Goal: Transaction & Acquisition: Purchase product/service

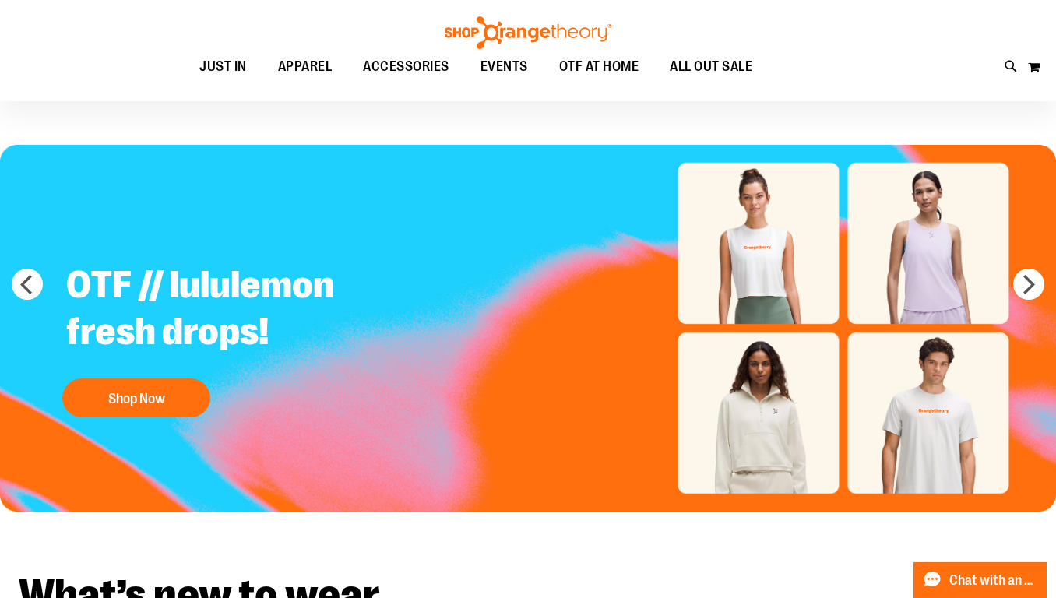
scroll to position [28, 0]
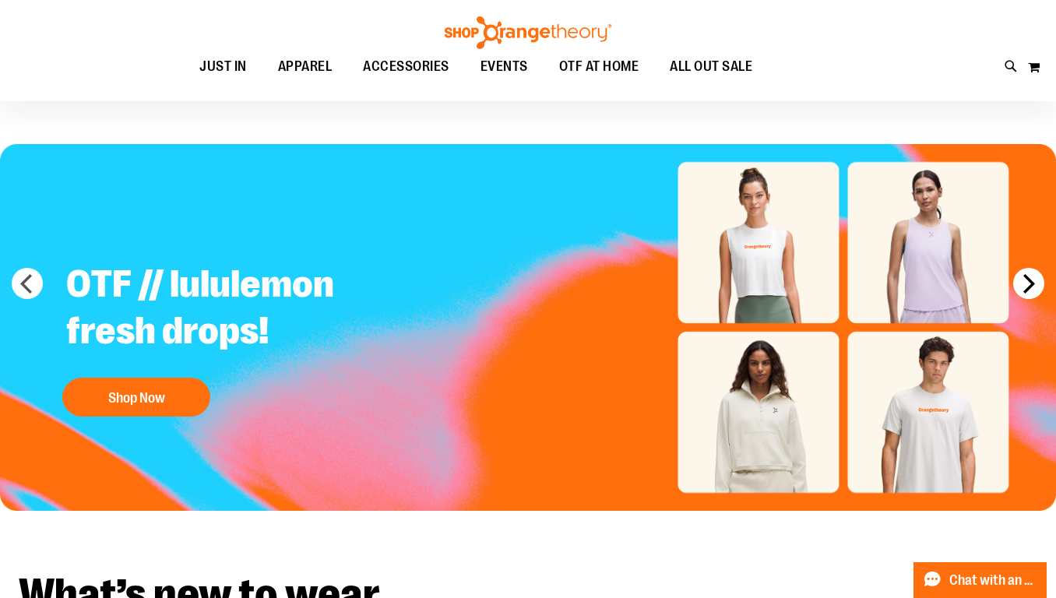
click at [1041, 273] on button "next" at bounding box center [1028, 283] width 31 height 31
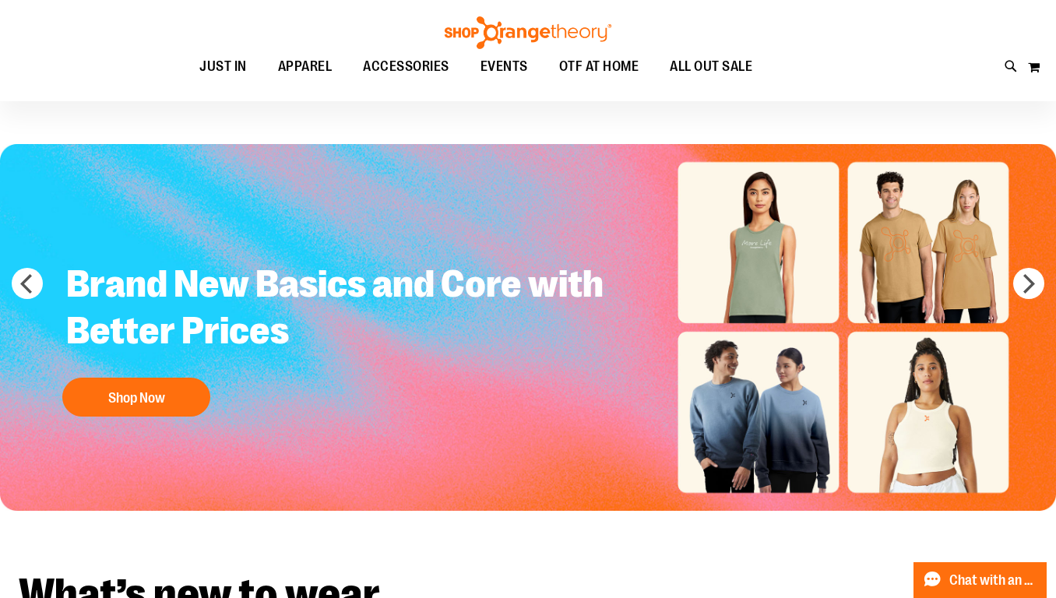
click at [1046, 286] on img "Slide 2 of 5" at bounding box center [528, 327] width 1056 height 367
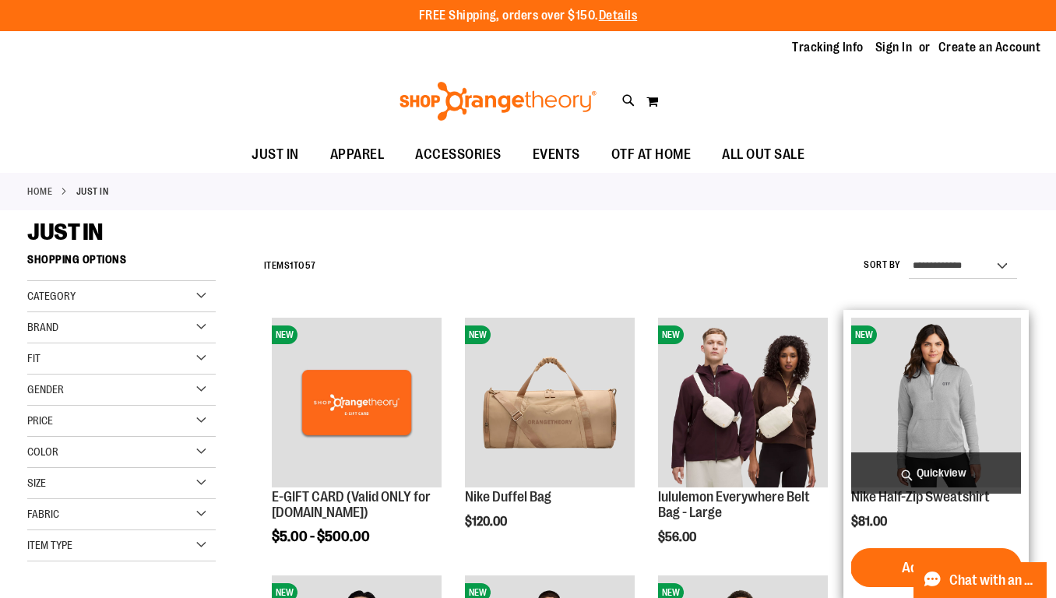
click at [895, 487] on span "Quickview" at bounding box center [936, 472] width 170 height 41
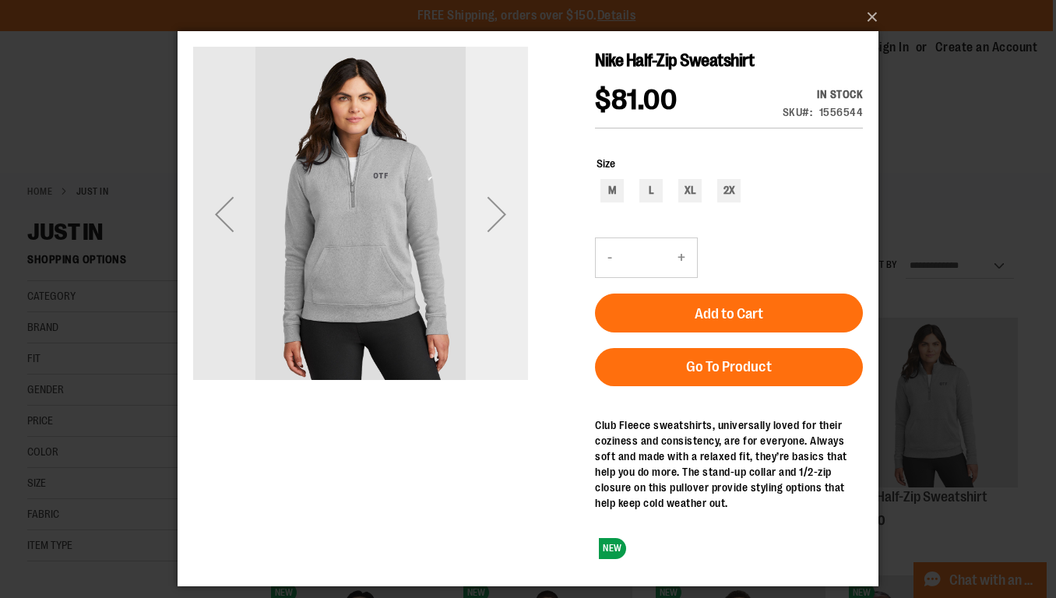
click at [501, 217] on div "Next" at bounding box center [497, 214] width 62 height 62
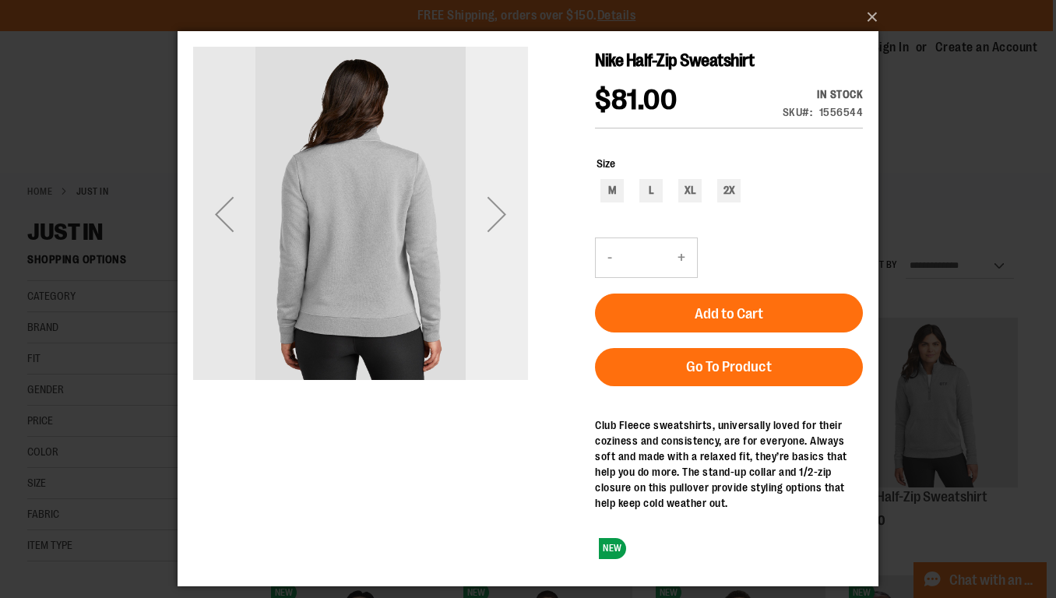
click at [501, 217] on div "Next" at bounding box center [497, 214] width 62 height 62
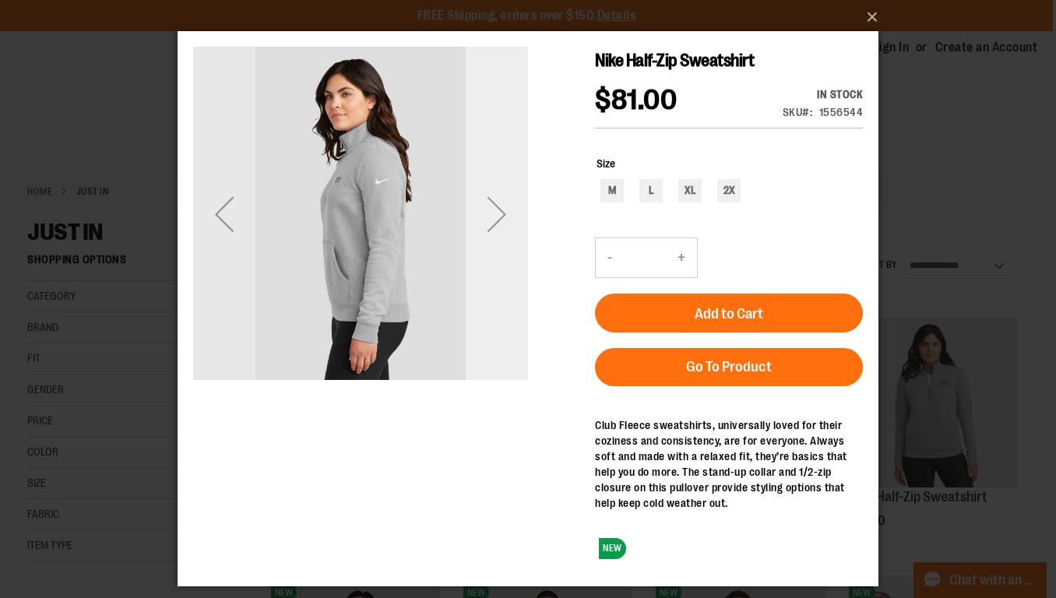
click at [501, 217] on div "Next" at bounding box center [497, 214] width 62 height 62
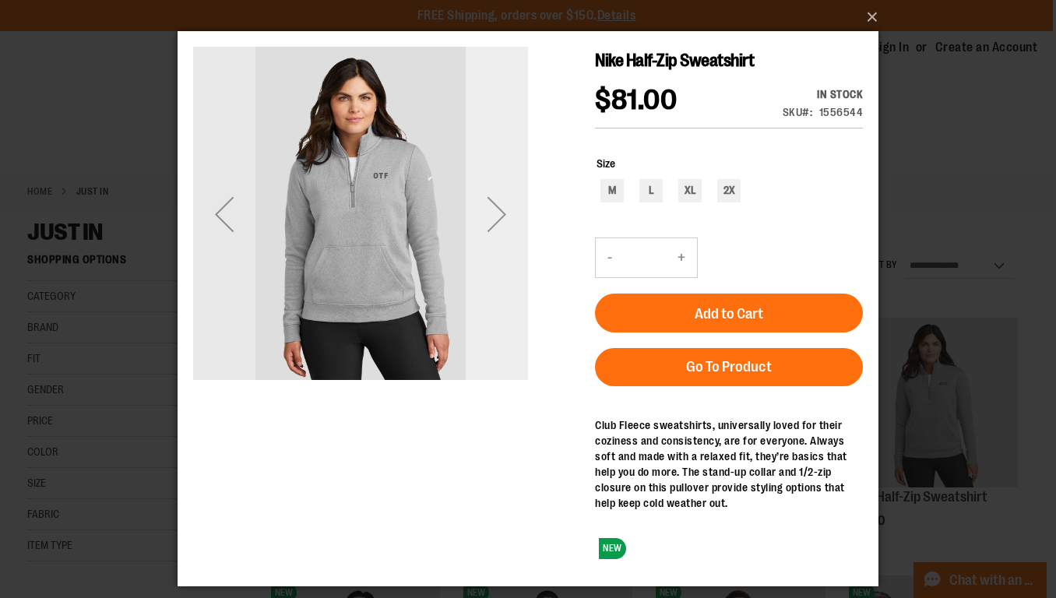
click at [501, 217] on div "Next" at bounding box center [497, 214] width 62 height 62
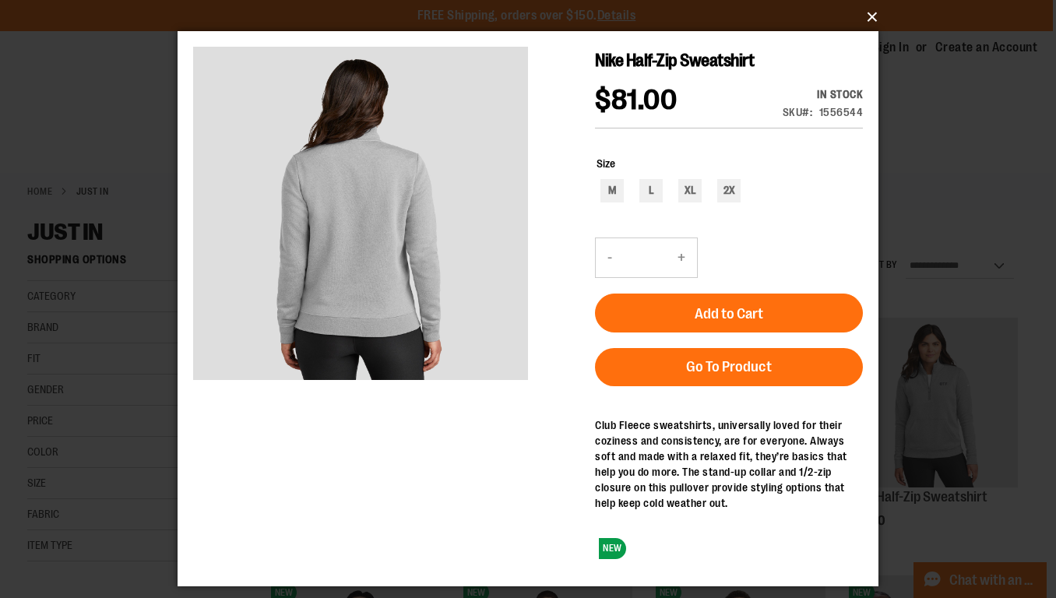
click at [871, 11] on button "×" at bounding box center [532, 17] width 701 height 34
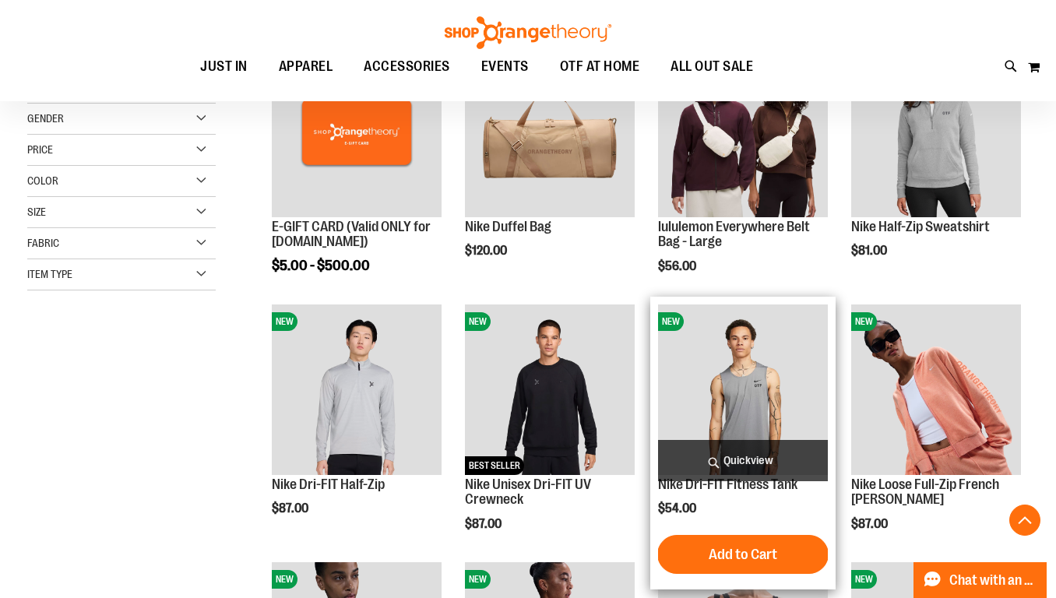
scroll to position [273, 0]
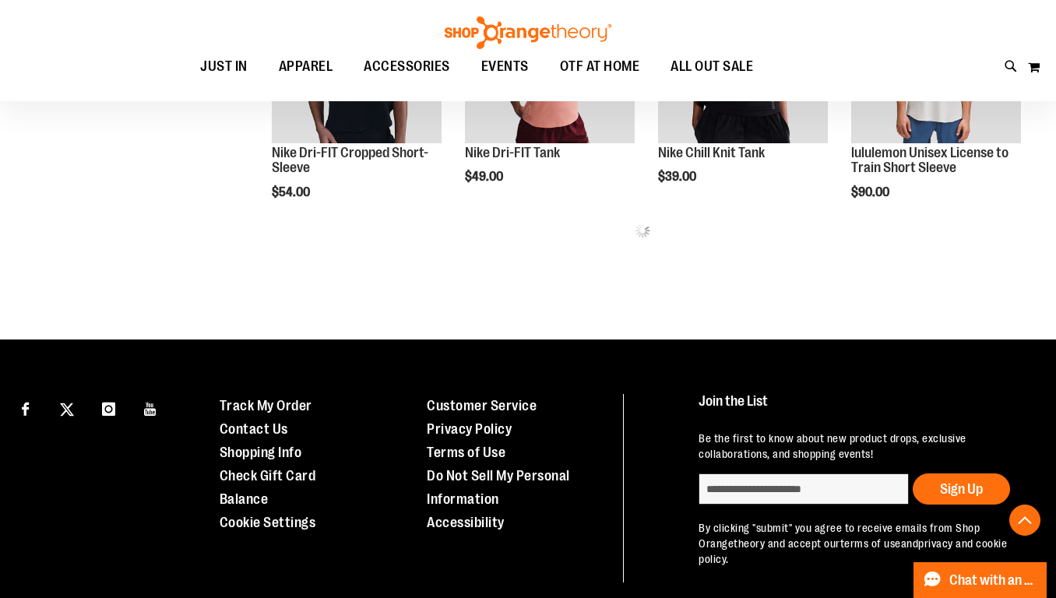
scroll to position [876, 0]
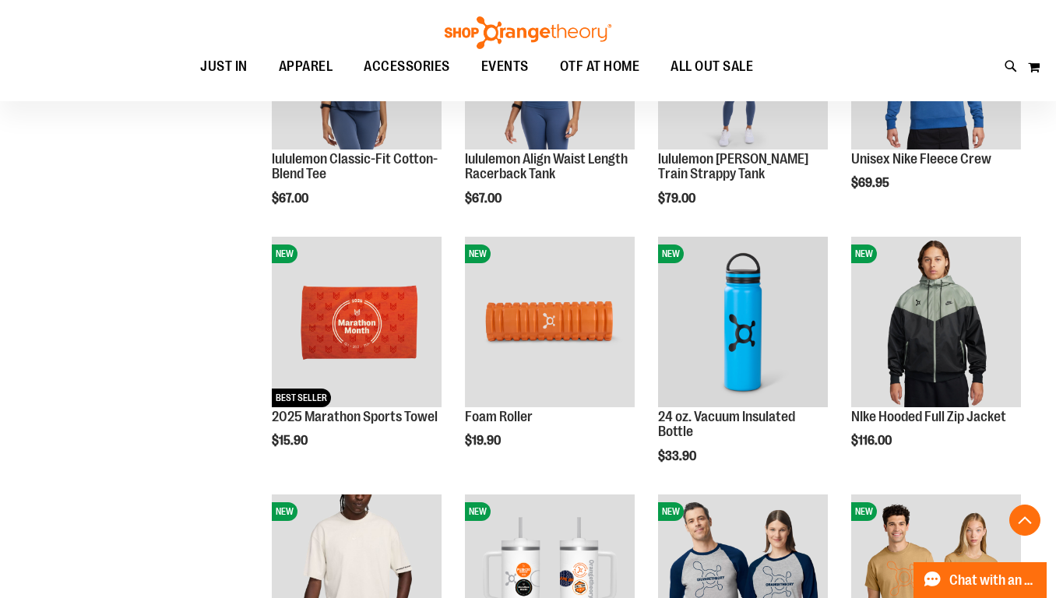
scroll to position [1255, 0]
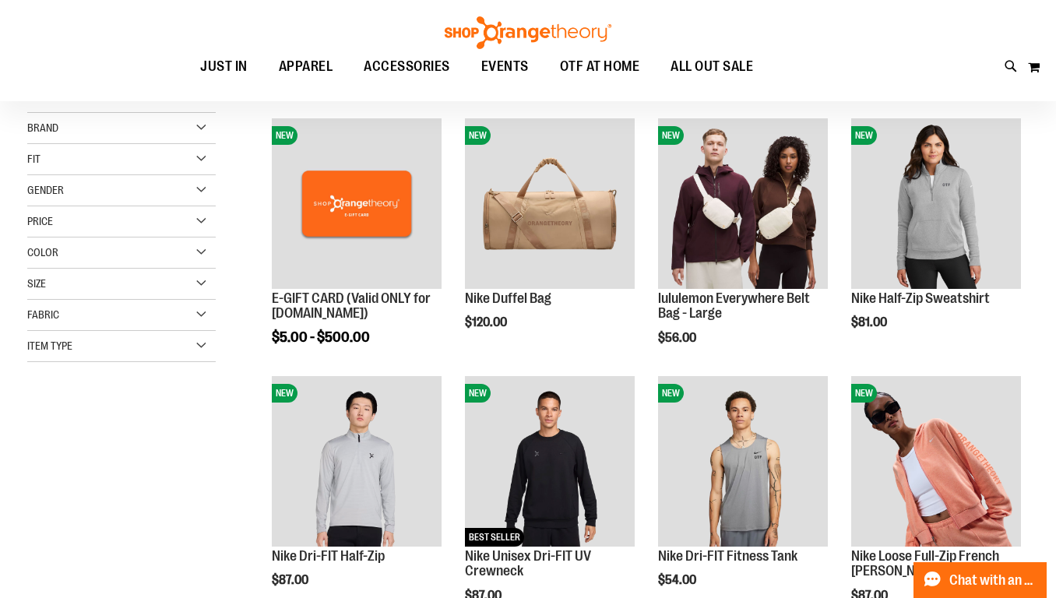
scroll to position [202, 1]
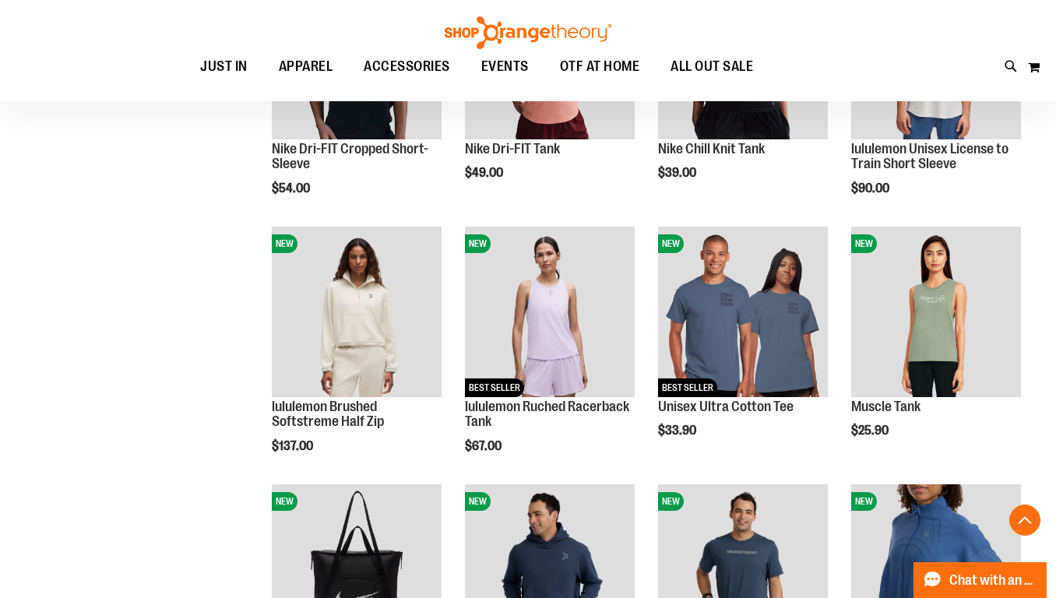
scroll to position [874, 0]
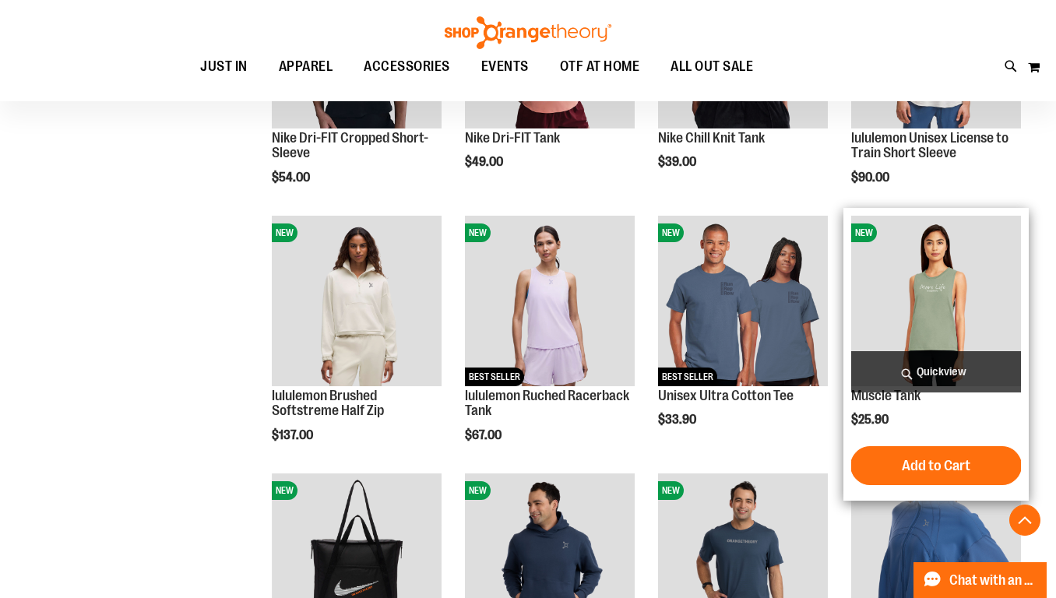
click at [942, 375] on span "Quickview" at bounding box center [936, 371] width 170 height 41
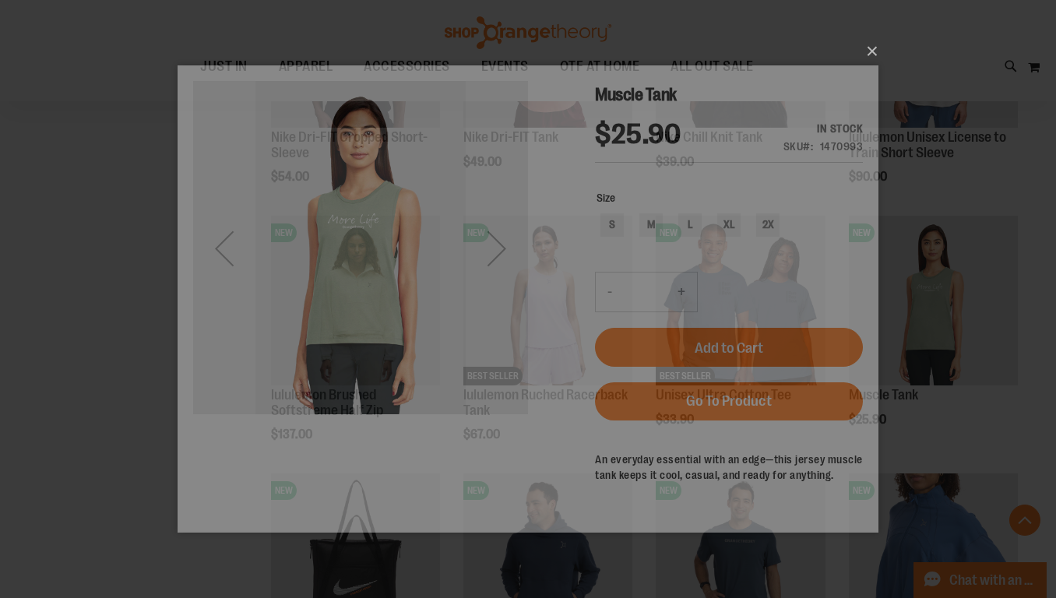
scroll to position [0, 0]
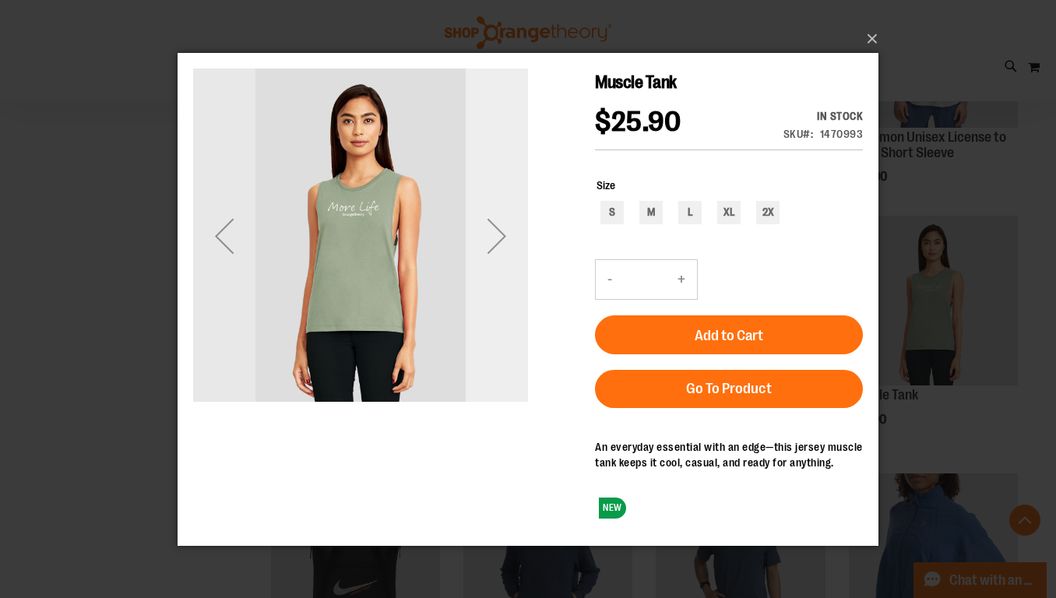
click at [496, 234] on div "Next" at bounding box center [497, 235] width 62 height 62
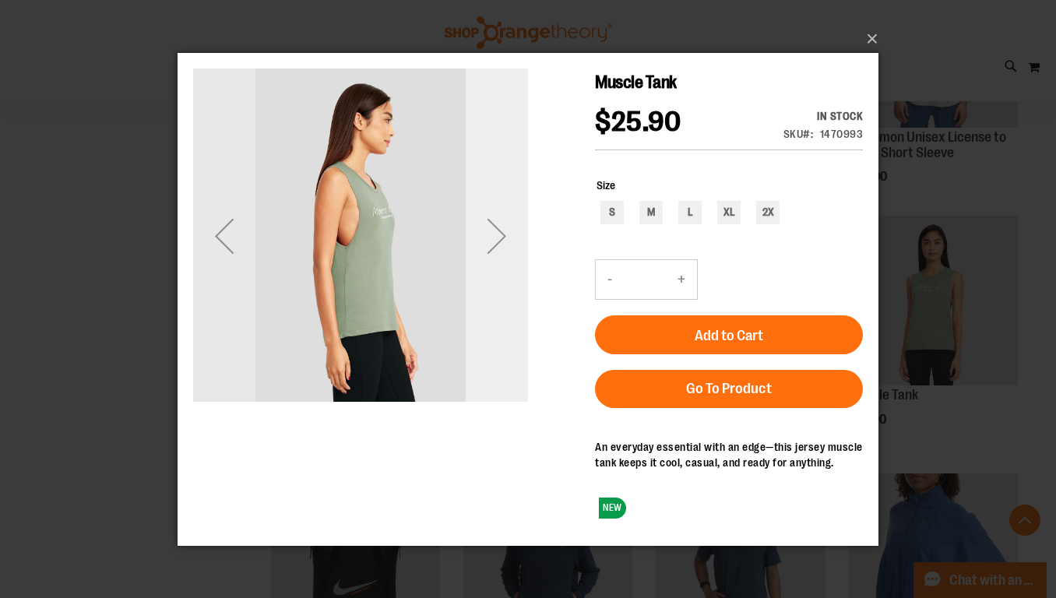
click at [496, 235] on div "Next" at bounding box center [497, 235] width 62 height 62
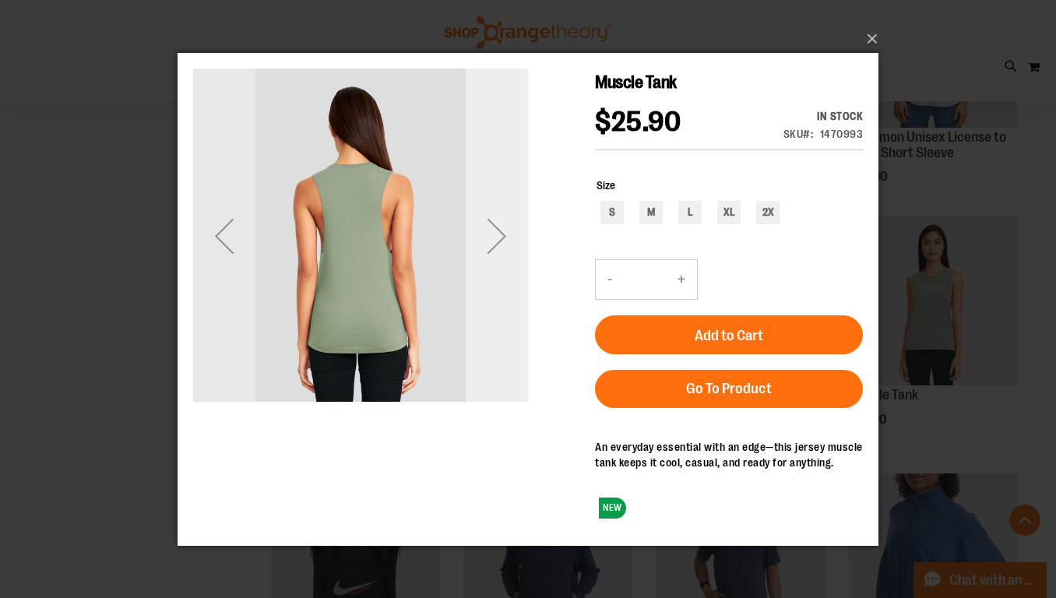
click at [496, 235] on div "Next" at bounding box center [497, 235] width 62 height 62
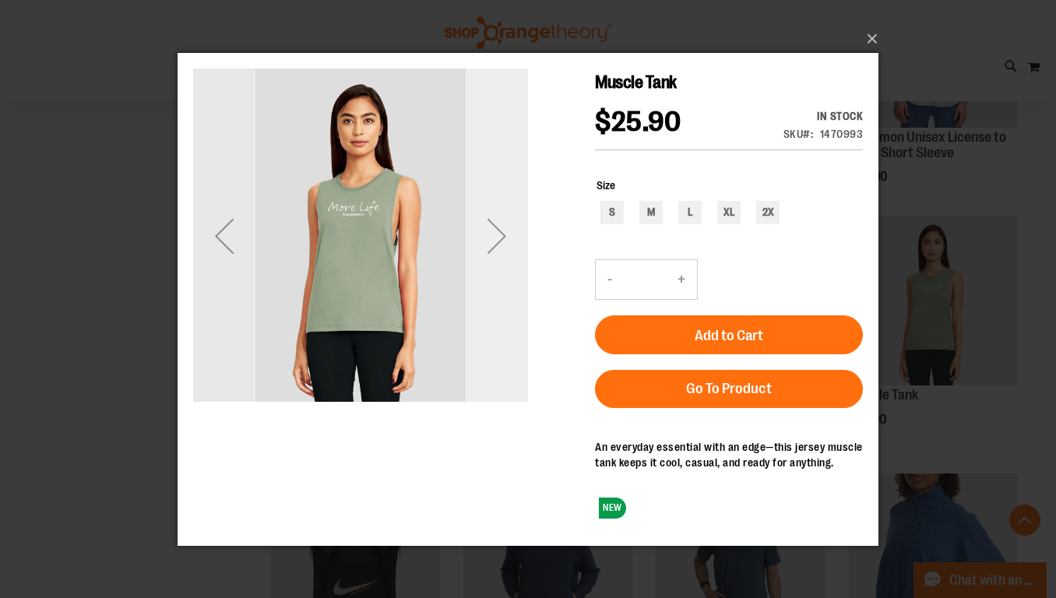
click at [497, 235] on div "Next" at bounding box center [497, 235] width 62 height 62
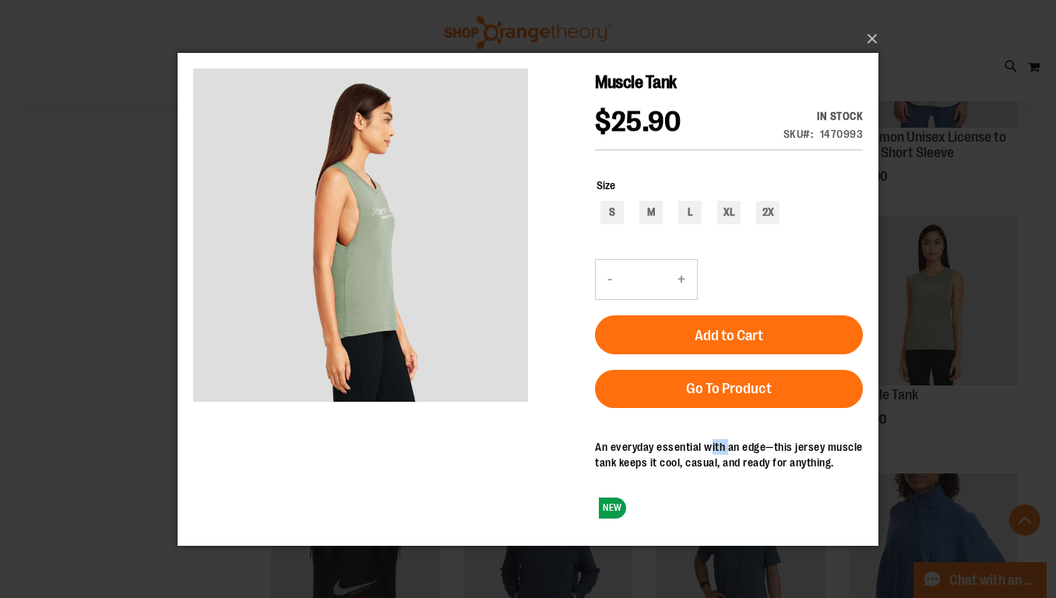
drag, startPoint x: 712, startPoint y: 439, endPoint x: 769, endPoint y: 446, distance: 57.3
click at [739, 440] on div "An everyday essential with an edge—this jersey muscle tank keeps it cool, casua…" at bounding box center [729, 453] width 268 height 31
click at [677, 449] on div "An everyday essential with an edge—this jersey muscle tank keeps it cool, casua…" at bounding box center [729, 453] width 268 height 31
drag, startPoint x: 677, startPoint y: 449, endPoint x: 751, endPoint y: 450, distance: 73.2
click at [751, 450] on div "An everyday essential with an edge—this jersey muscle tank keeps it cool, casua…" at bounding box center [729, 453] width 268 height 31
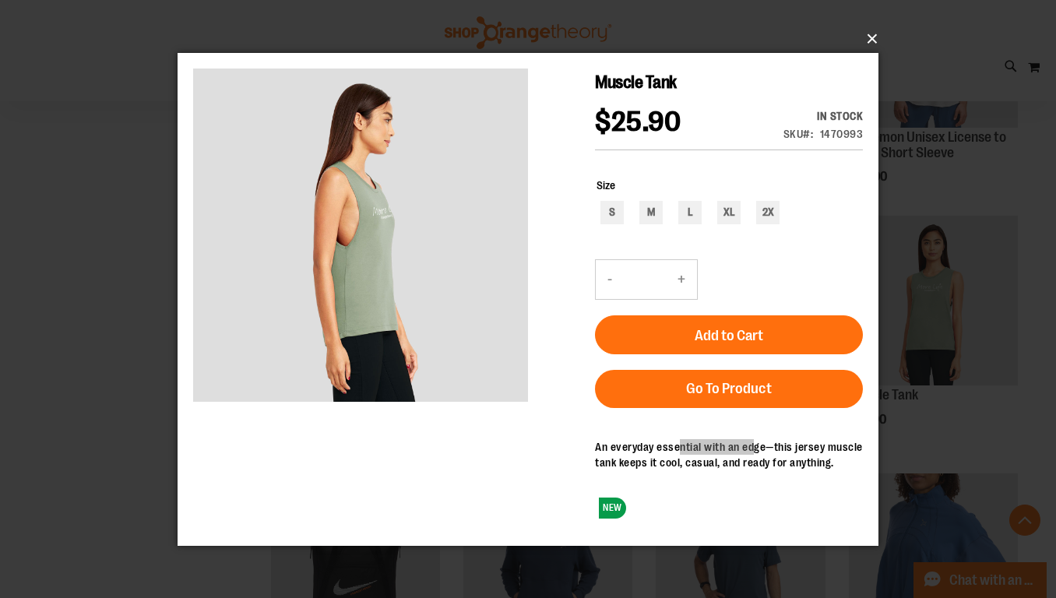
click at [869, 31] on button "×" at bounding box center [532, 39] width 701 height 34
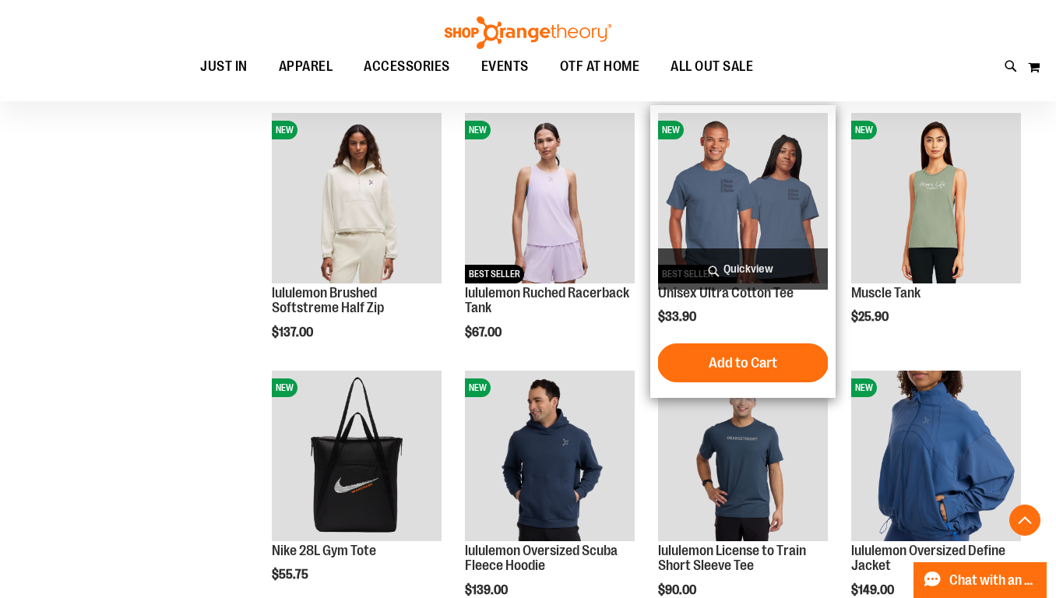
scroll to position [1046, 0]
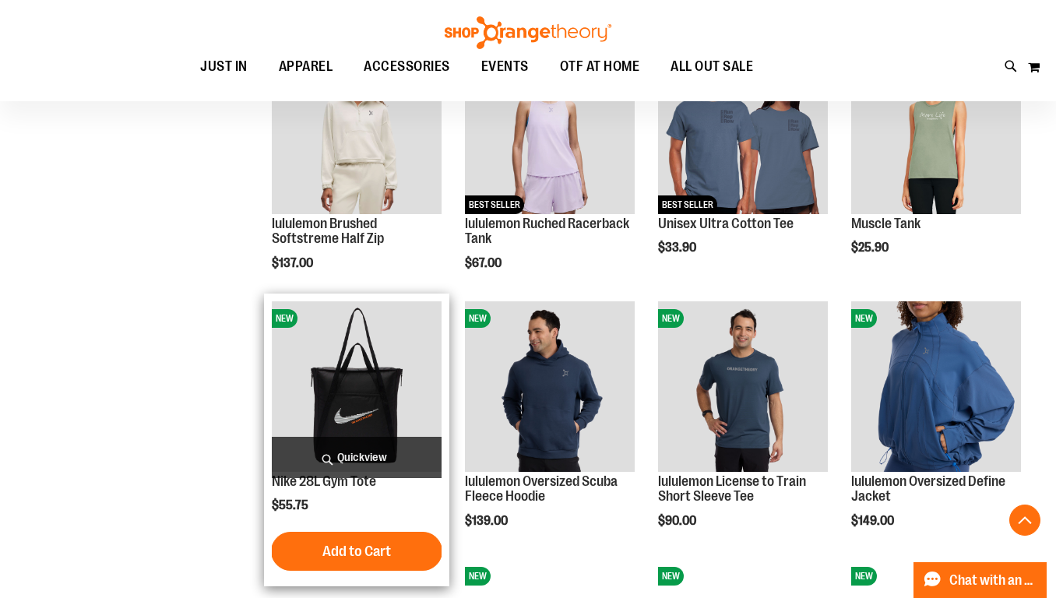
click at [352, 453] on span "Quickview" at bounding box center [357, 457] width 170 height 41
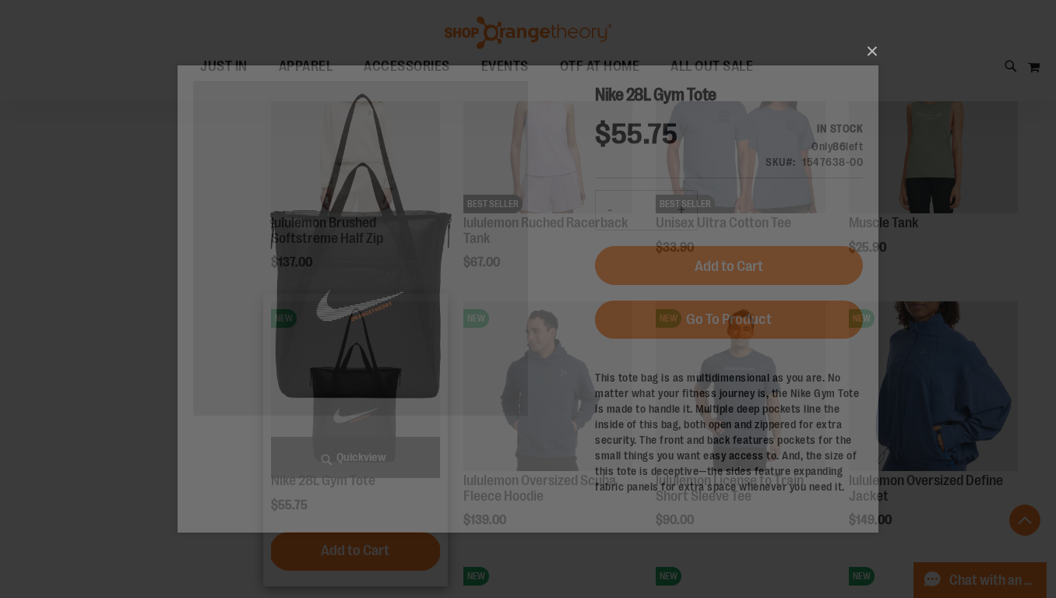
scroll to position [0, 0]
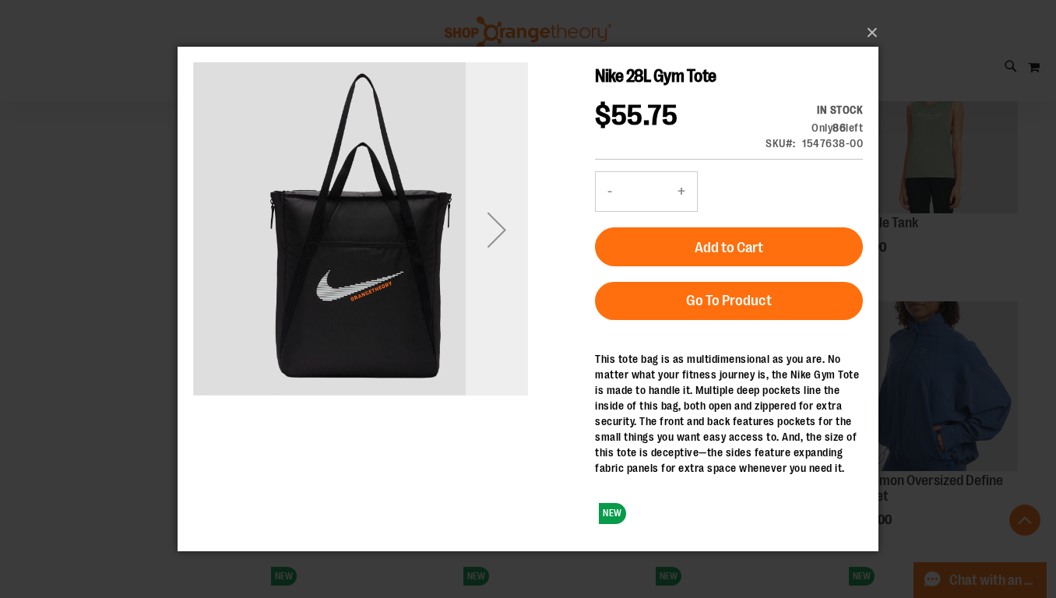
click at [495, 223] on div "Next" at bounding box center [497, 230] width 62 height 62
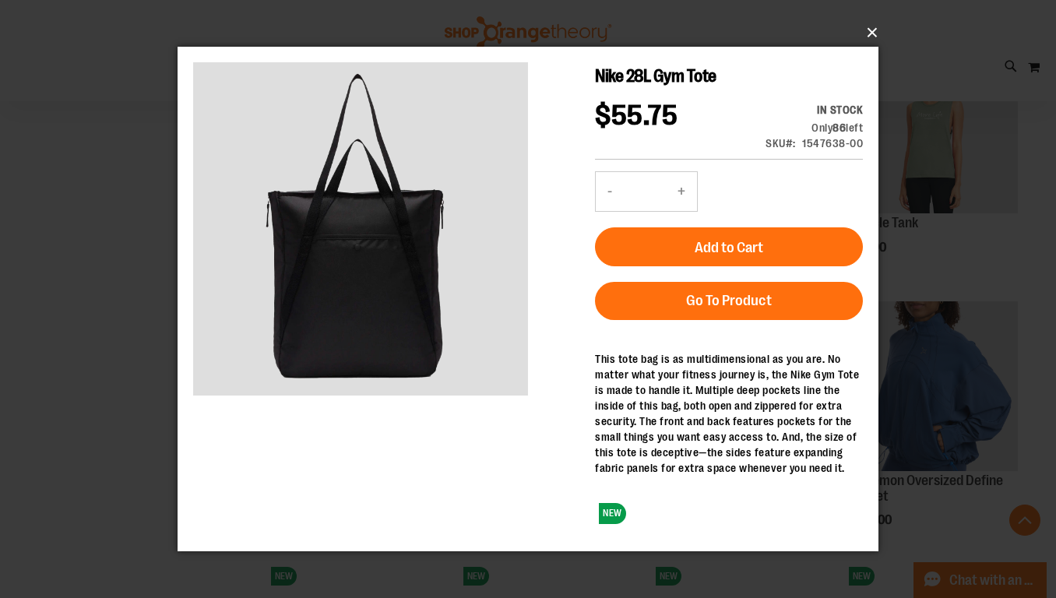
click at [875, 32] on button "×" at bounding box center [532, 33] width 701 height 34
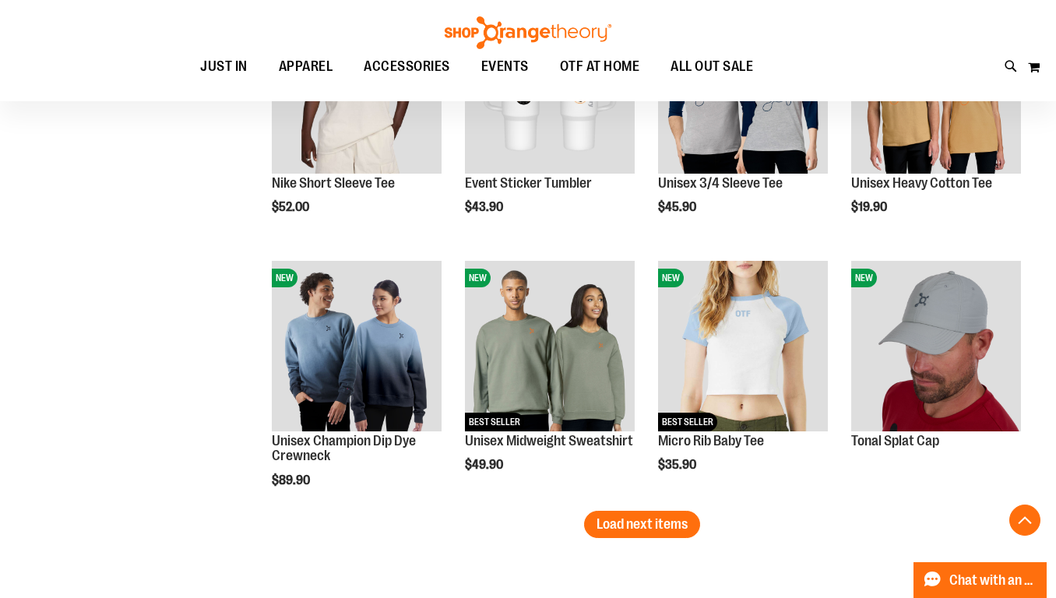
scroll to position [2119, 0]
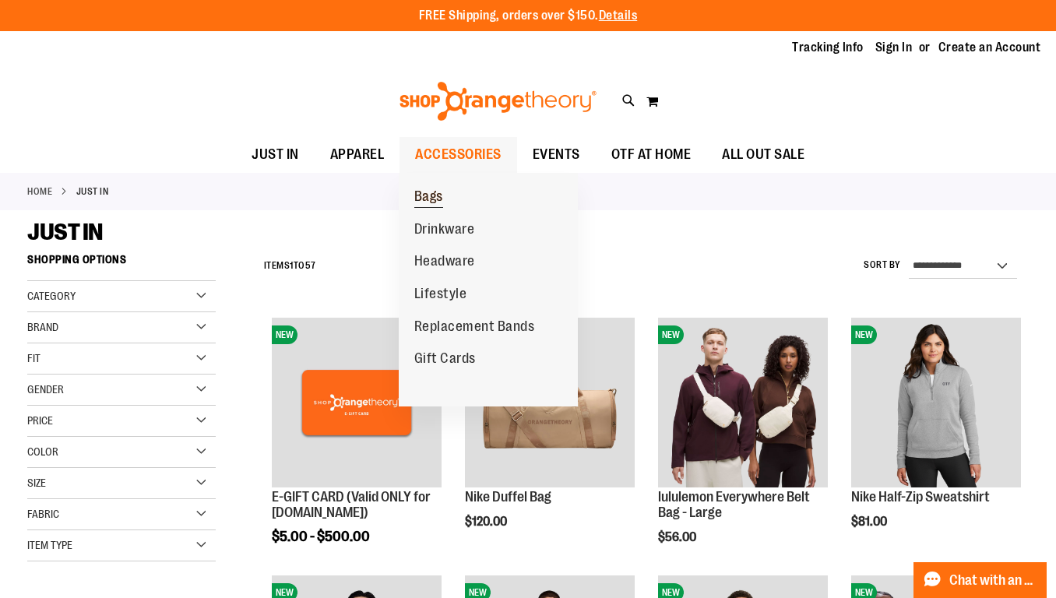
click at [434, 192] on span "Bags" at bounding box center [428, 197] width 29 height 19
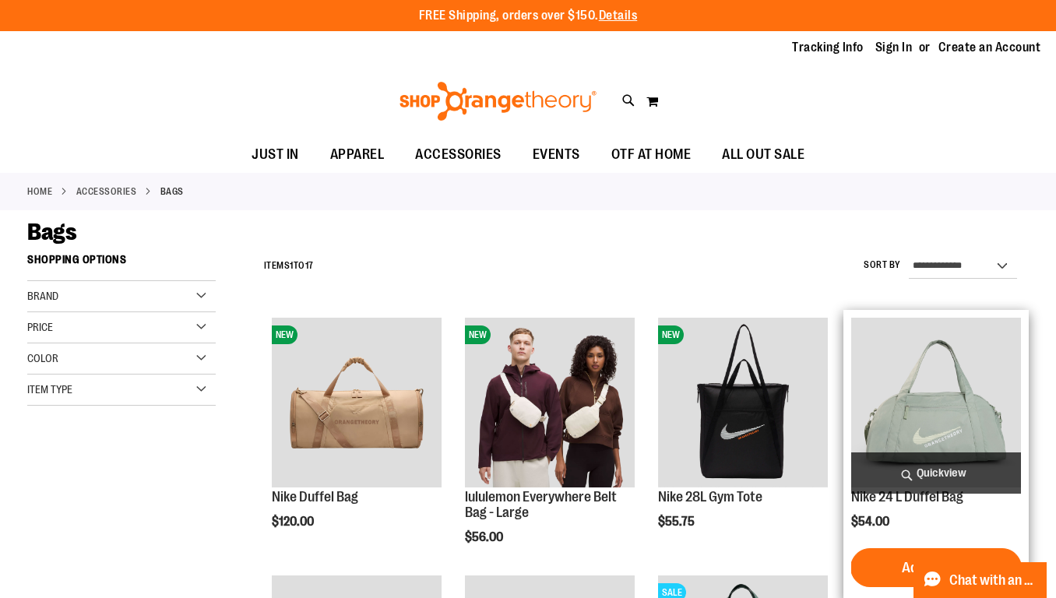
click at [938, 470] on span "Quickview" at bounding box center [936, 472] width 170 height 41
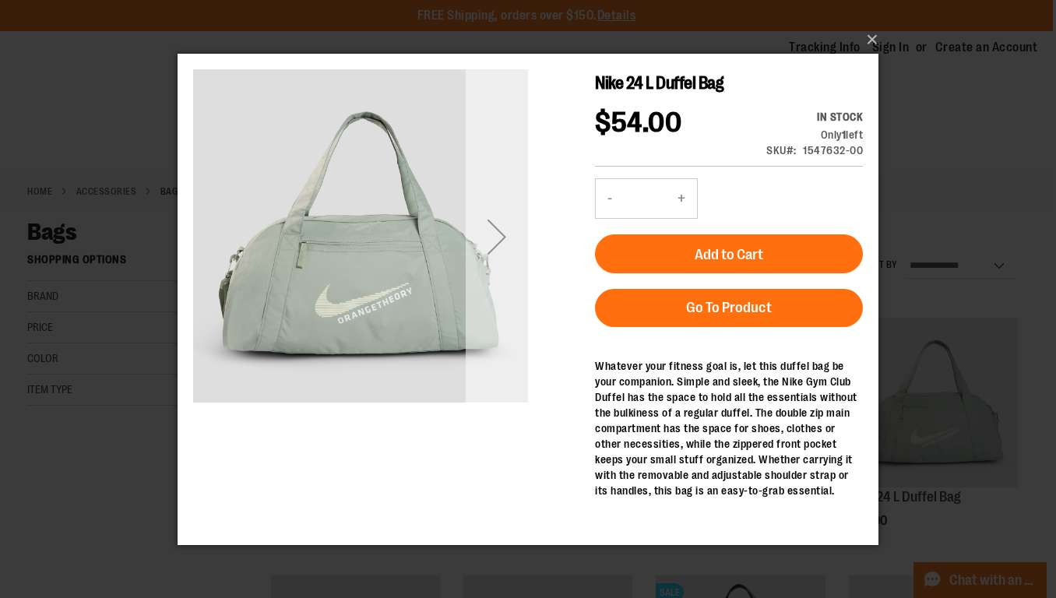
click at [500, 224] on div "Next" at bounding box center [497, 236] width 62 height 62
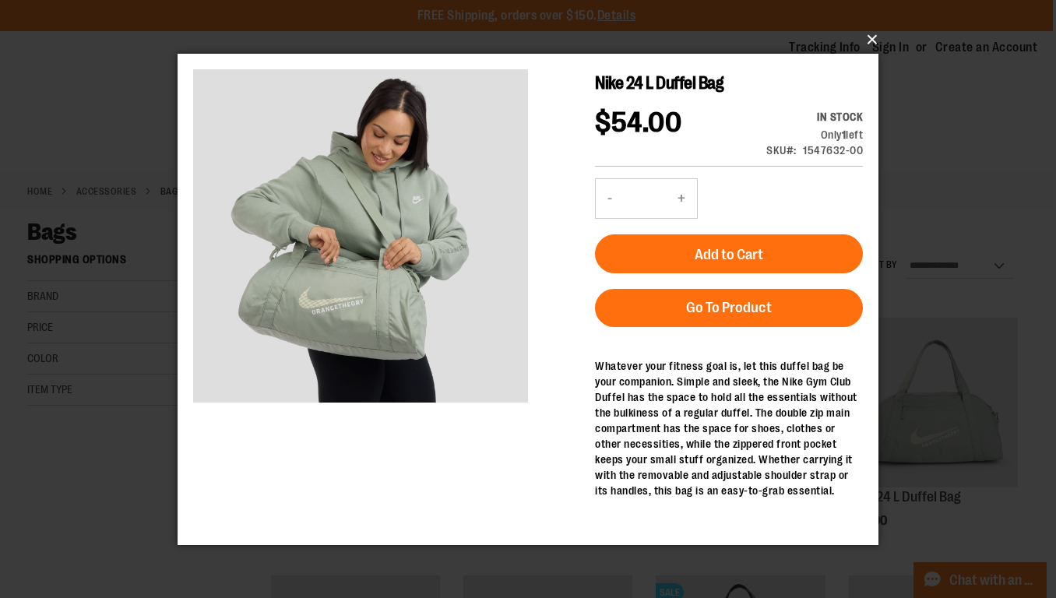
click at [868, 38] on button "×" at bounding box center [532, 40] width 701 height 34
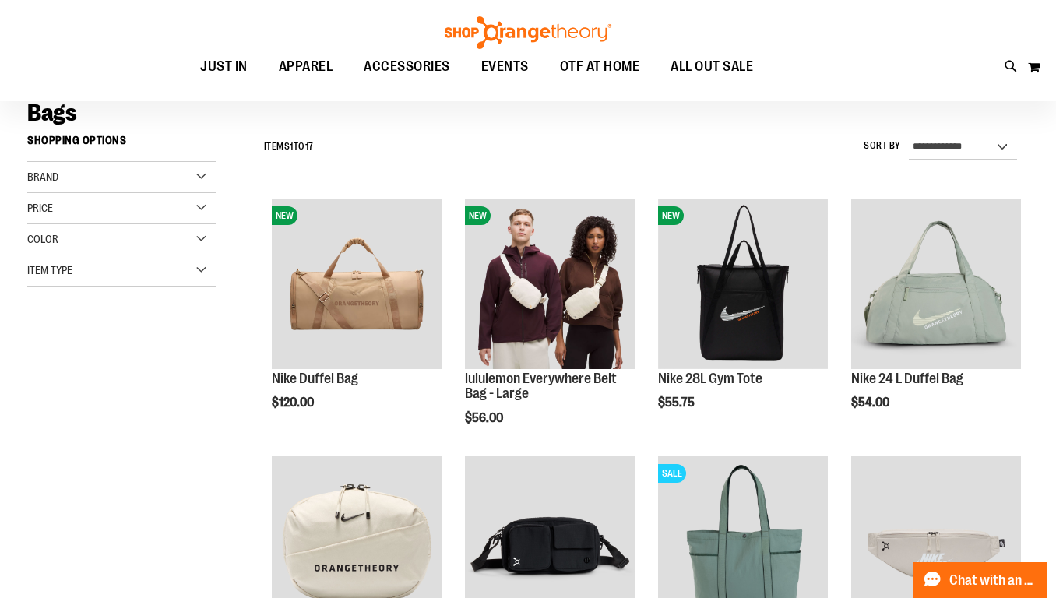
scroll to position [137, 0]
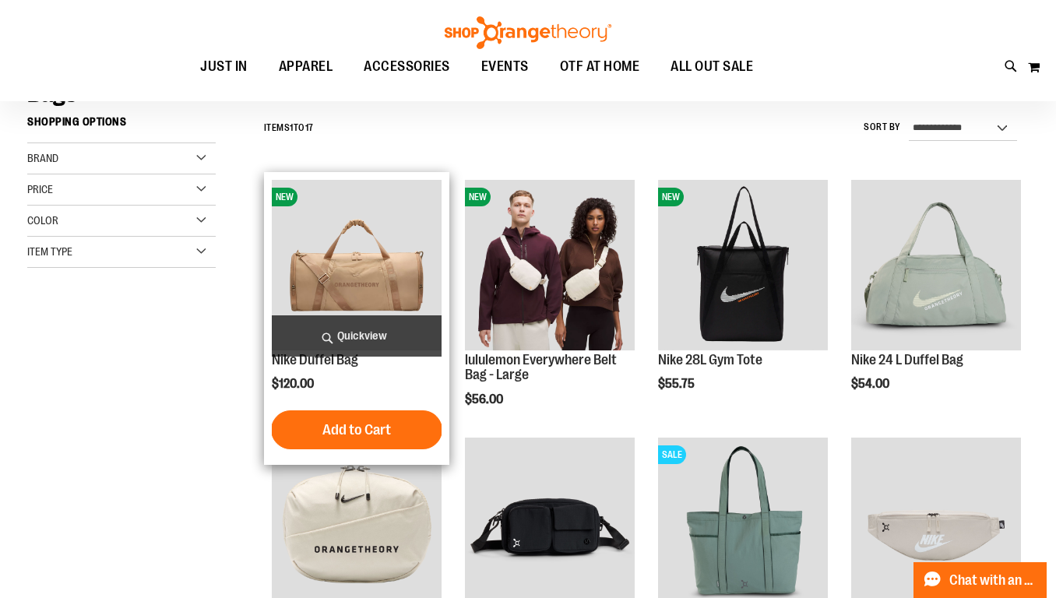
click at [365, 334] on span "Quickview" at bounding box center [357, 335] width 170 height 41
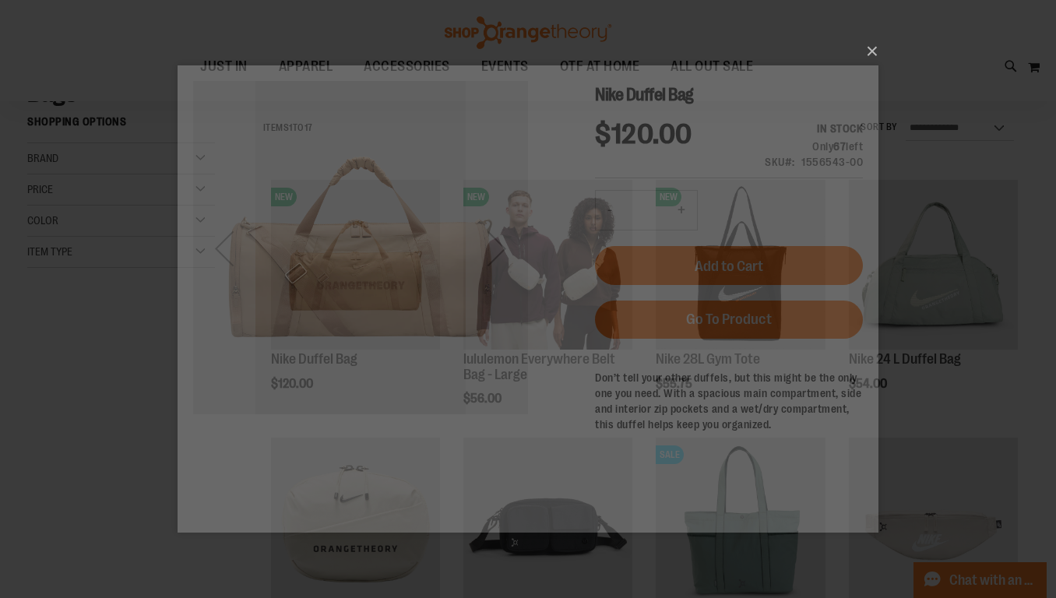
scroll to position [0, 0]
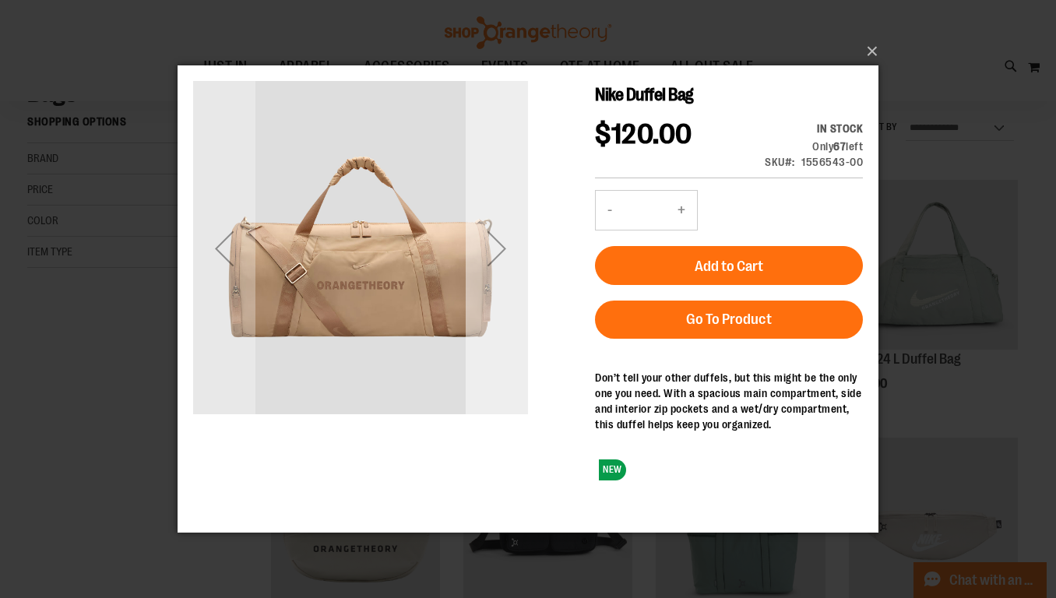
click at [497, 246] on div "Next" at bounding box center [497, 248] width 62 height 62
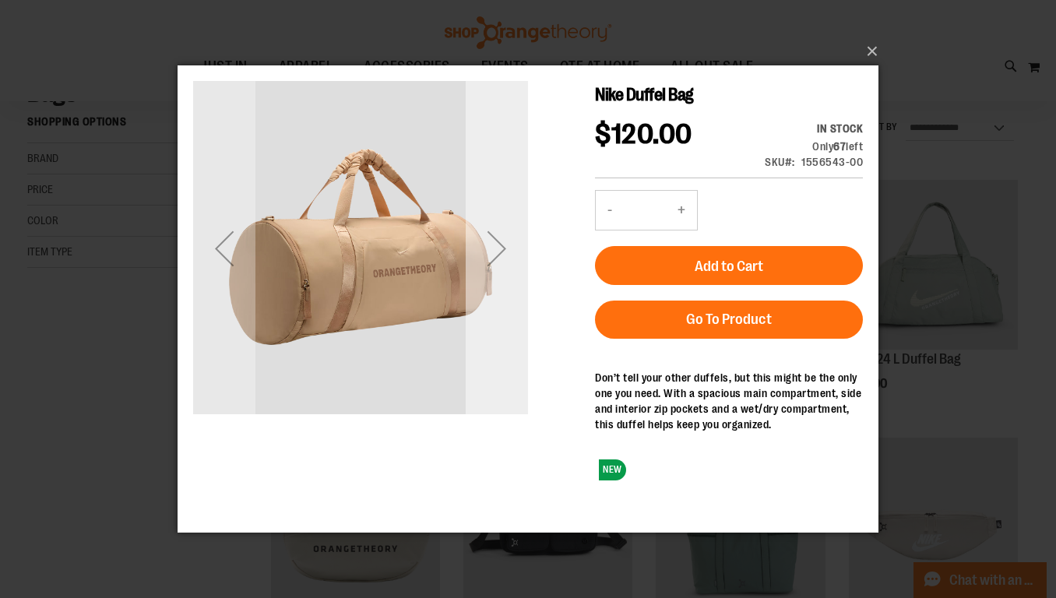
click at [502, 248] on div "Next" at bounding box center [497, 248] width 62 height 62
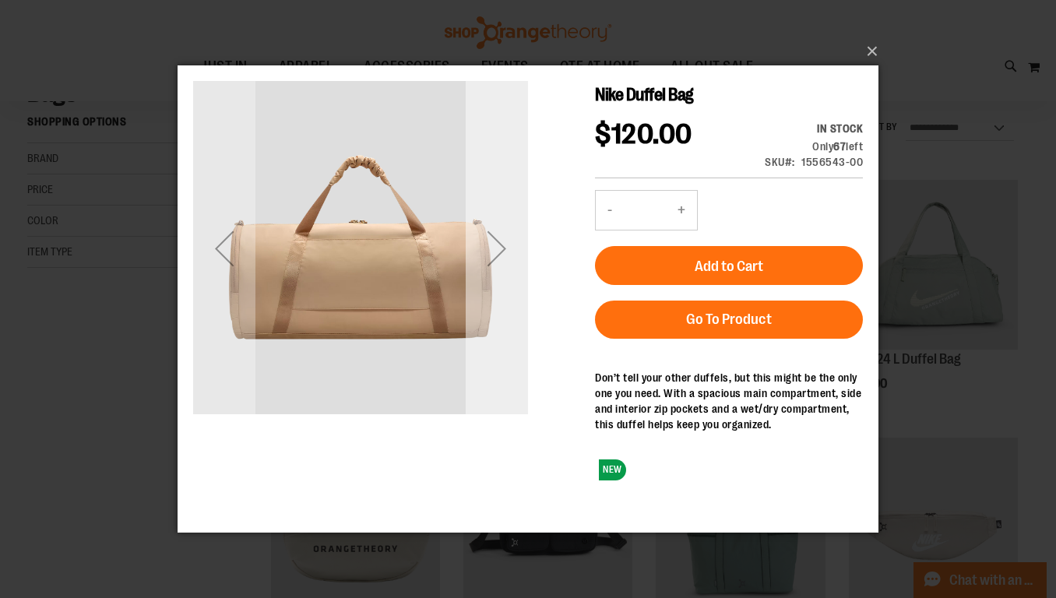
click at [502, 248] on div "Next" at bounding box center [497, 248] width 62 height 62
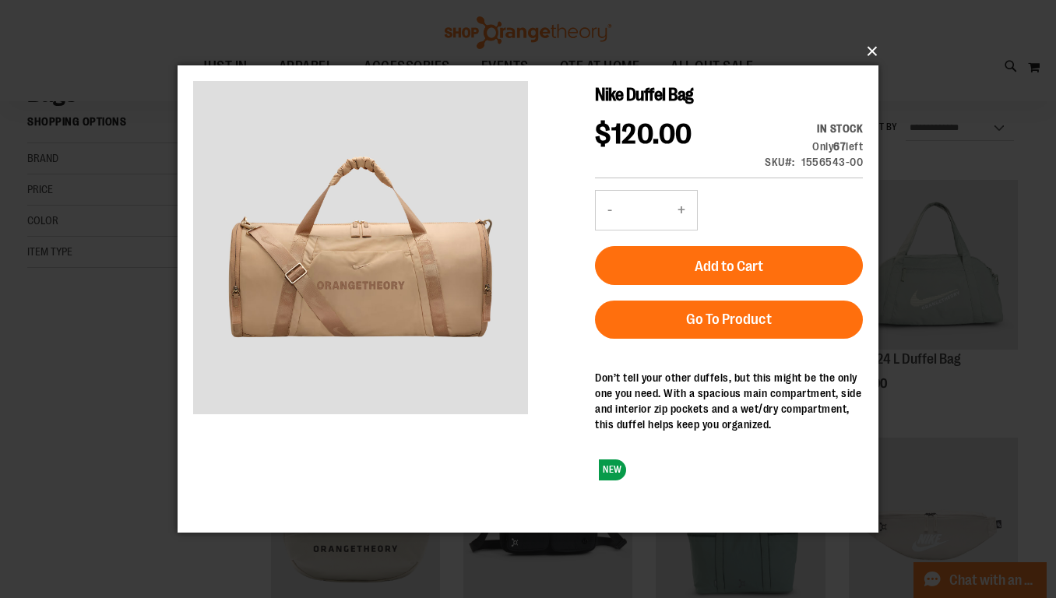
click at [867, 44] on button "×" at bounding box center [532, 51] width 701 height 34
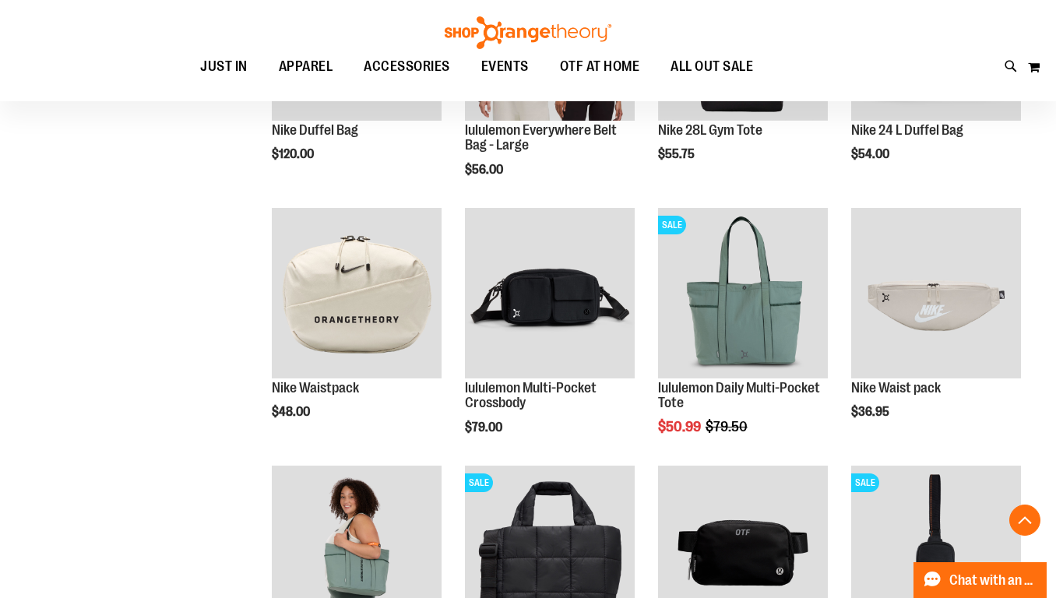
scroll to position [393, 0]
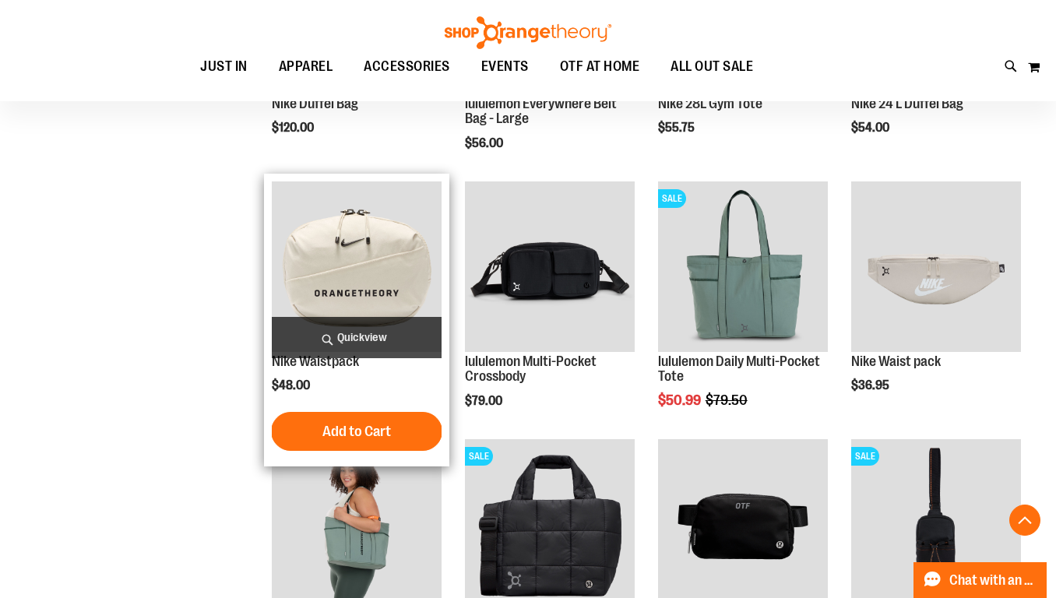
click at [371, 337] on span "Quickview" at bounding box center [357, 337] width 170 height 41
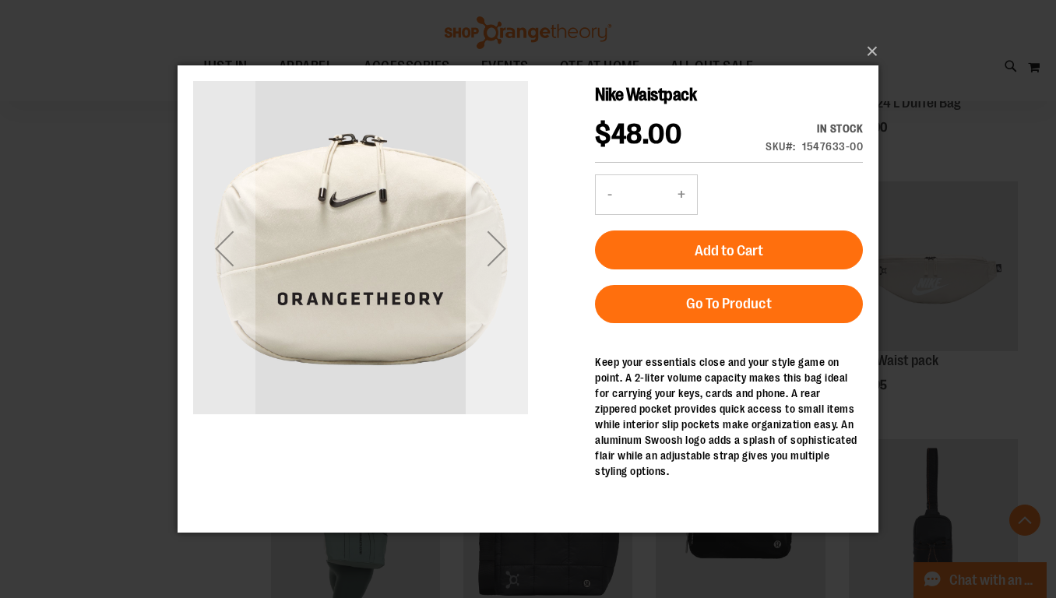
click at [494, 253] on div "Next" at bounding box center [497, 248] width 62 height 62
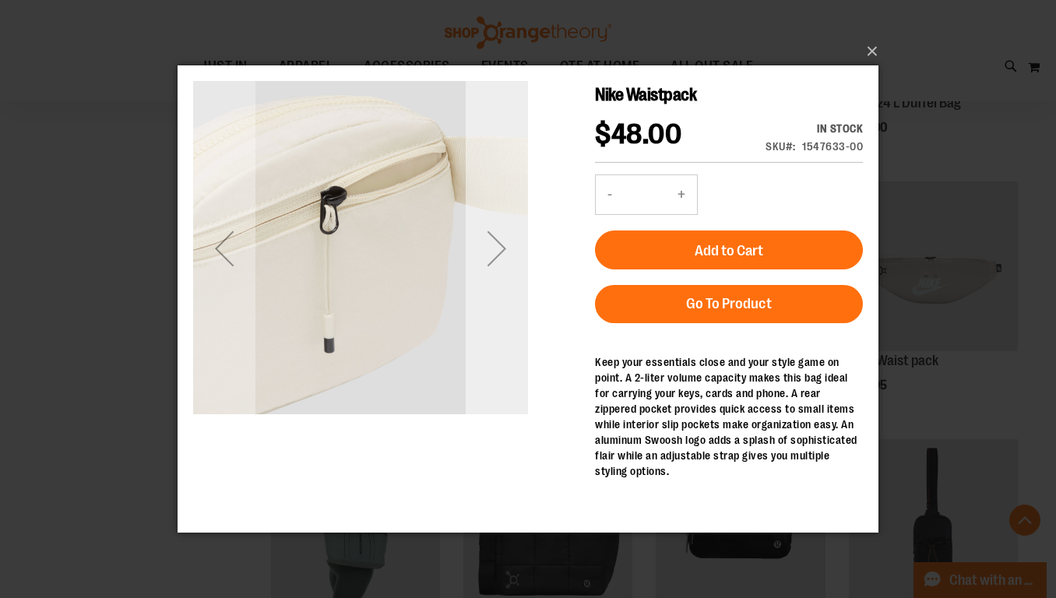
click at [494, 253] on div "Next" at bounding box center [497, 248] width 62 height 62
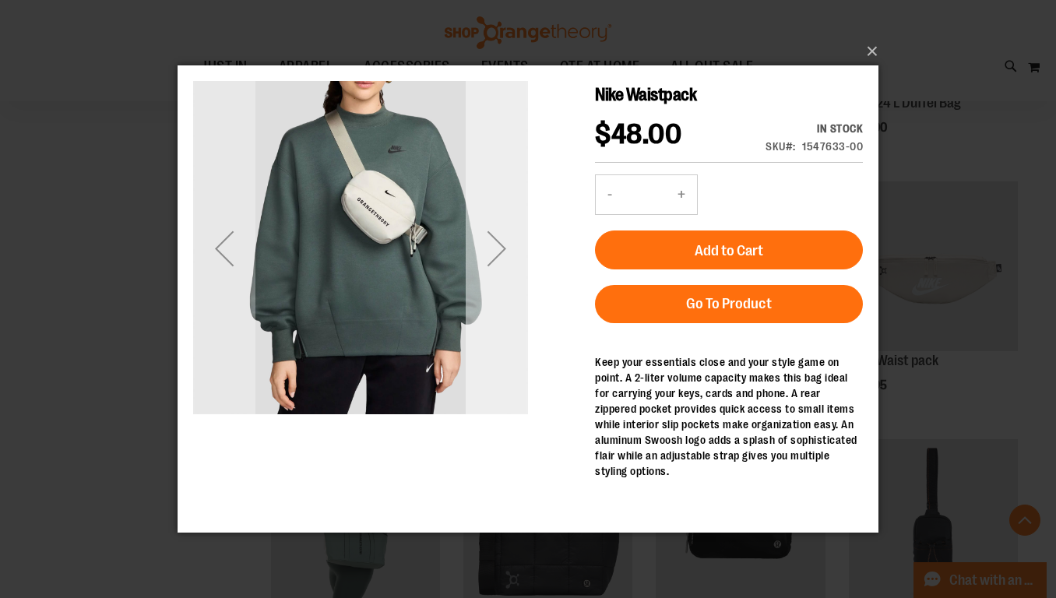
click at [494, 253] on div "Next" at bounding box center [497, 248] width 62 height 62
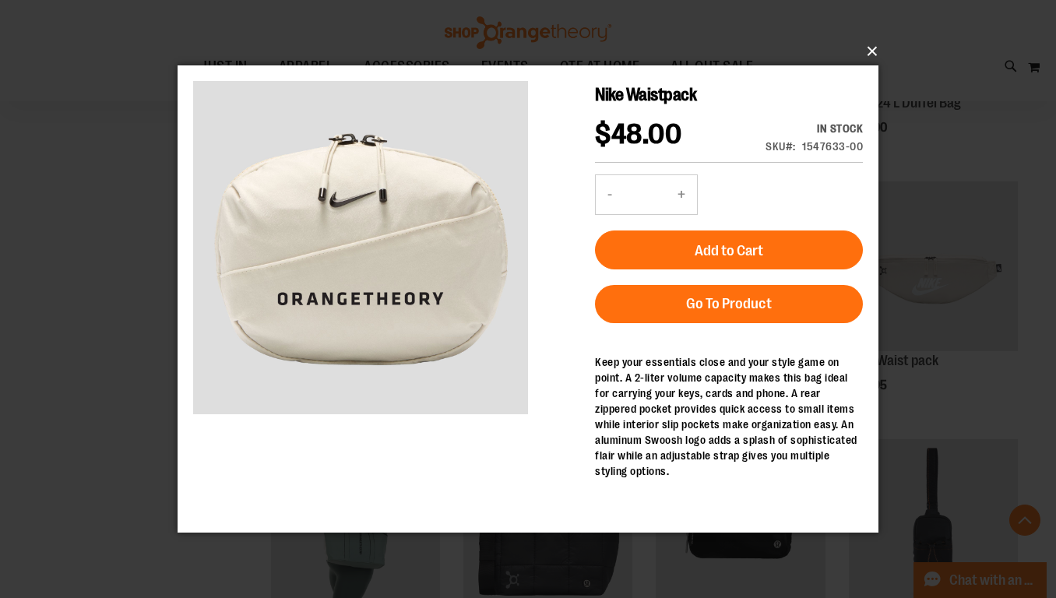
click at [874, 47] on button "×" at bounding box center [532, 51] width 701 height 34
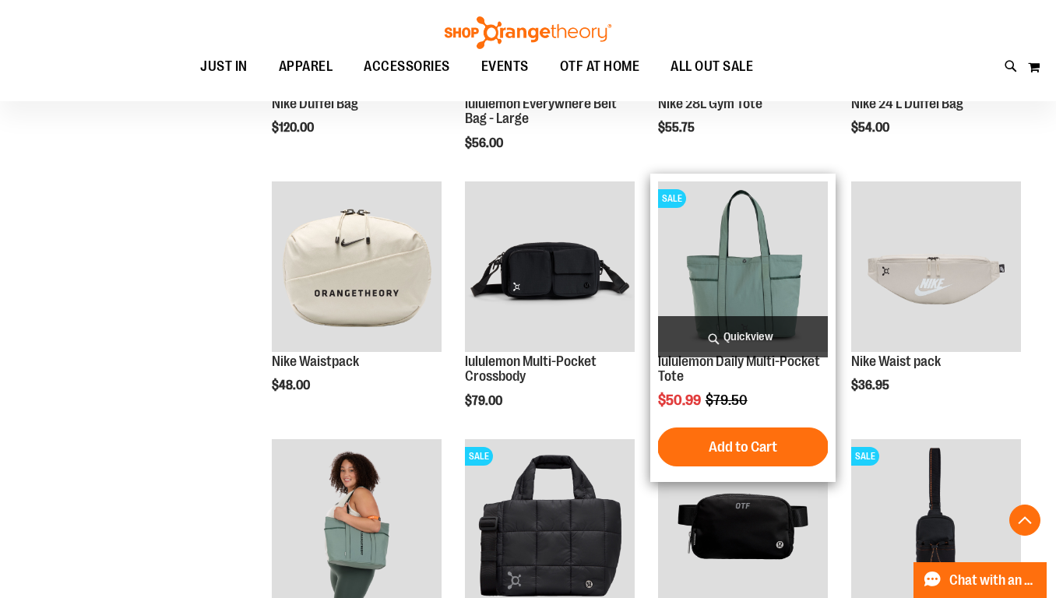
click at [738, 333] on span "Quickview" at bounding box center [743, 336] width 170 height 41
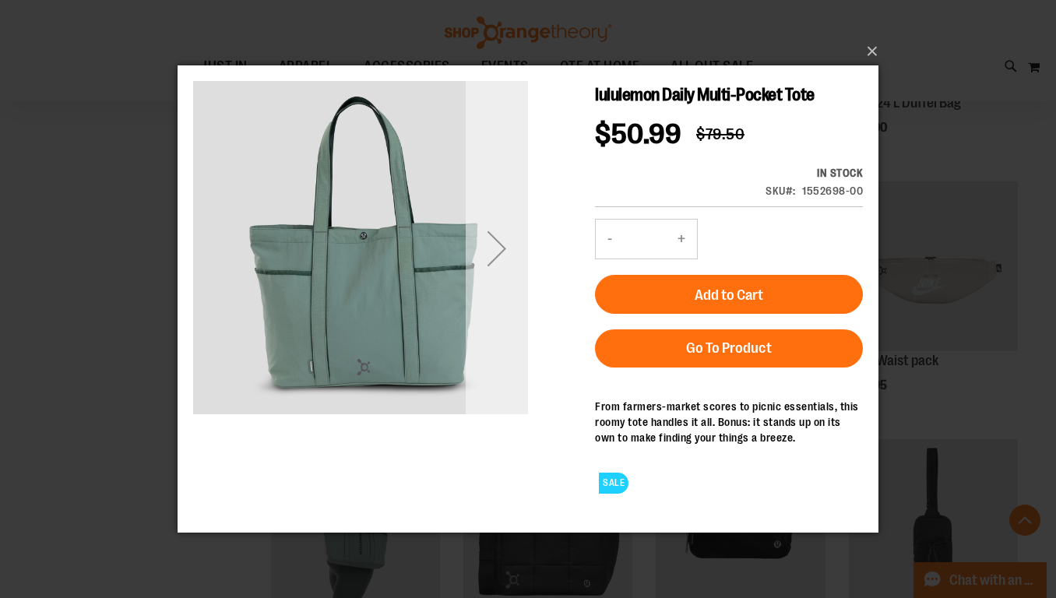
click at [501, 250] on div "Next" at bounding box center [497, 248] width 62 height 62
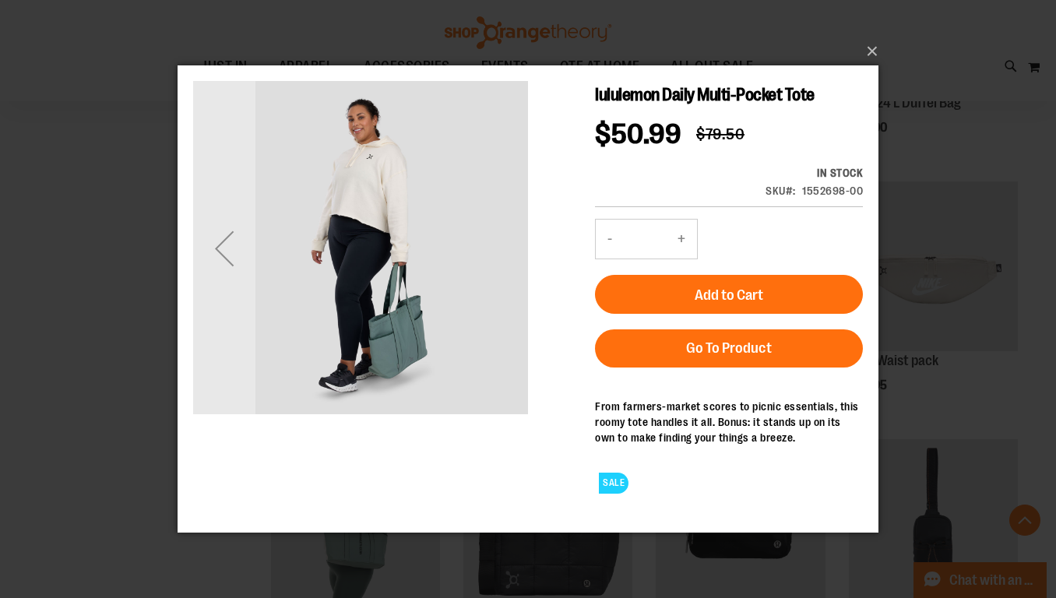
click at [501, 250] on img "carousel" at bounding box center [360, 246] width 335 height 335
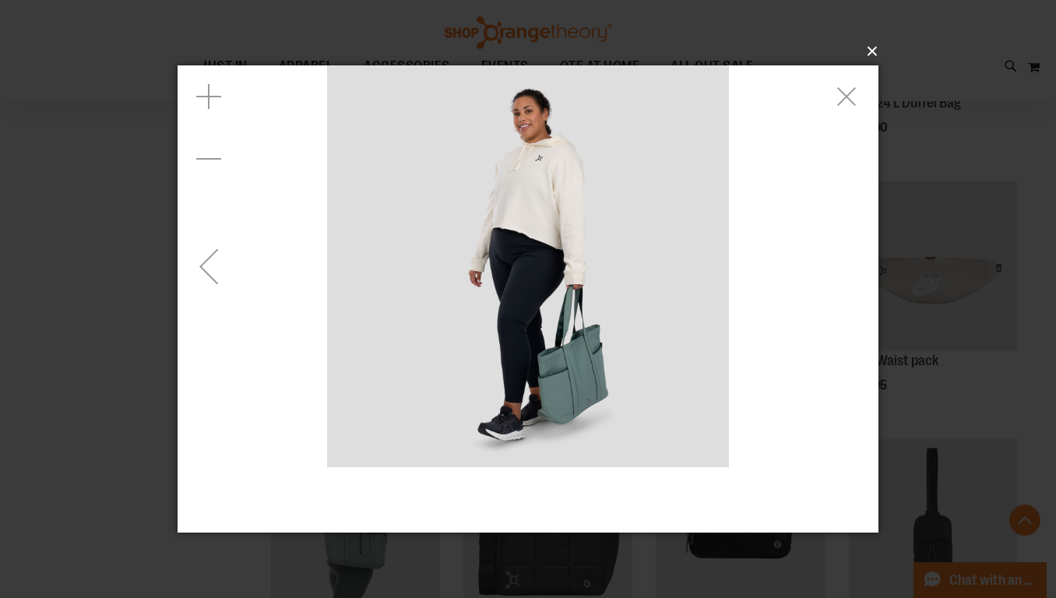
click at [868, 46] on button "×" at bounding box center [532, 51] width 701 height 34
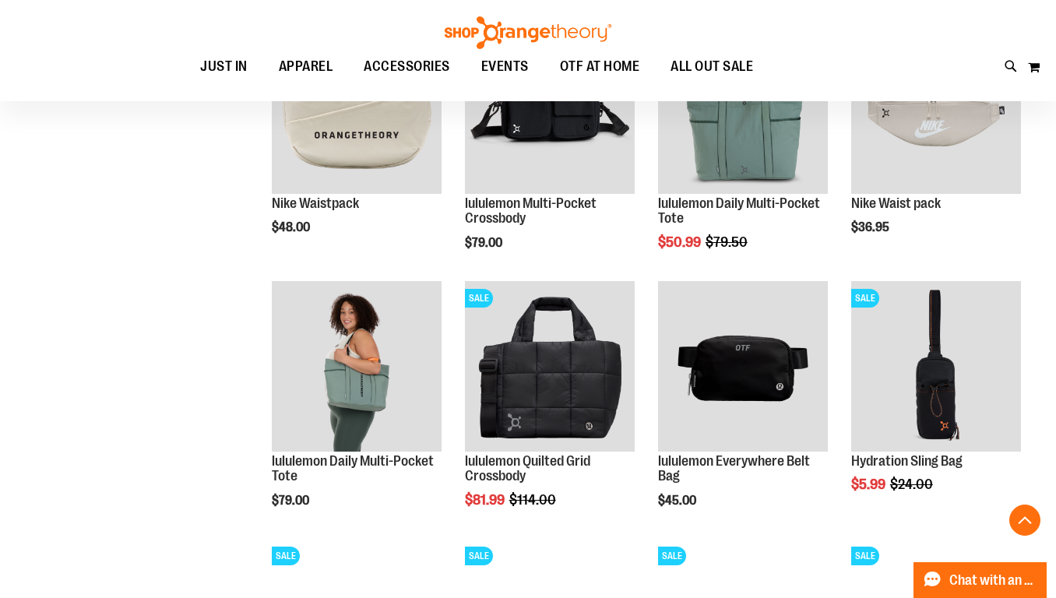
scroll to position [589, 0]
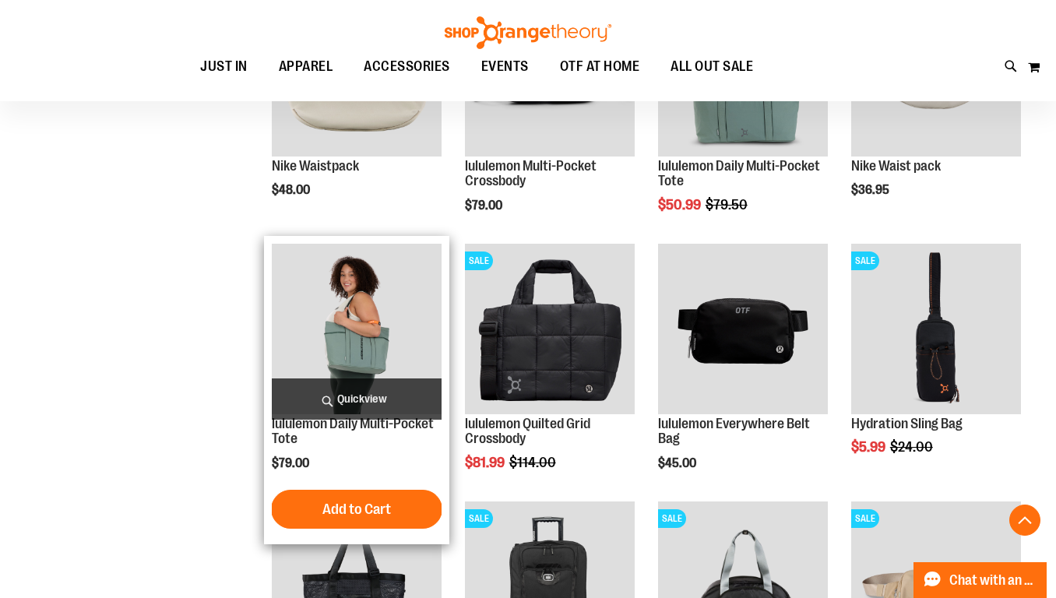
click at [363, 399] on span "Quickview" at bounding box center [357, 398] width 170 height 41
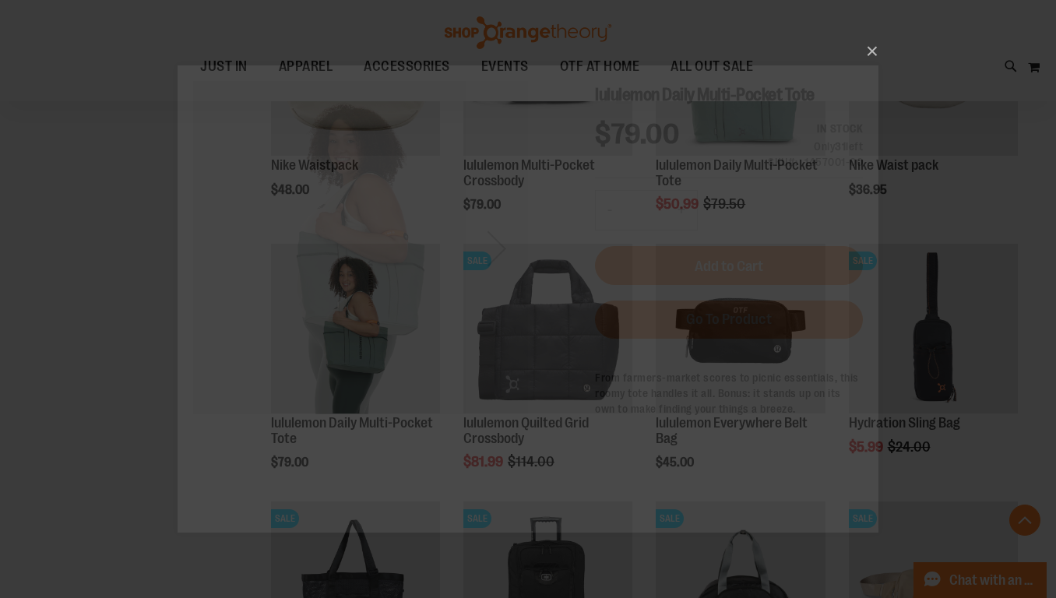
scroll to position [0, 0]
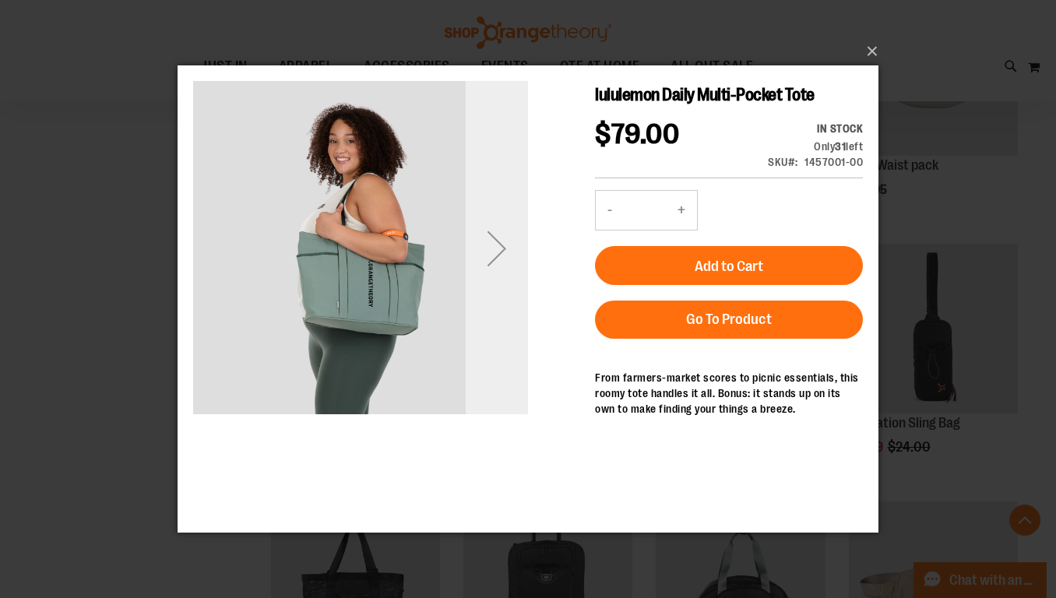
click at [498, 248] on div "Next" at bounding box center [497, 248] width 62 height 62
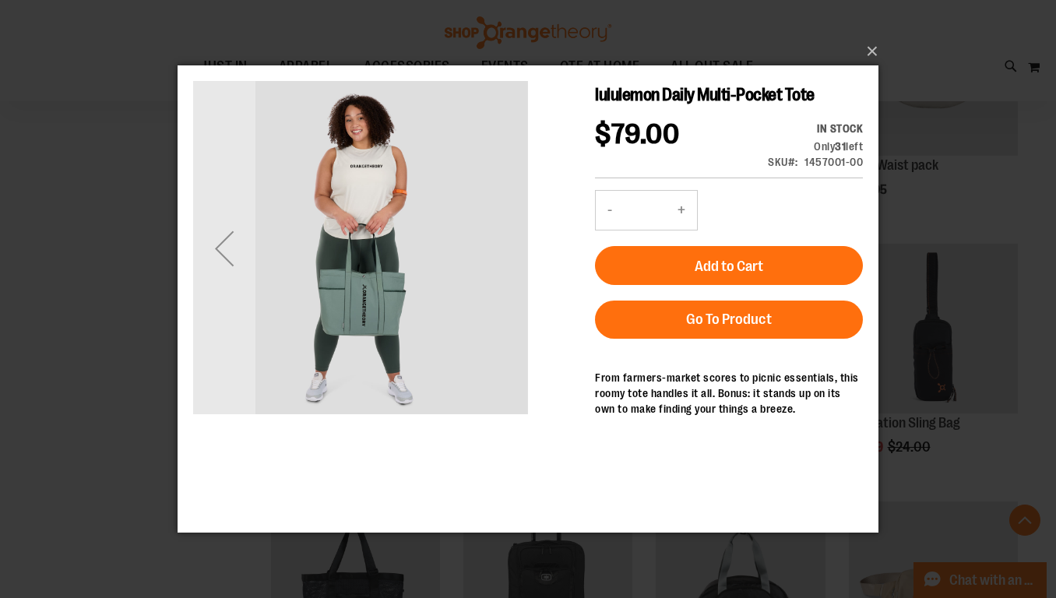
click at [498, 248] on img "carousel" at bounding box center [360, 246] width 335 height 335
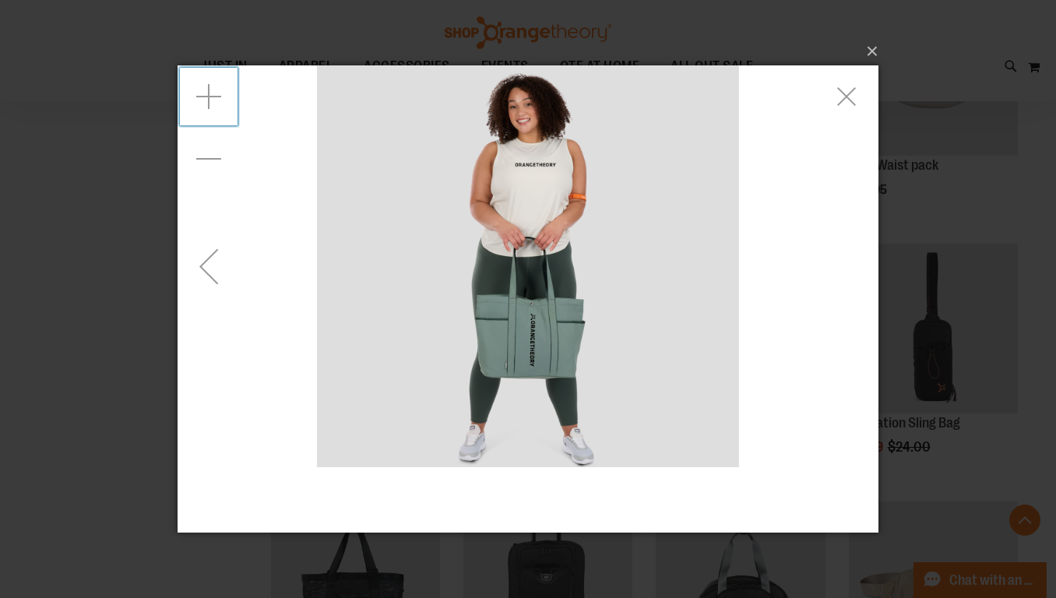
click at [212, 102] on div "Zoom in" at bounding box center [209, 96] width 62 height 62
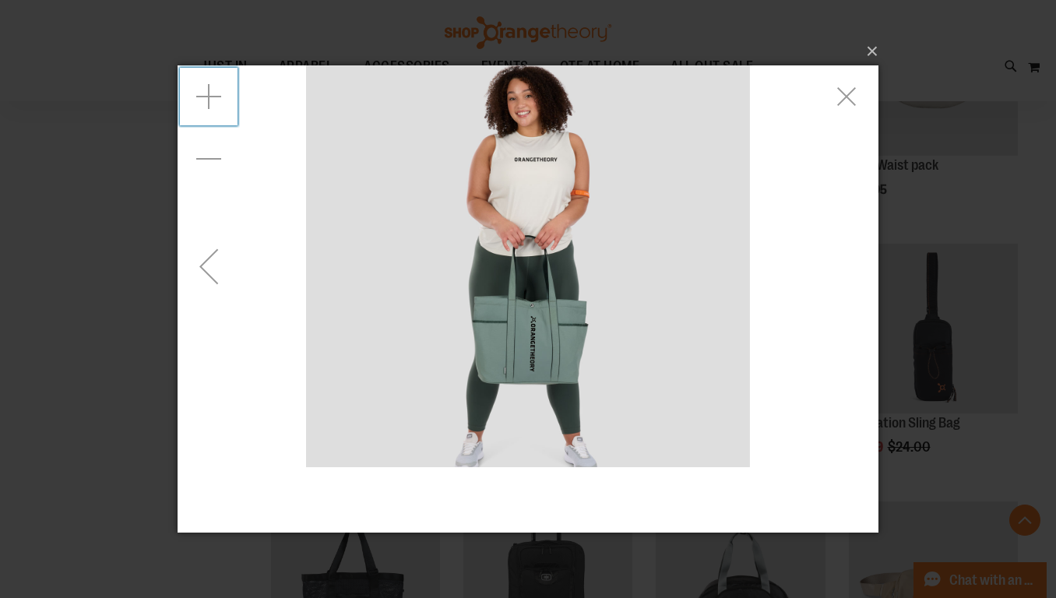
click at [212, 102] on div "Zoom in" at bounding box center [209, 96] width 62 height 62
click at [212, 103] on div "Zoom in" at bounding box center [209, 96] width 62 height 62
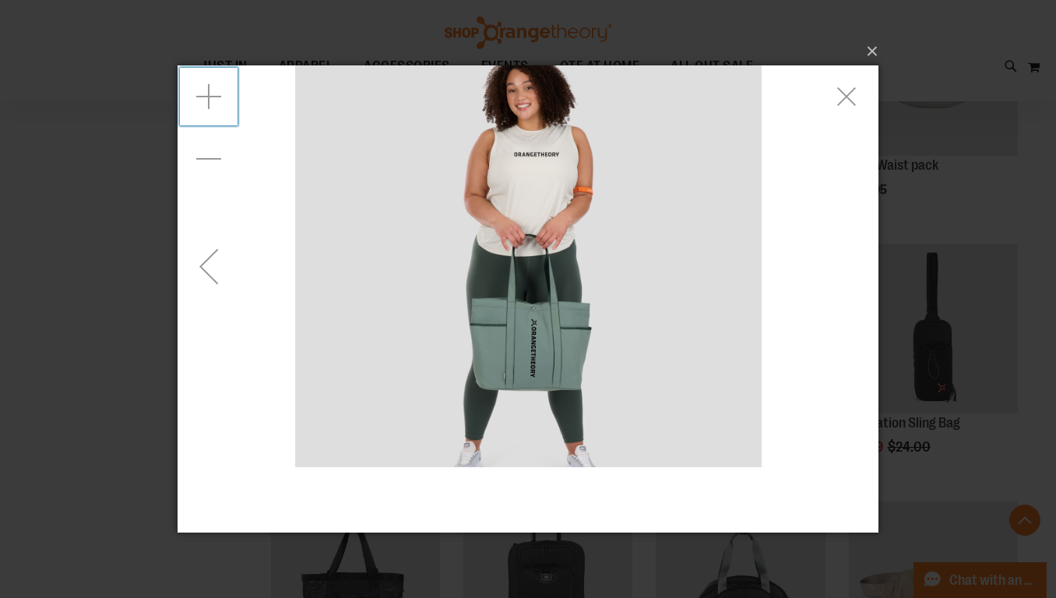
click at [212, 103] on div "Zoom in" at bounding box center [209, 96] width 62 height 62
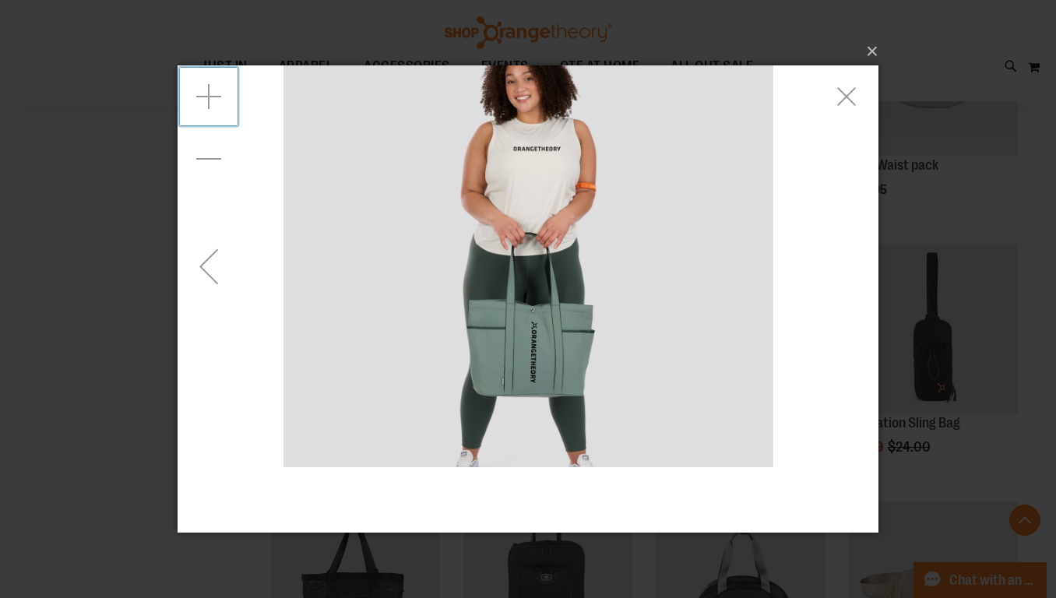
click at [212, 103] on div "Zoom in" at bounding box center [209, 96] width 62 height 62
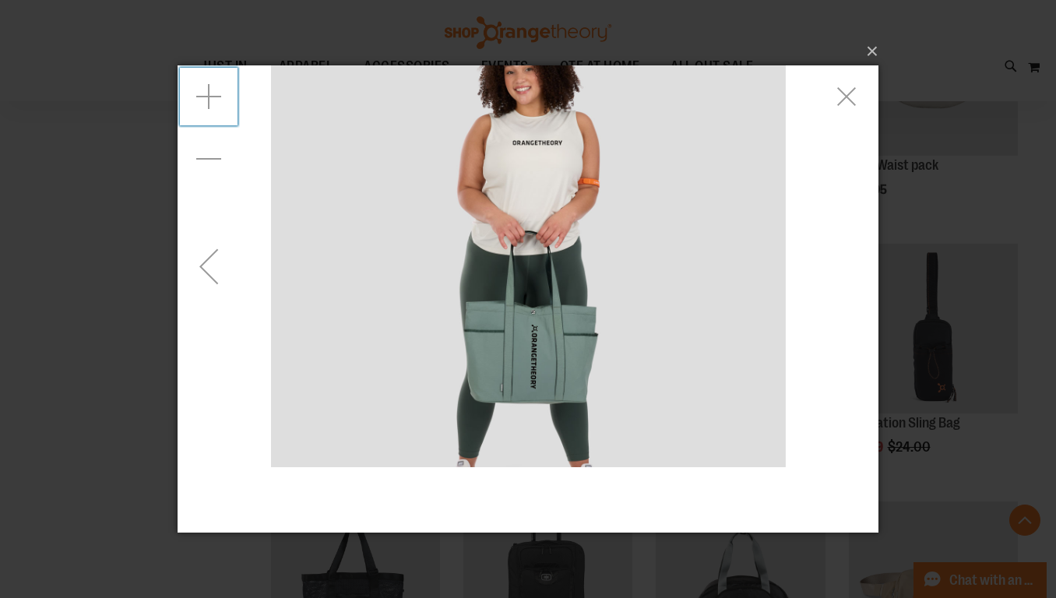
click at [212, 103] on div "Zoom in" at bounding box center [209, 96] width 62 height 62
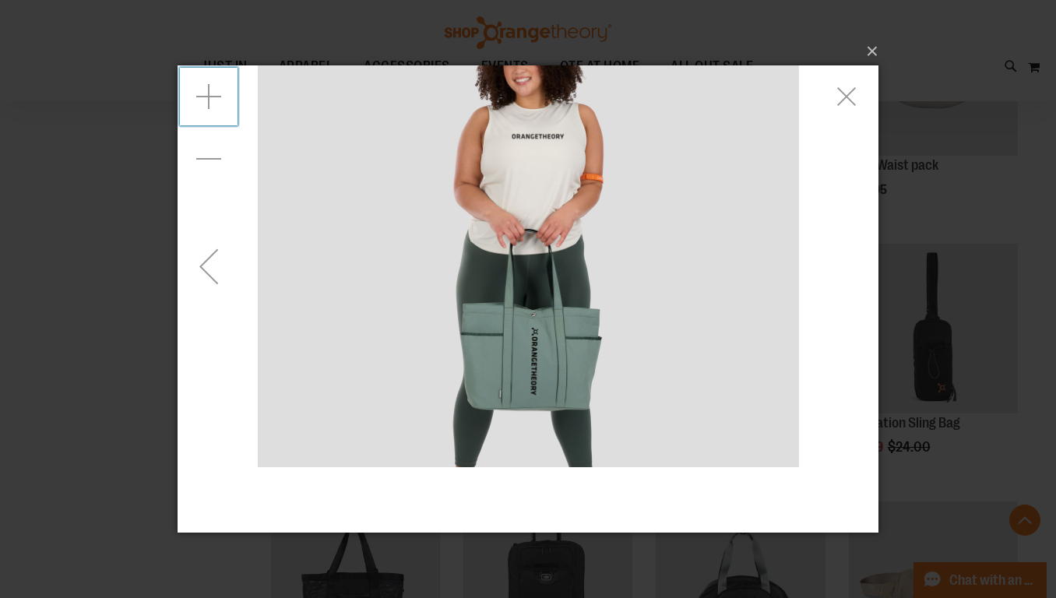
click at [212, 103] on div "Zoom in" at bounding box center [209, 96] width 62 height 62
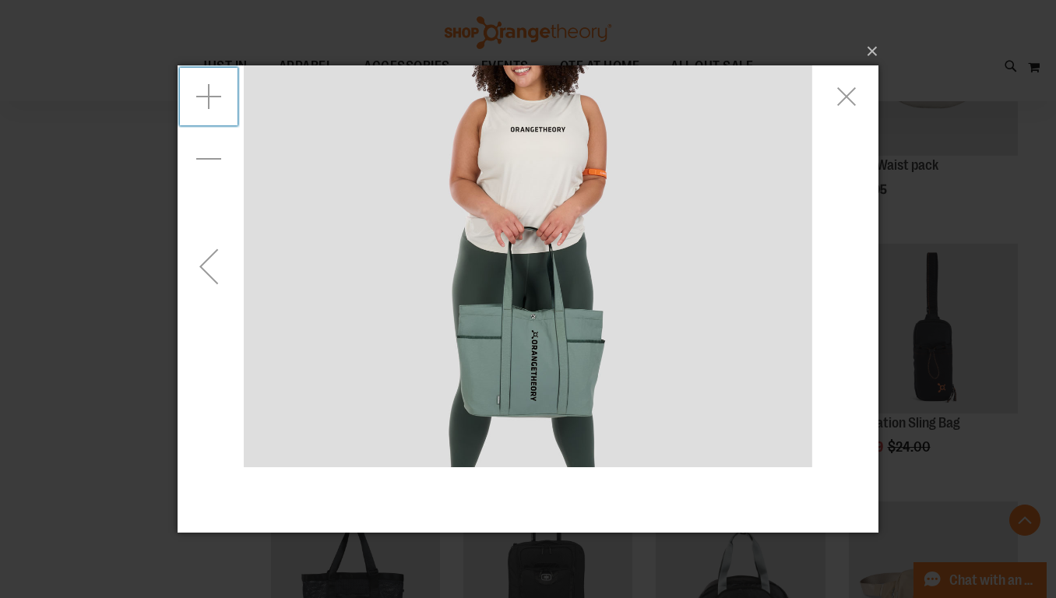
click at [212, 103] on div "Zoom in" at bounding box center [209, 96] width 62 height 62
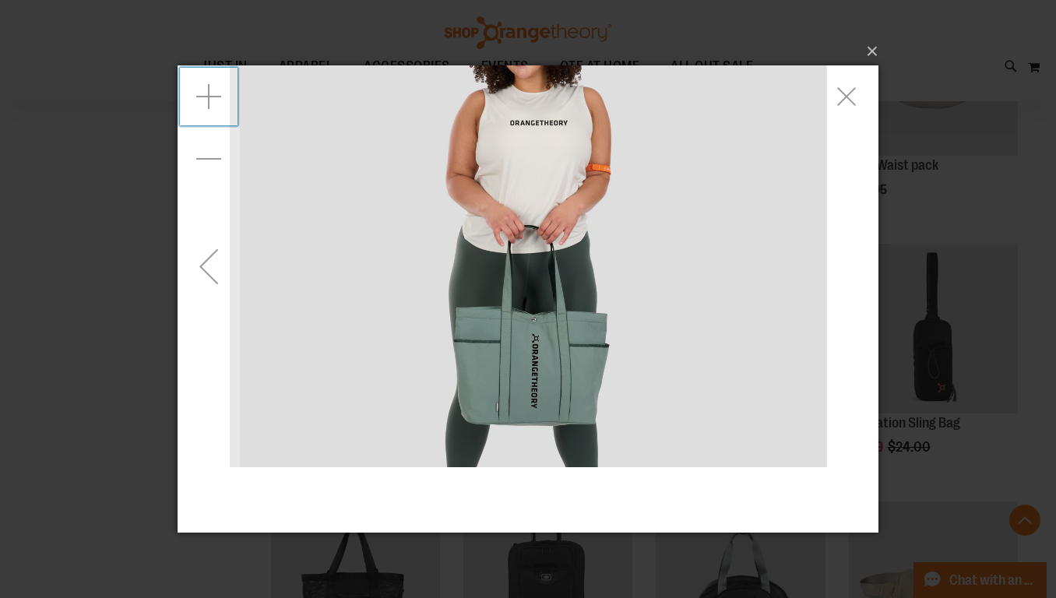
click at [212, 103] on div "Zoom in" at bounding box center [209, 96] width 62 height 62
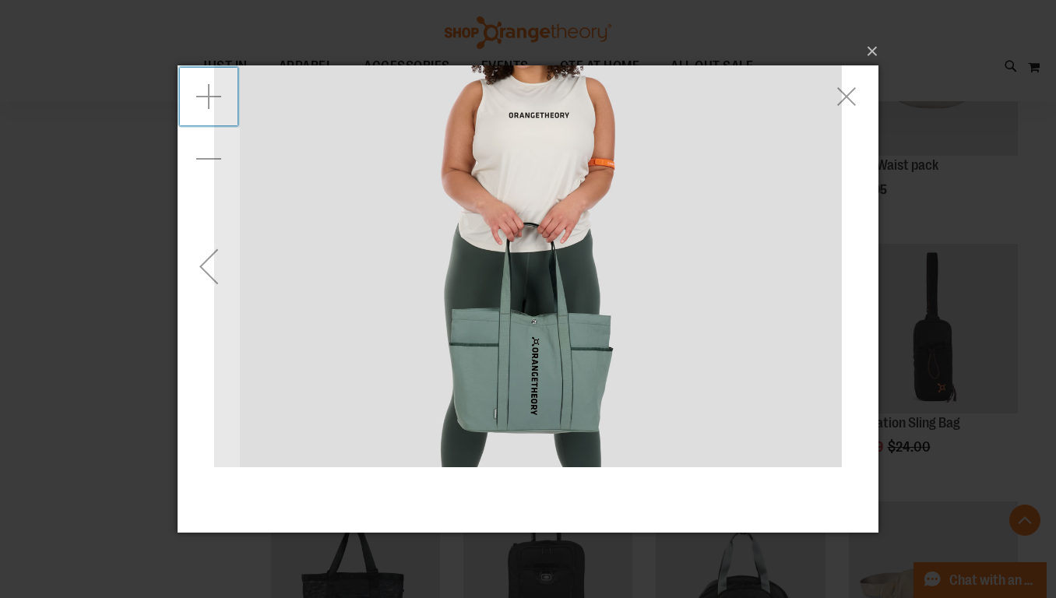
click at [212, 103] on div "Zoom in" at bounding box center [209, 96] width 62 height 62
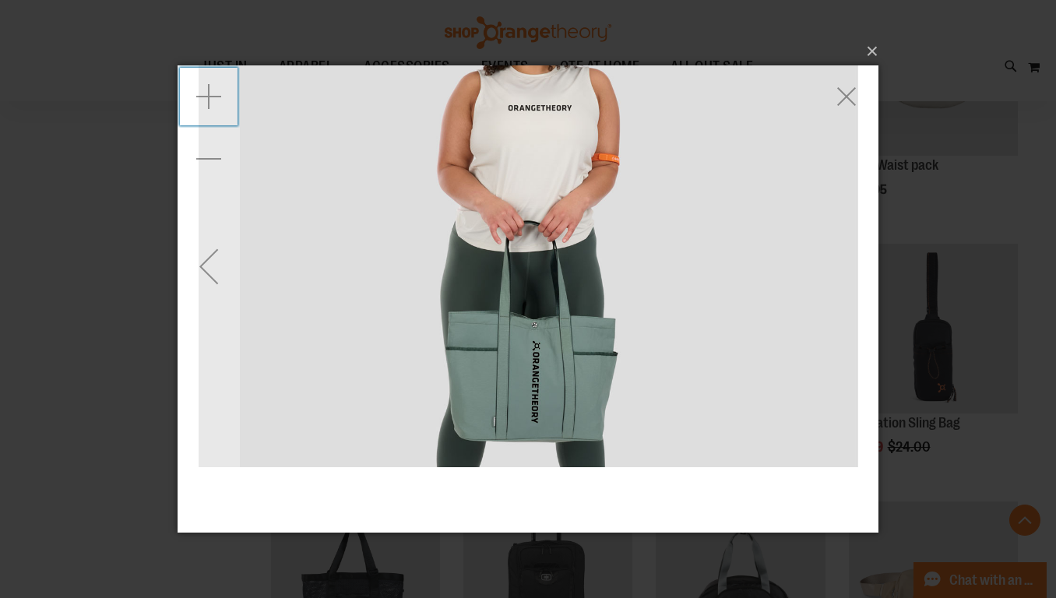
click at [212, 103] on div "Zoom in" at bounding box center [209, 96] width 62 height 62
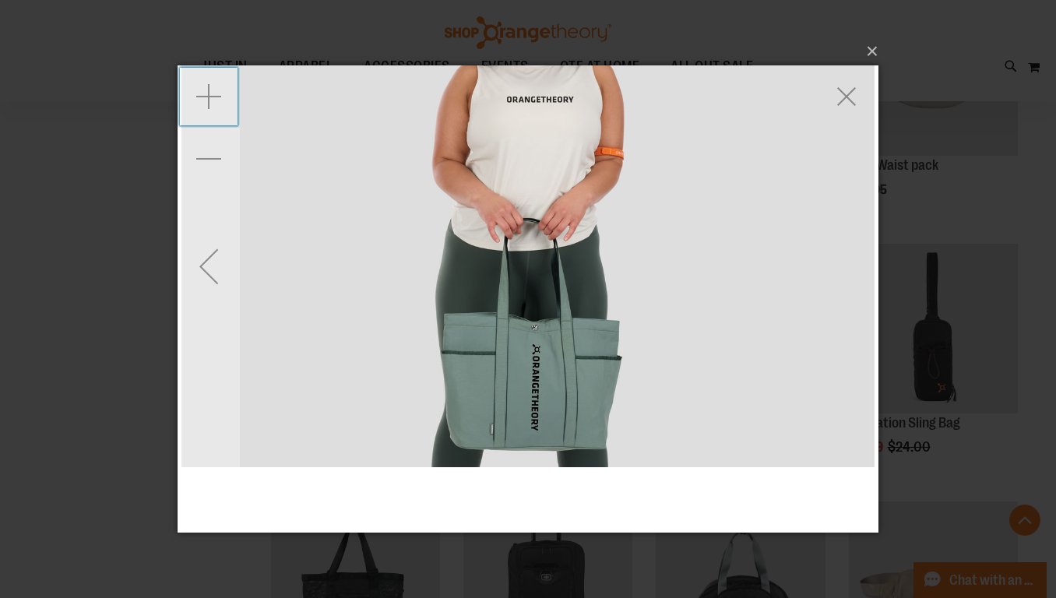
click at [212, 103] on div "Zoom in" at bounding box center [209, 96] width 62 height 62
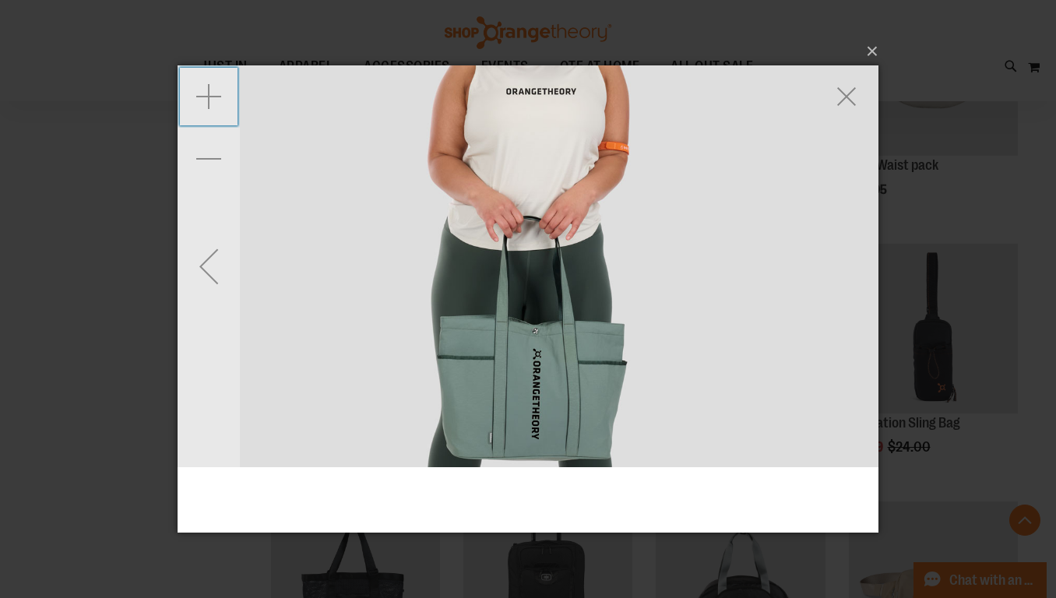
click at [212, 103] on div "Zoom in" at bounding box center [209, 96] width 62 height 62
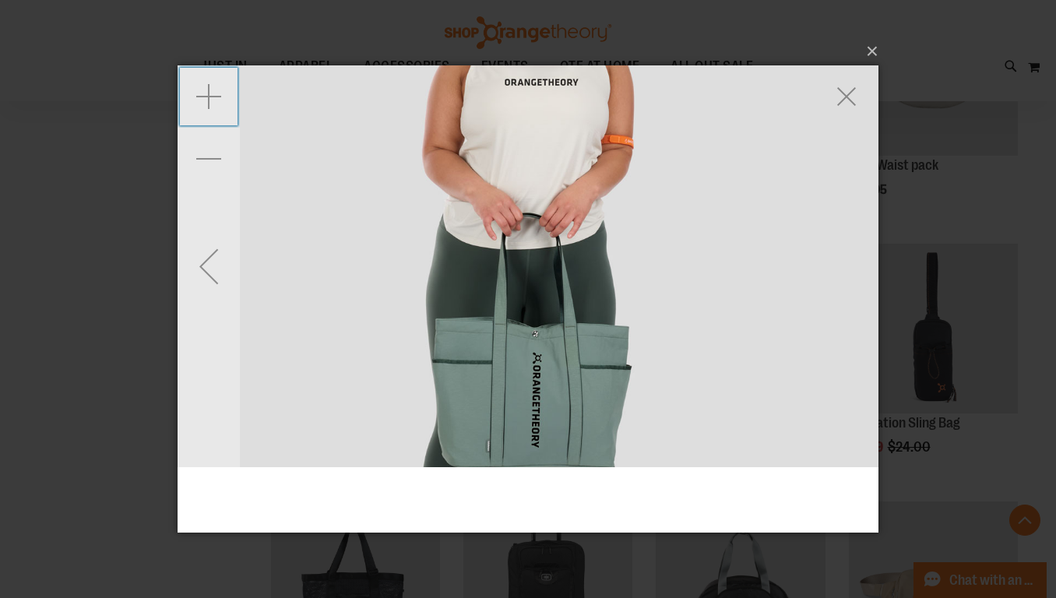
click at [212, 103] on div "Zoom in" at bounding box center [209, 96] width 62 height 62
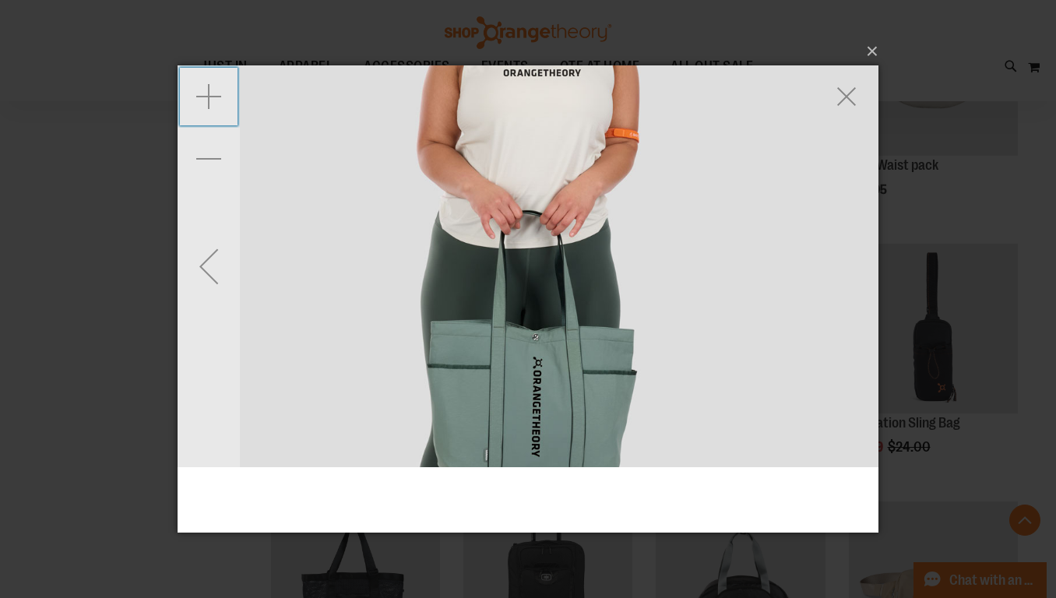
click at [212, 103] on div "Zoom in" at bounding box center [209, 96] width 62 height 62
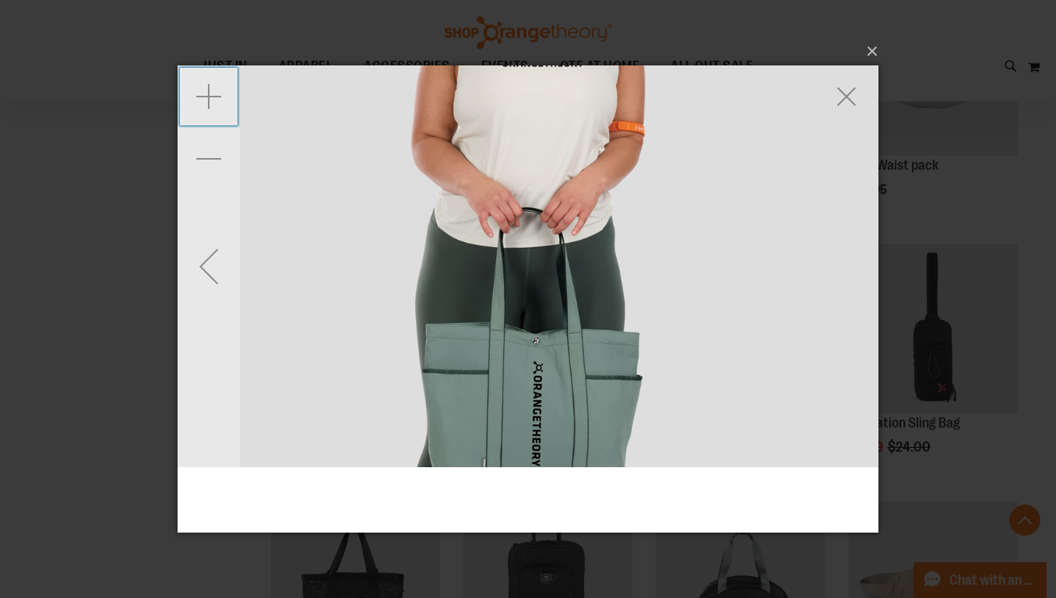
click at [212, 103] on div "Zoom in" at bounding box center [209, 96] width 62 height 62
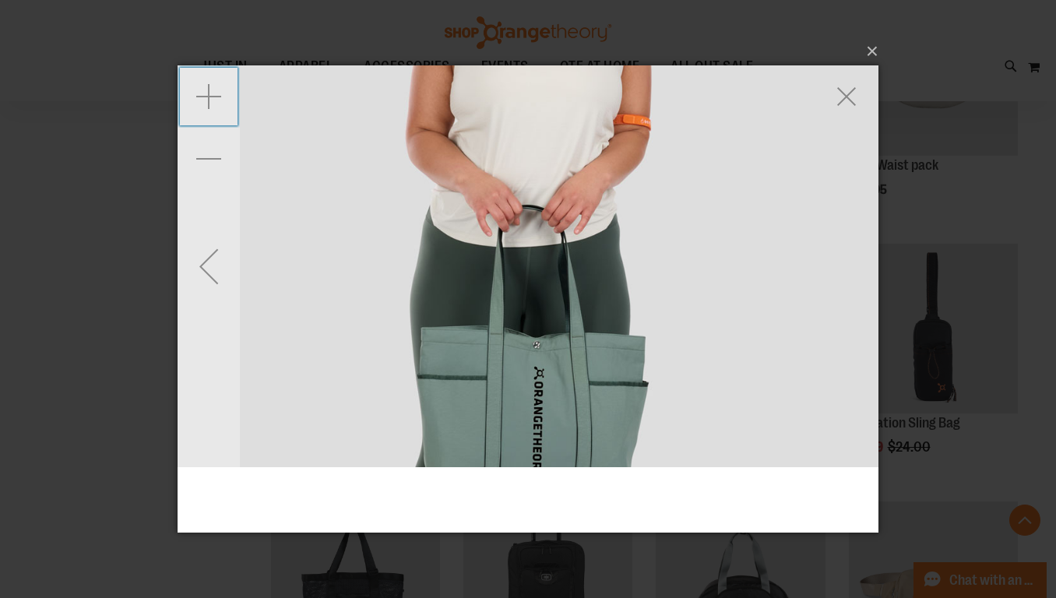
click at [212, 103] on div "Zoom in" at bounding box center [209, 96] width 62 height 62
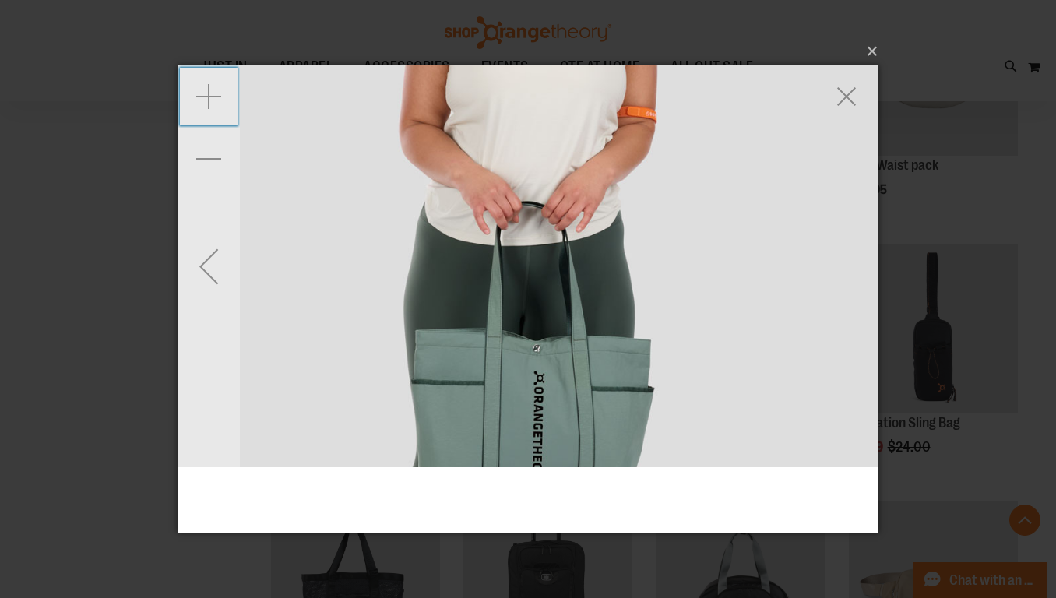
click at [212, 103] on div "Zoom in" at bounding box center [209, 96] width 62 height 62
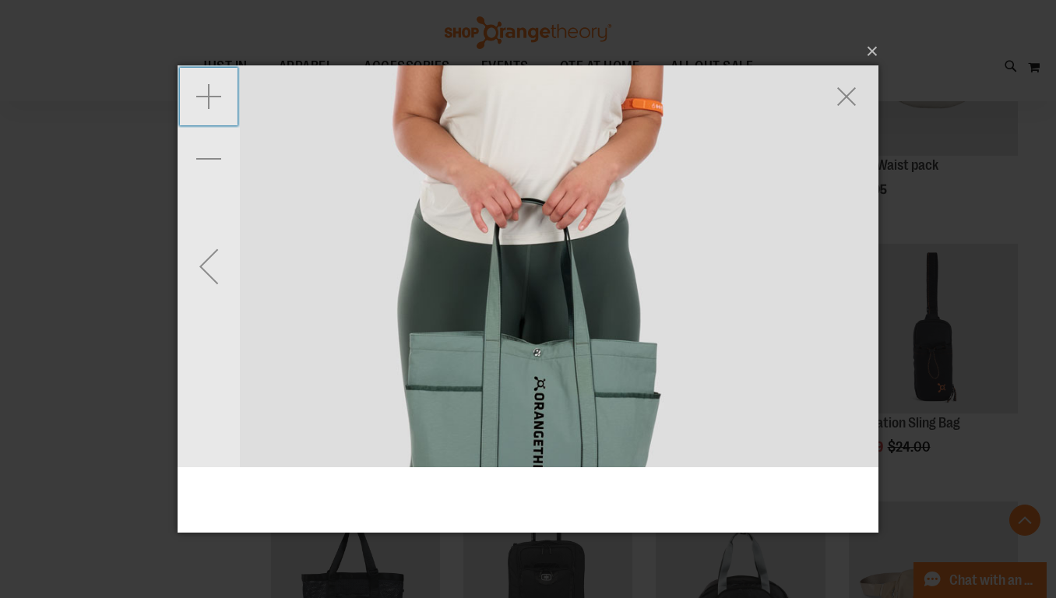
click at [212, 103] on div "Zoom in" at bounding box center [209, 96] width 62 height 62
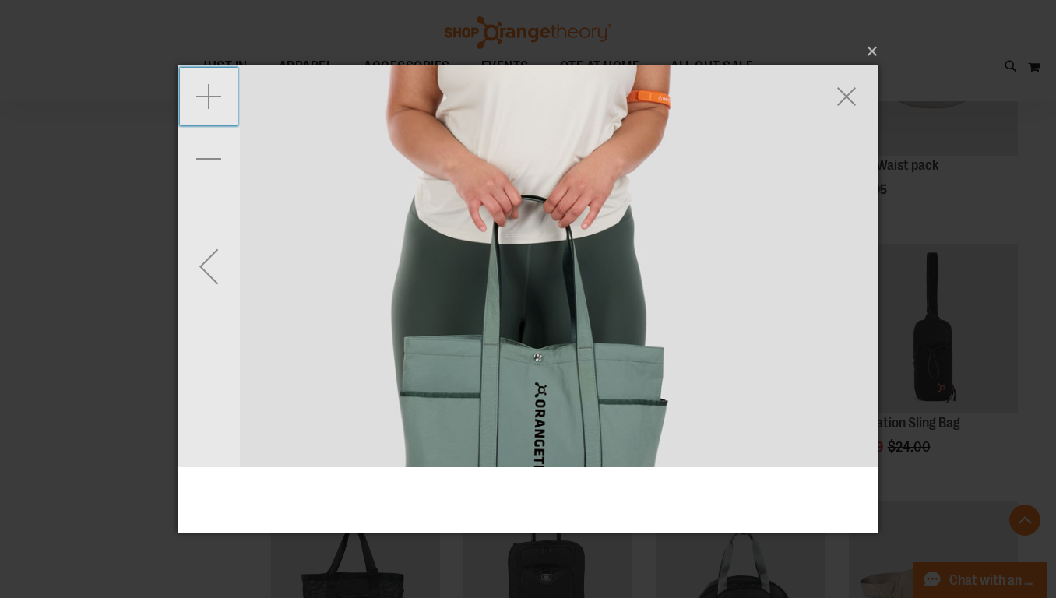
click at [212, 103] on div "Zoom in" at bounding box center [209, 96] width 62 height 62
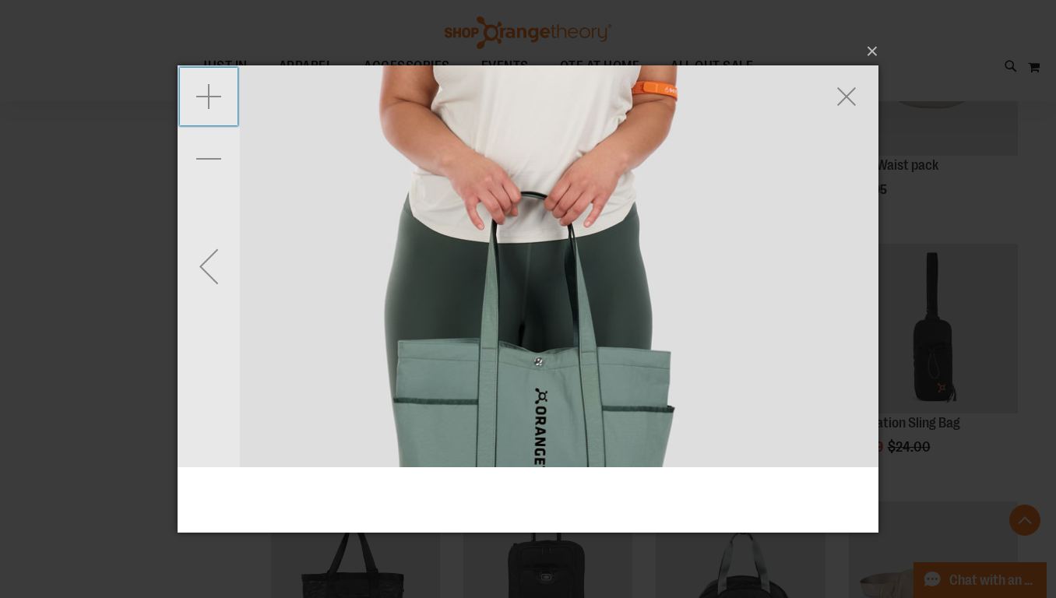
click at [212, 103] on div "Zoom in" at bounding box center [209, 96] width 62 height 62
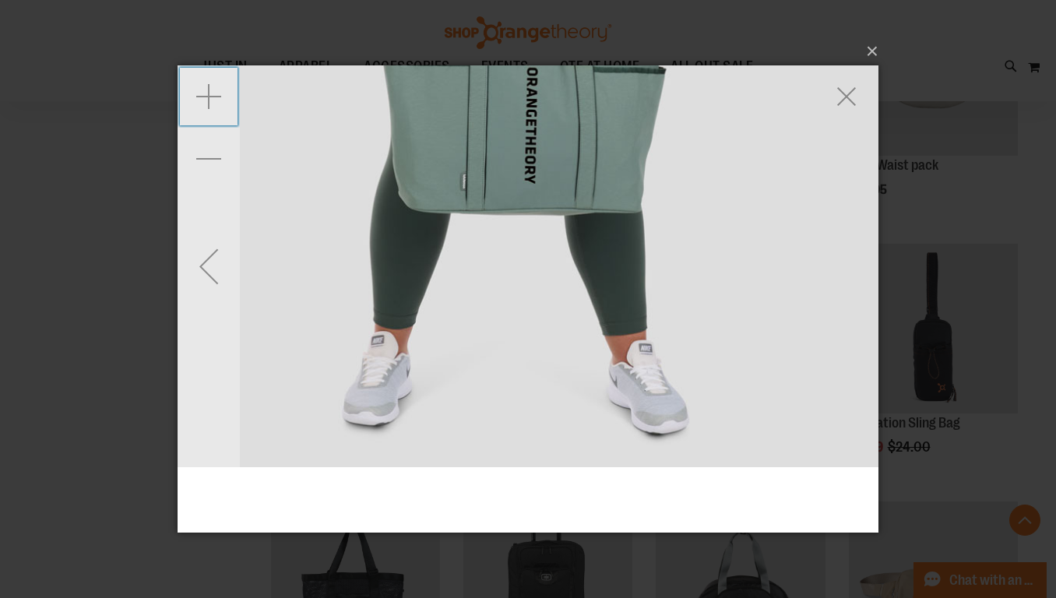
drag, startPoint x: 505, startPoint y: 373, endPoint x: 497, endPoint y: 209, distance: 164.5
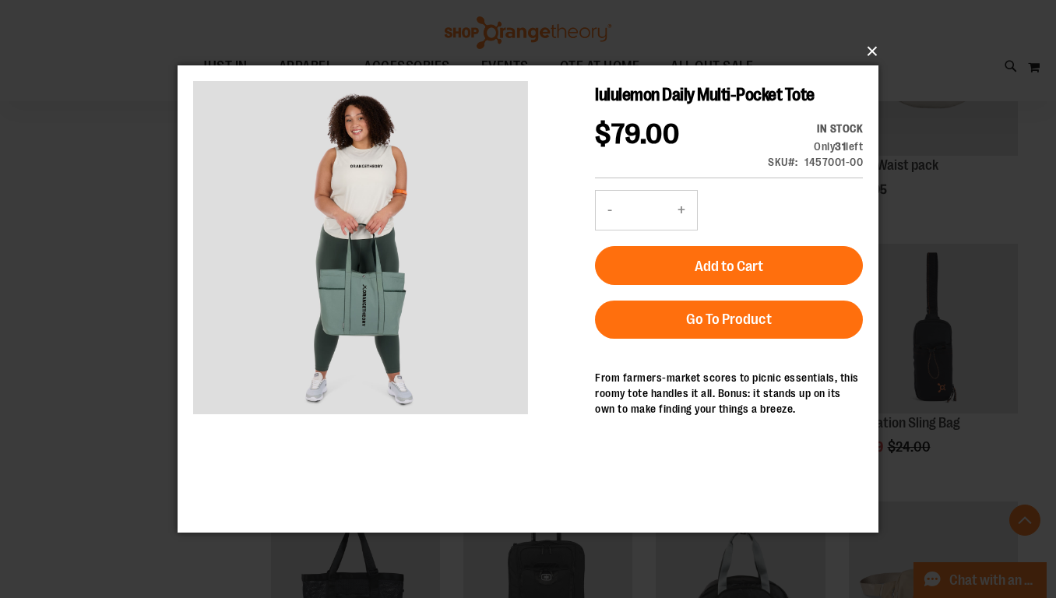
click at [867, 51] on button "×" at bounding box center [532, 51] width 701 height 34
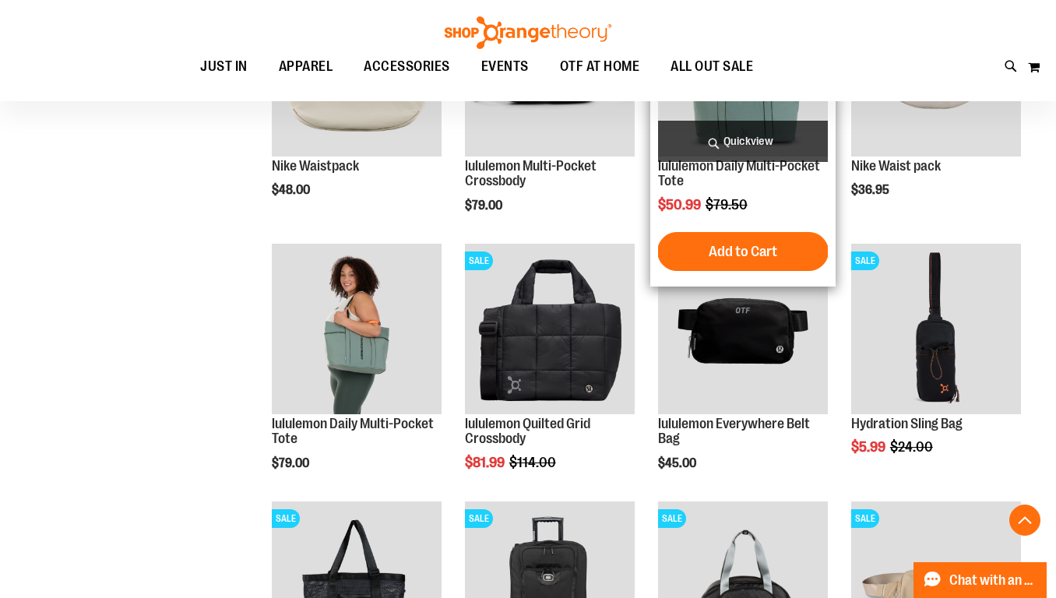
click at [779, 142] on span "Quickview" at bounding box center [743, 141] width 170 height 41
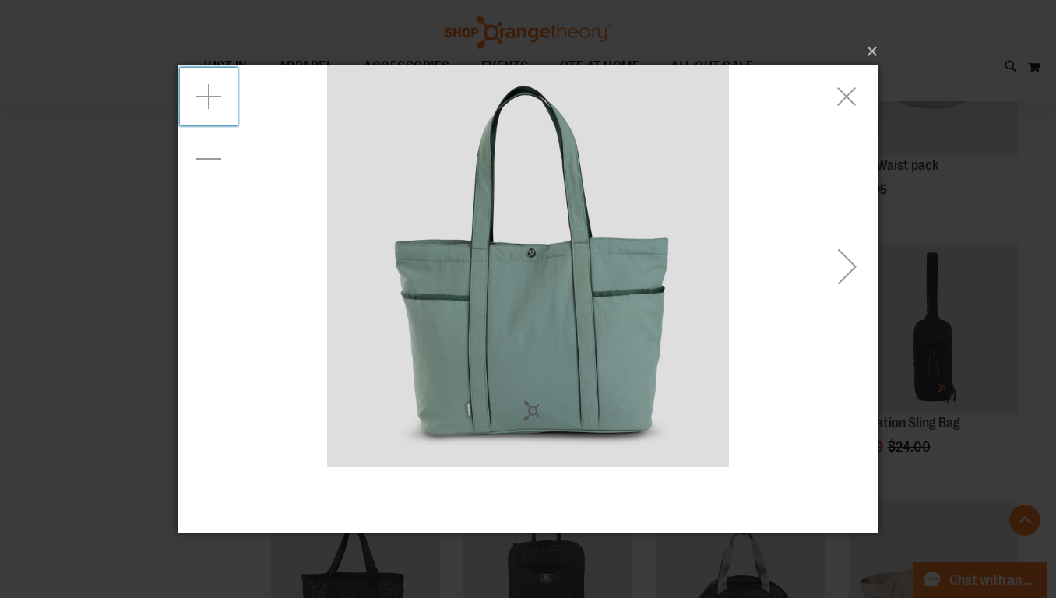
click at [208, 110] on div "Zoom in" at bounding box center [209, 96] width 62 height 62
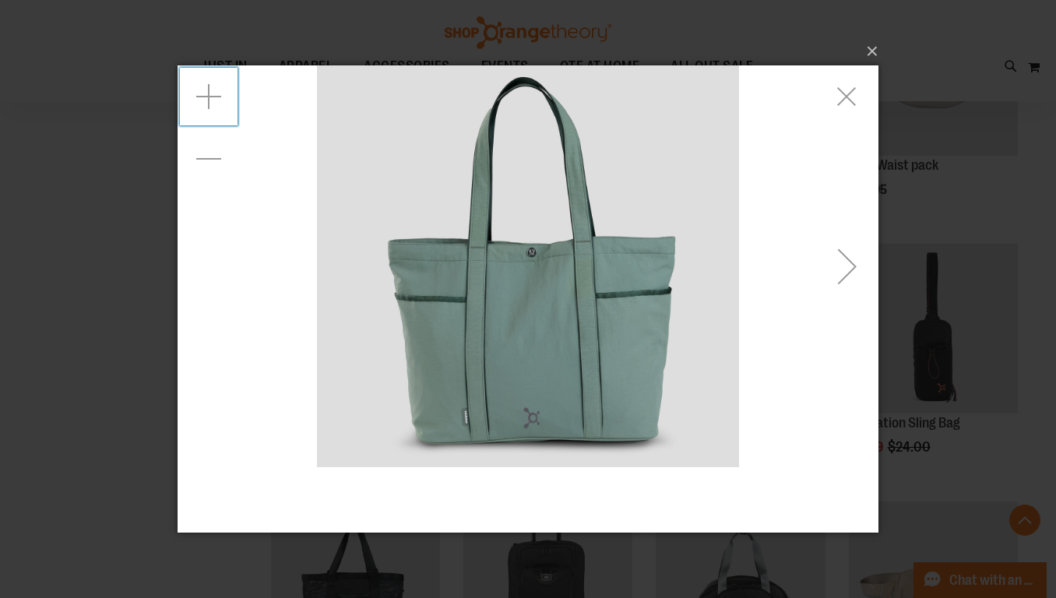
click at [208, 110] on div "Zoom in" at bounding box center [209, 96] width 62 height 62
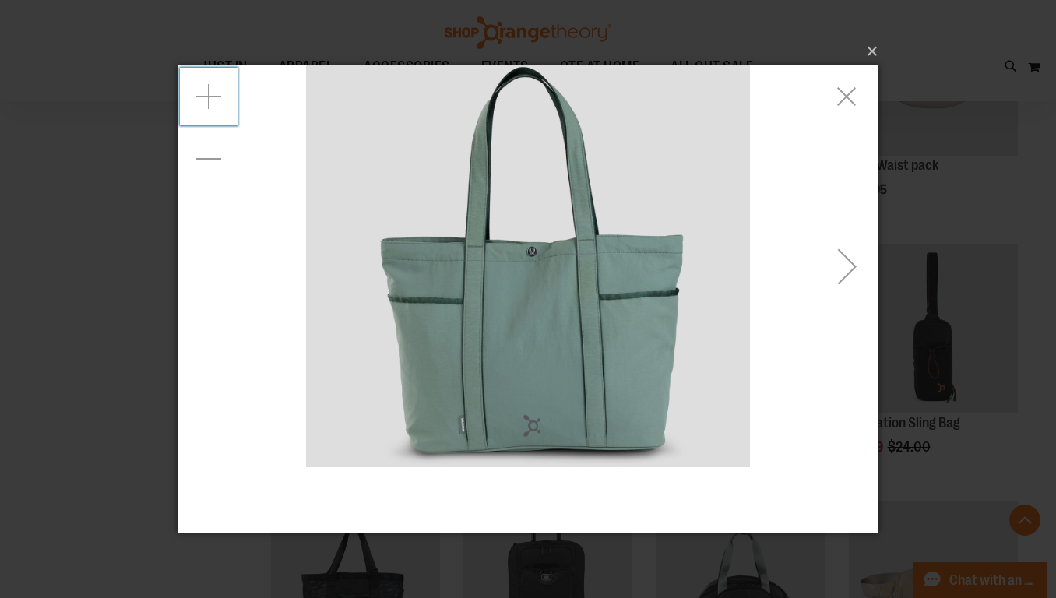
click at [208, 110] on div "Zoom in" at bounding box center [209, 96] width 62 height 62
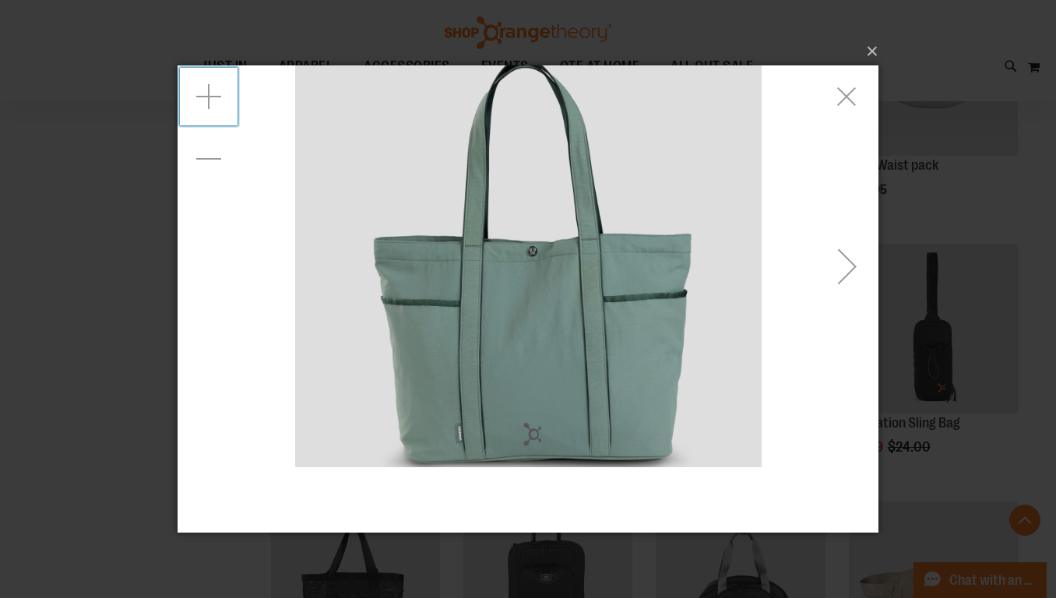
click at [208, 110] on div "Zoom in" at bounding box center [209, 96] width 62 height 62
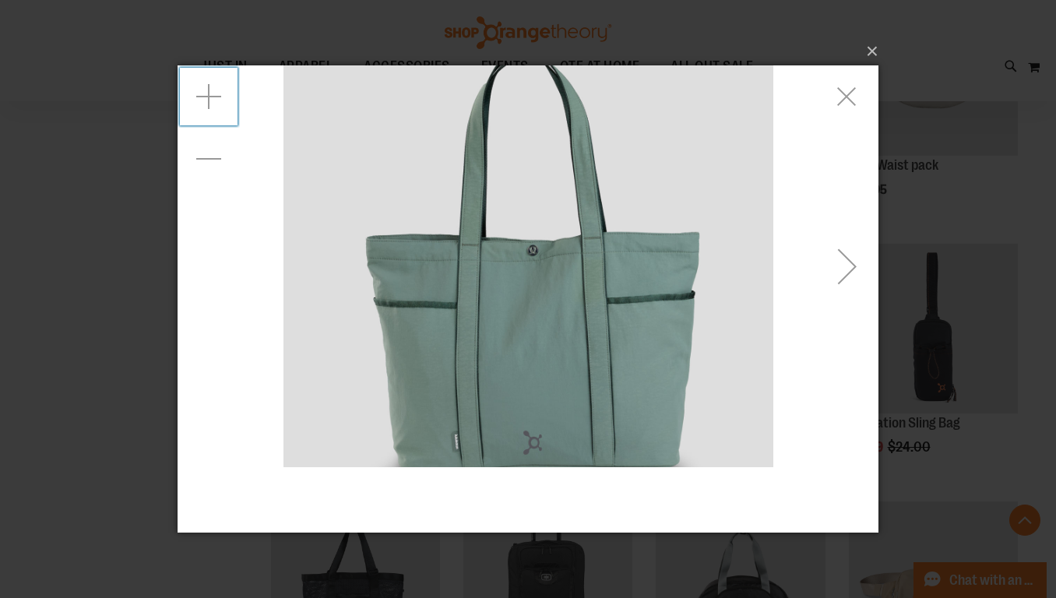
click at [208, 110] on div "Zoom in" at bounding box center [209, 96] width 62 height 62
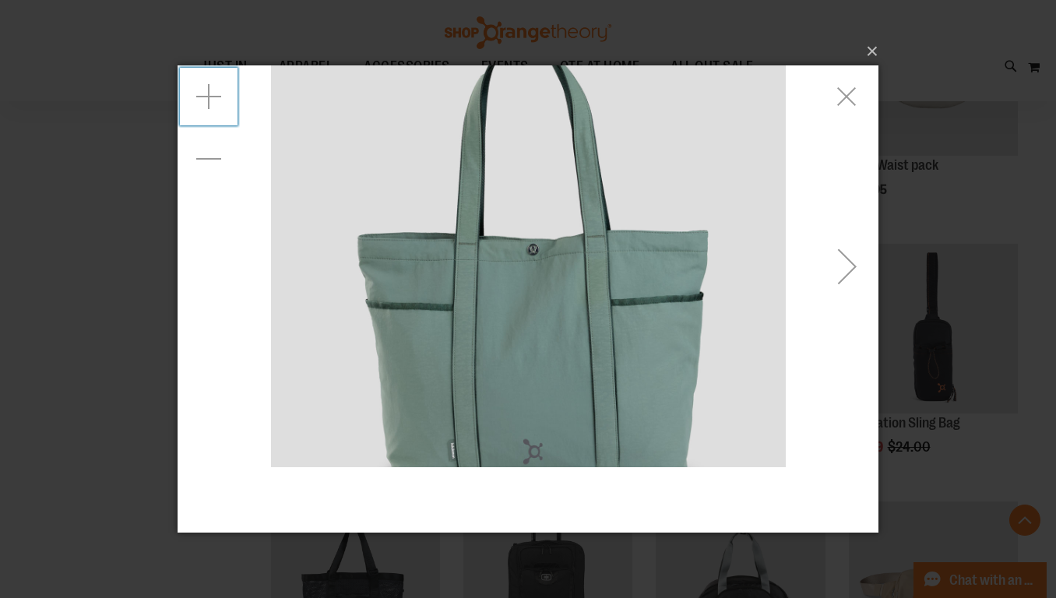
click at [208, 110] on div "Zoom in" at bounding box center [209, 96] width 62 height 62
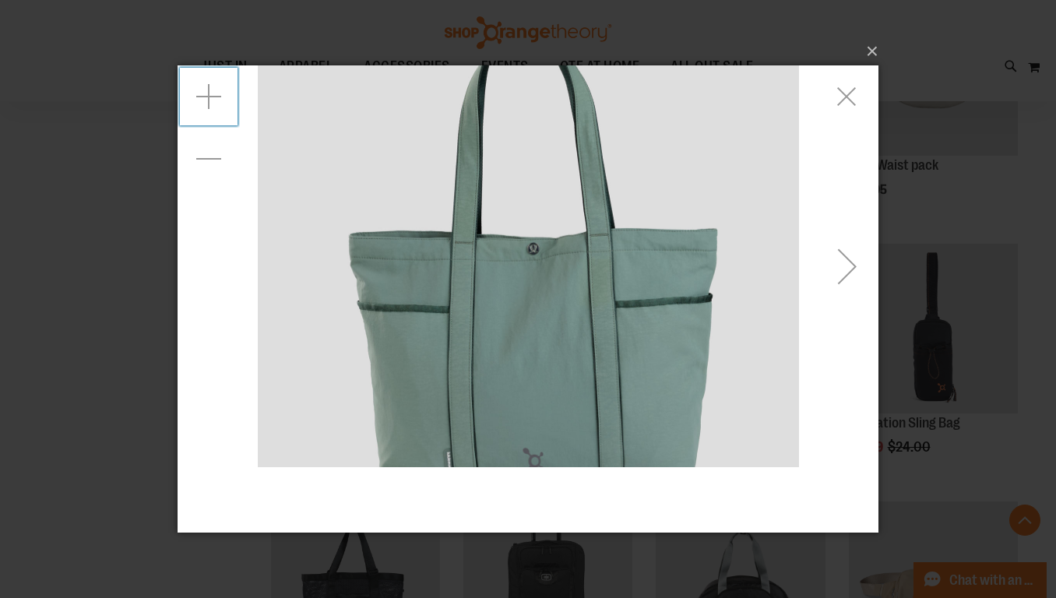
click at [208, 110] on div "Zoom in" at bounding box center [209, 96] width 62 height 62
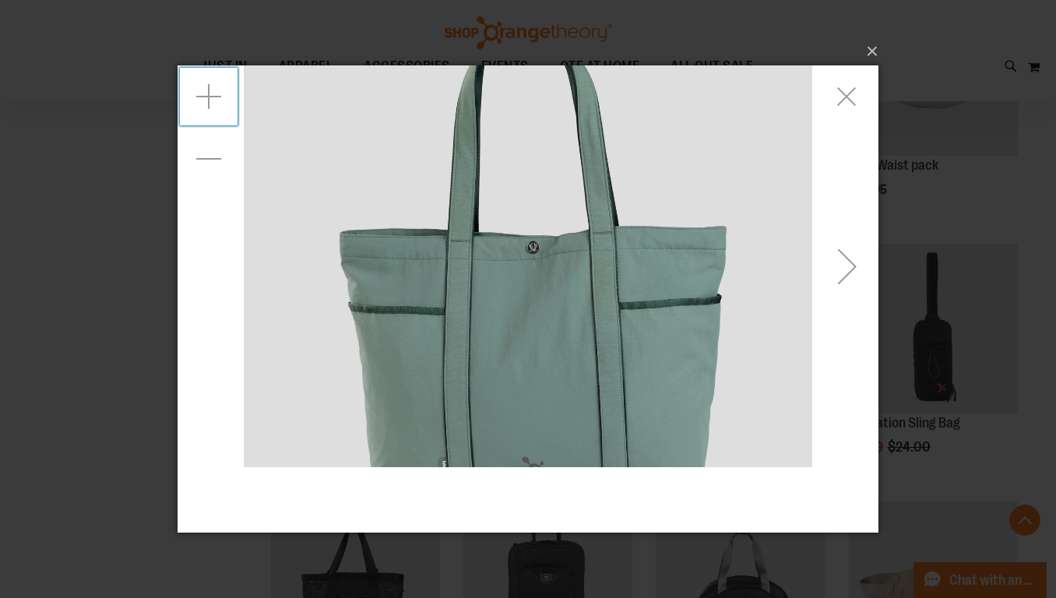
click at [208, 110] on div "Zoom in" at bounding box center [209, 96] width 62 height 62
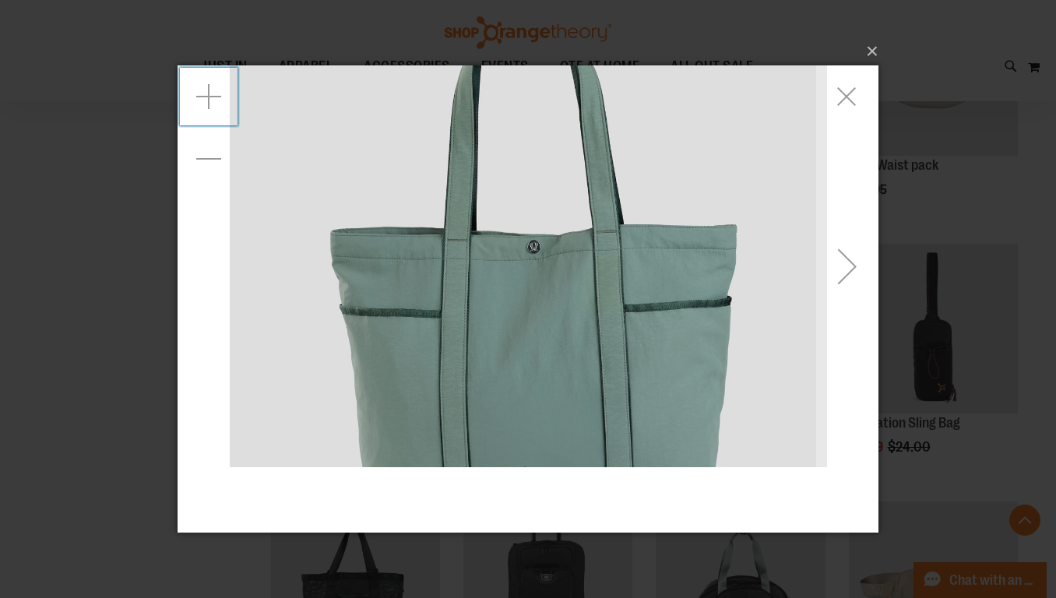
click at [208, 110] on div "Zoom in" at bounding box center [209, 96] width 62 height 62
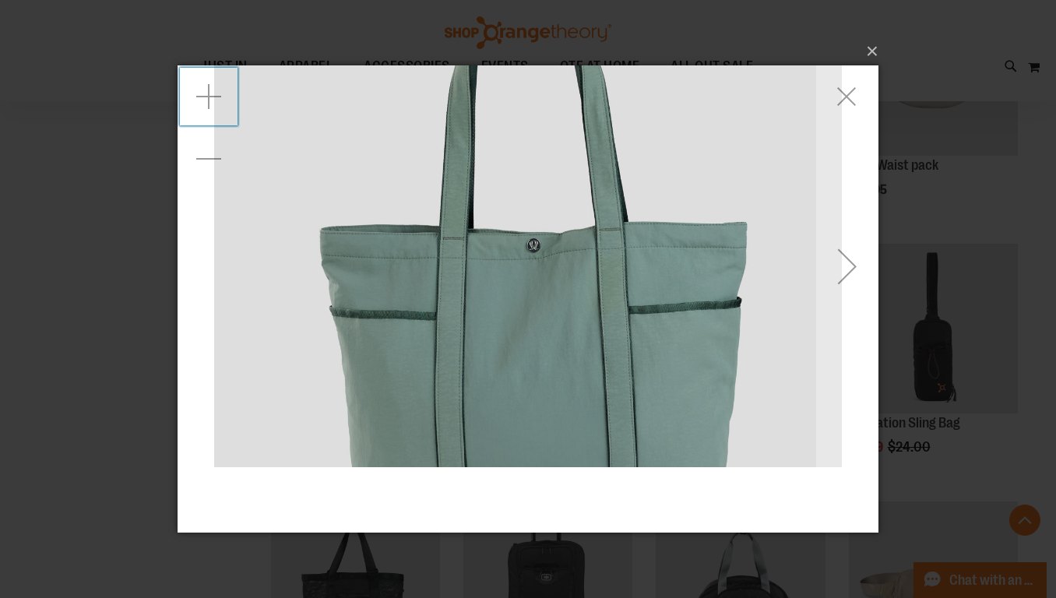
click at [208, 110] on div "Zoom in" at bounding box center [209, 96] width 62 height 62
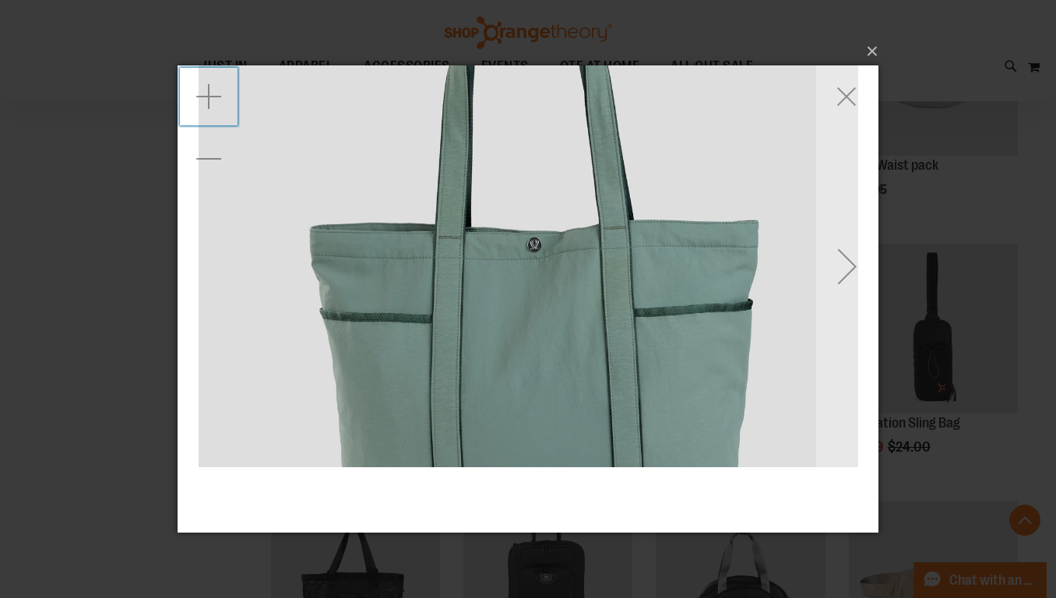
click at [208, 110] on div "Zoom in" at bounding box center [209, 96] width 62 height 62
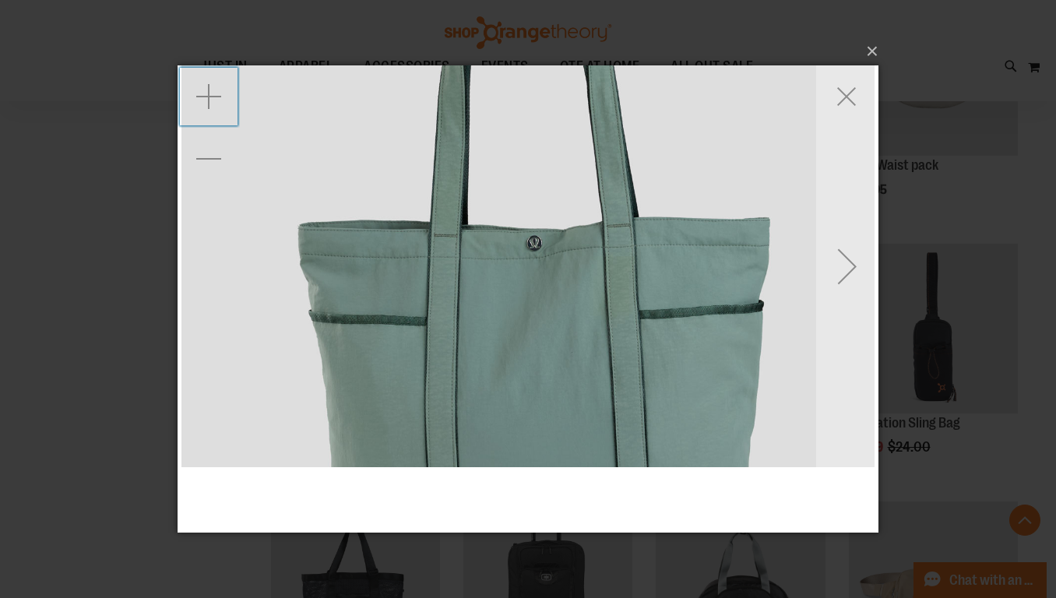
click at [208, 110] on div "Zoom in" at bounding box center [209, 96] width 62 height 62
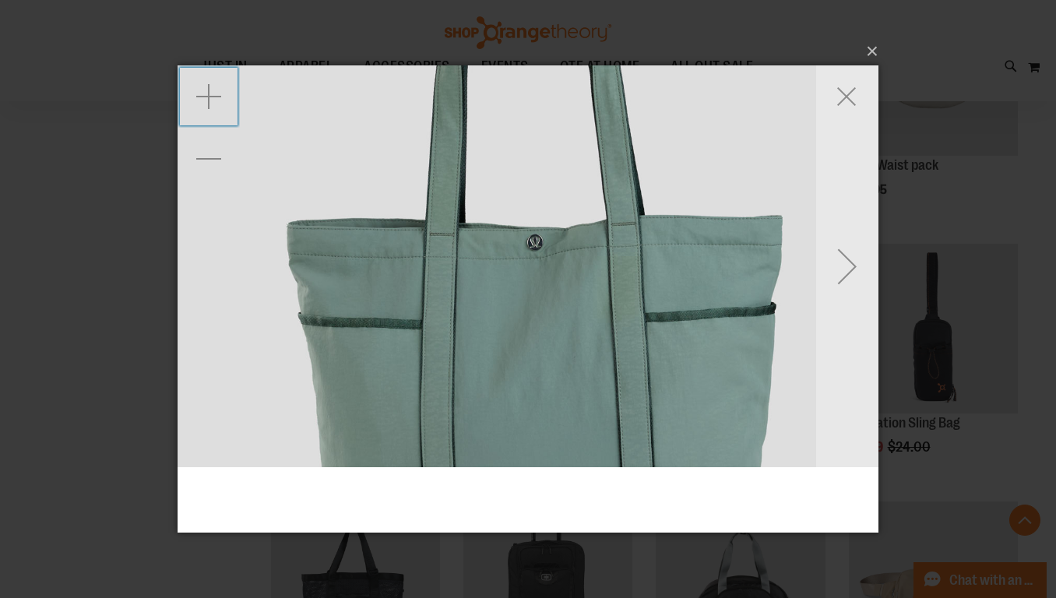
click at [208, 110] on div "Zoom in" at bounding box center [209, 96] width 62 height 62
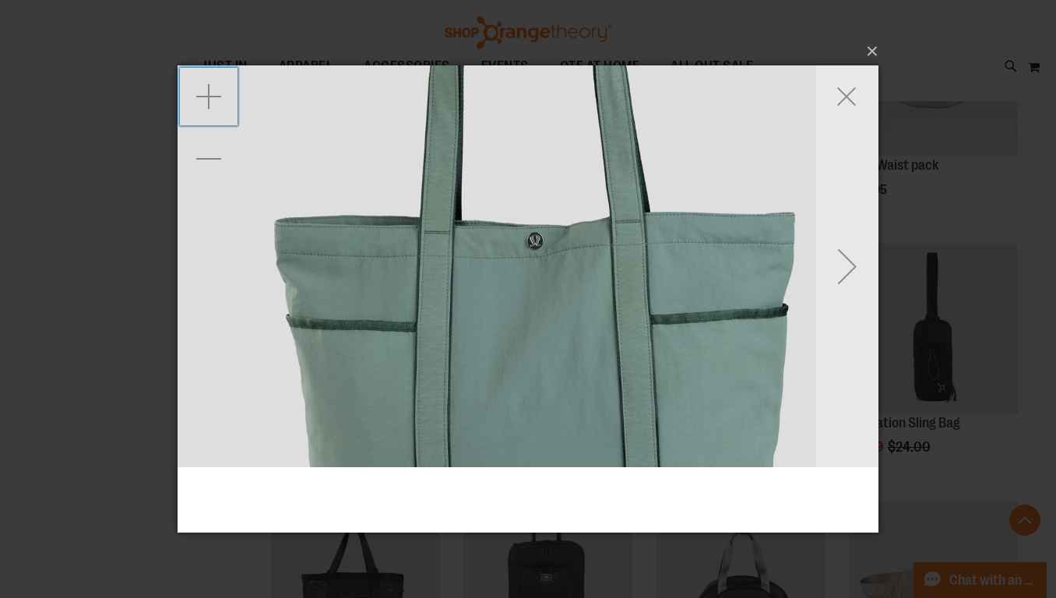
click at [208, 110] on div "Zoom in" at bounding box center [209, 96] width 62 height 62
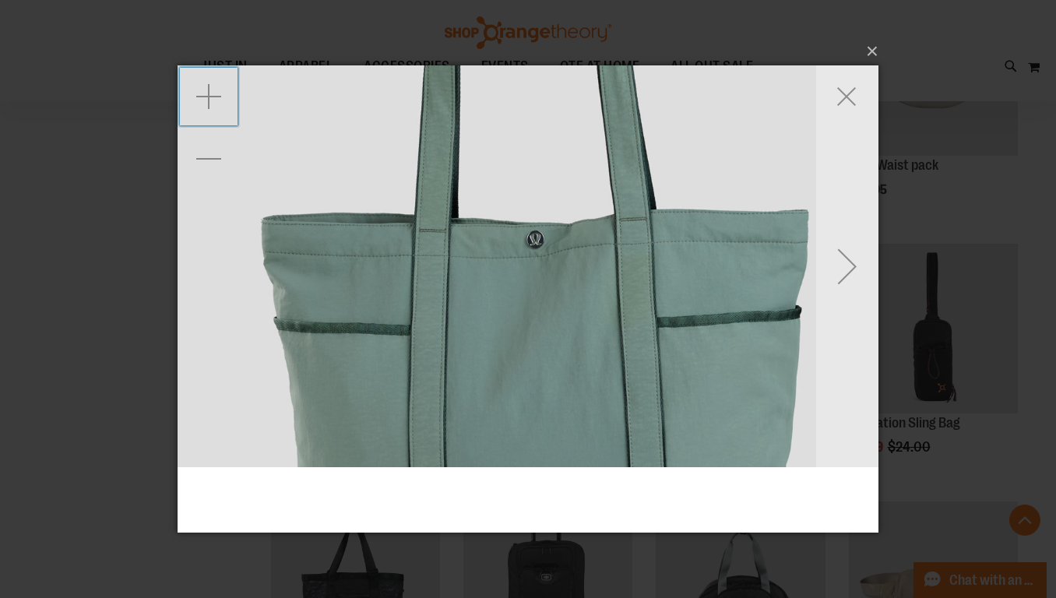
click at [208, 110] on div "Zoom in" at bounding box center [209, 96] width 62 height 62
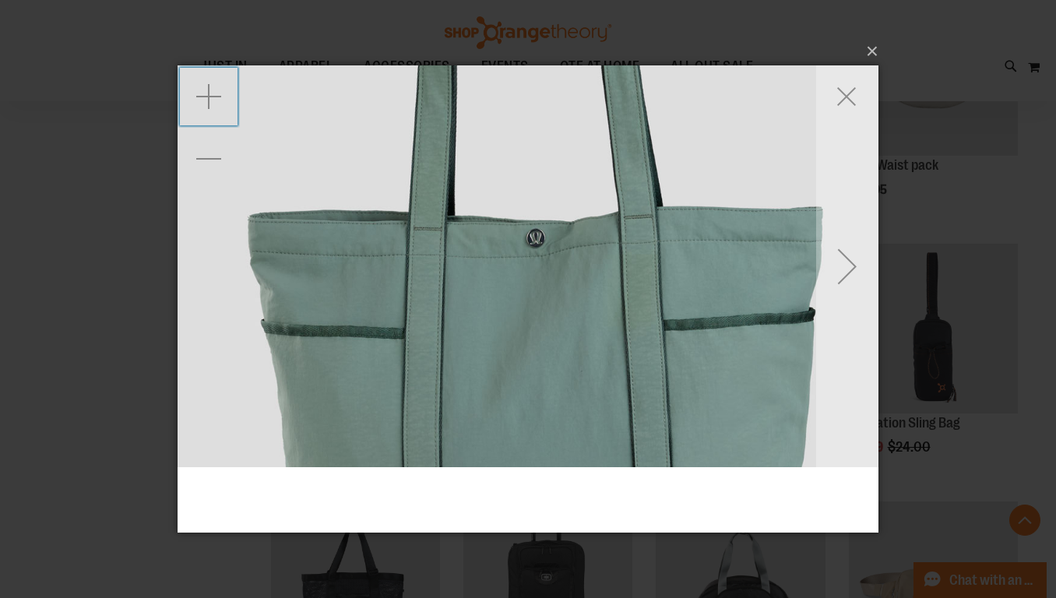
click at [208, 110] on div "Zoom in" at bounding box center [209, 96] width 62 height 62
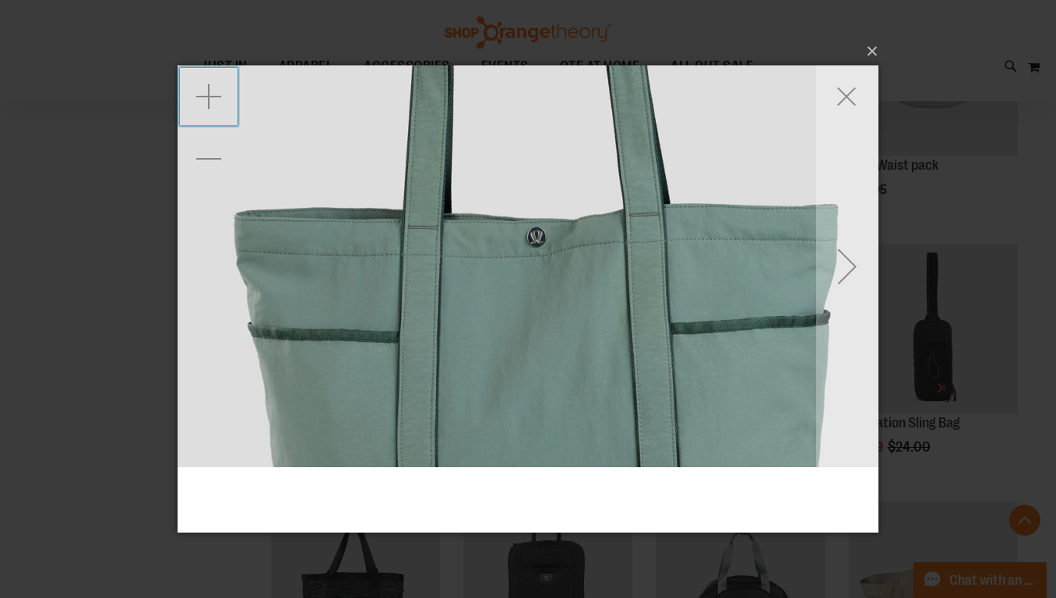
click at [208, 110] on div "Zoom in" at bounding box center [209, 96] width 62 height 62
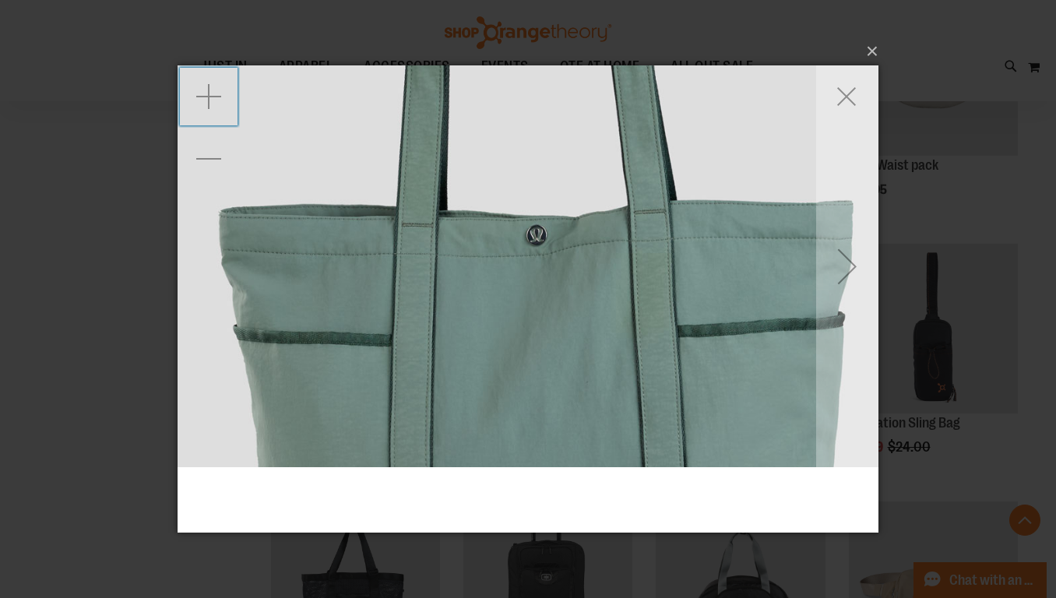
click at [208, 110] on div "Zoom in" at bounding box center [209, 96] width 62 height 62
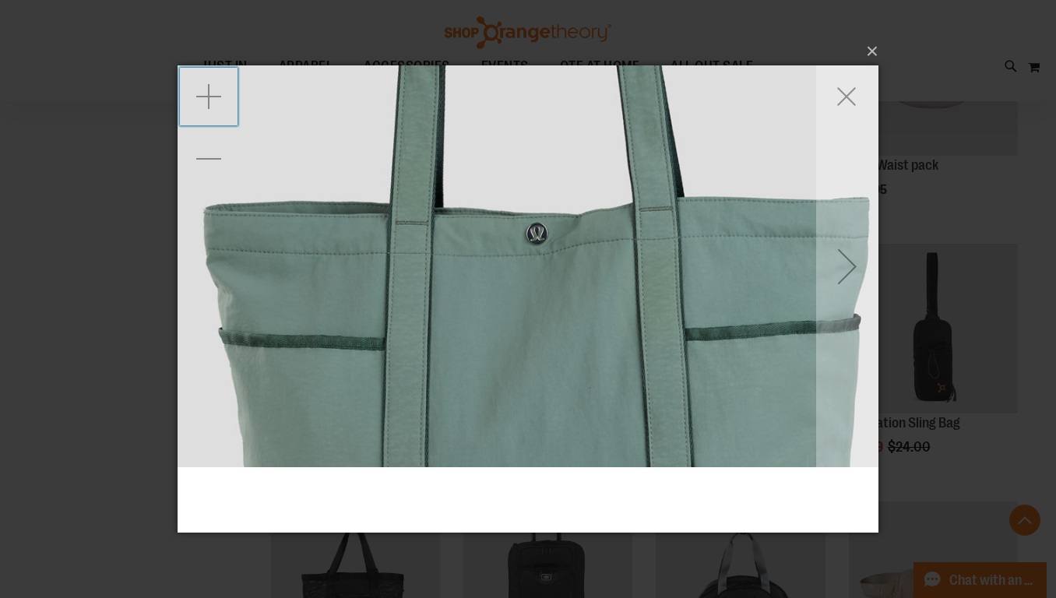
click at [208, 110] on div "Zoom in" at bounding box center [209, 96] width 62 height 62
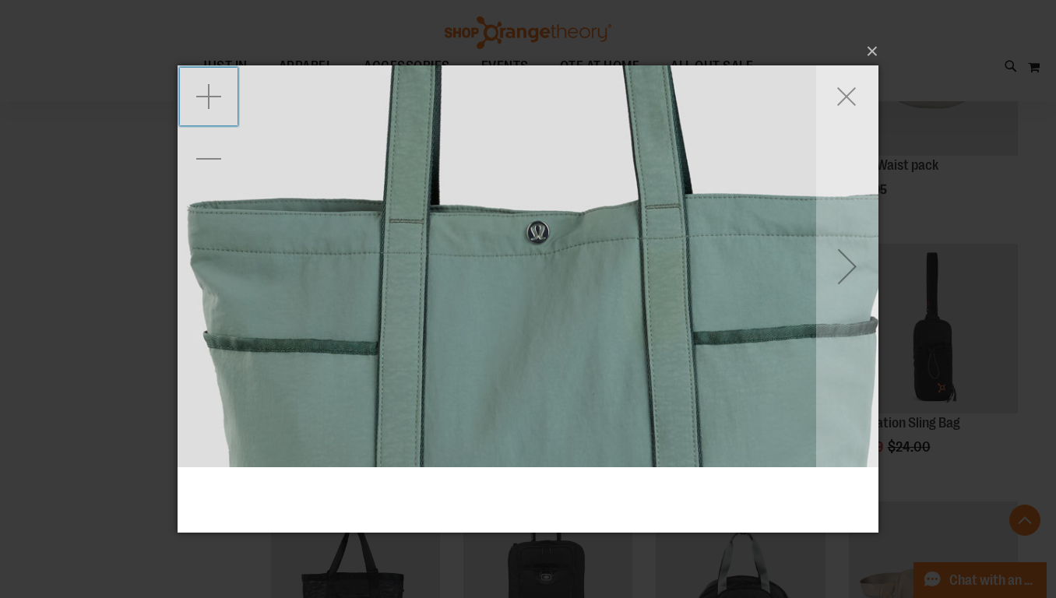
click at [208, 110] on div "Zoom in" at bounding box center [209, 96] width 62 height 62
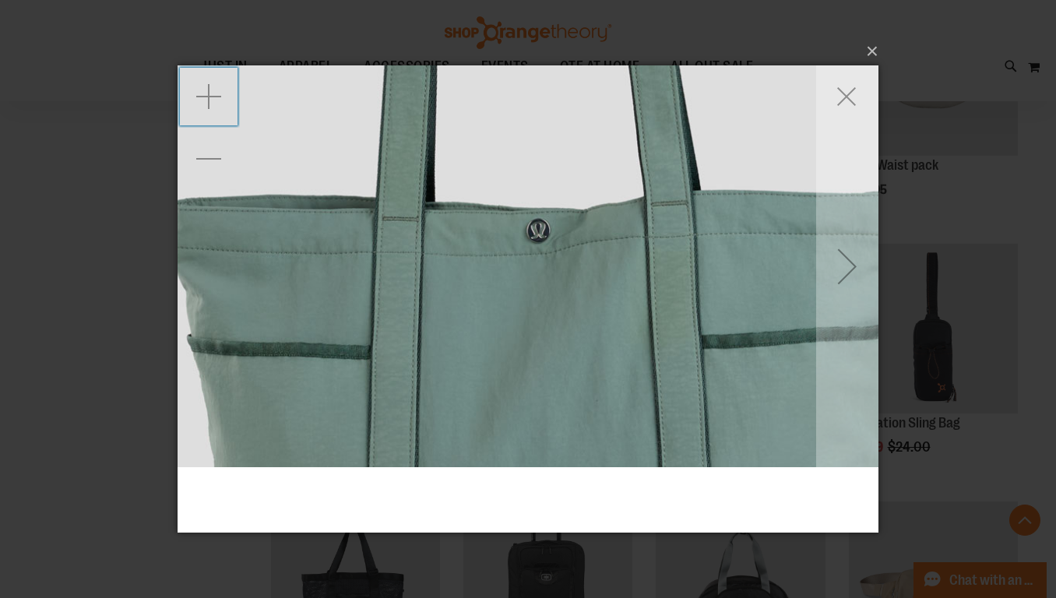
click at [208, 110] on div "Zoom in" at bounding box center [209, 96] width 62 height 62
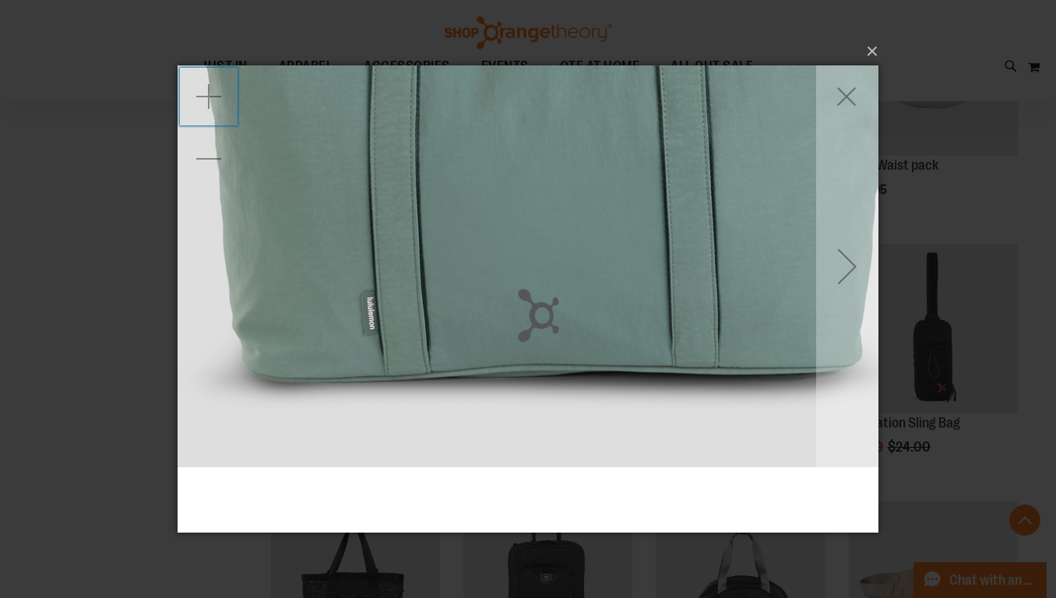
drag, startPoint x: 498, startPoint y: 350, endPoint x: 485, endPoint y: 102, distance: 247.9
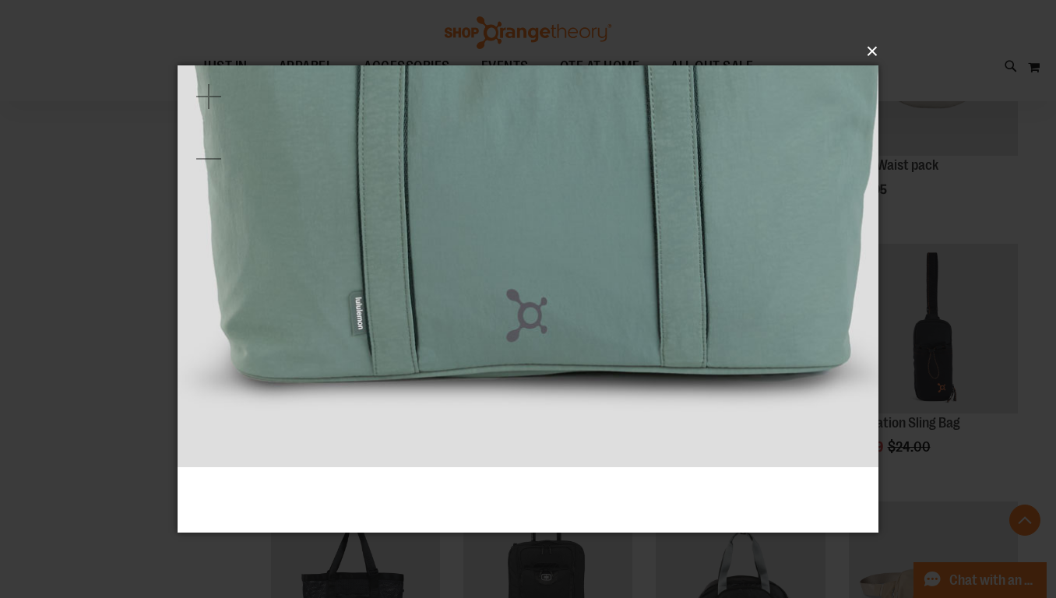
click at [873, 53] on button "×" at bounding box center [532, 51] width 701 height 34
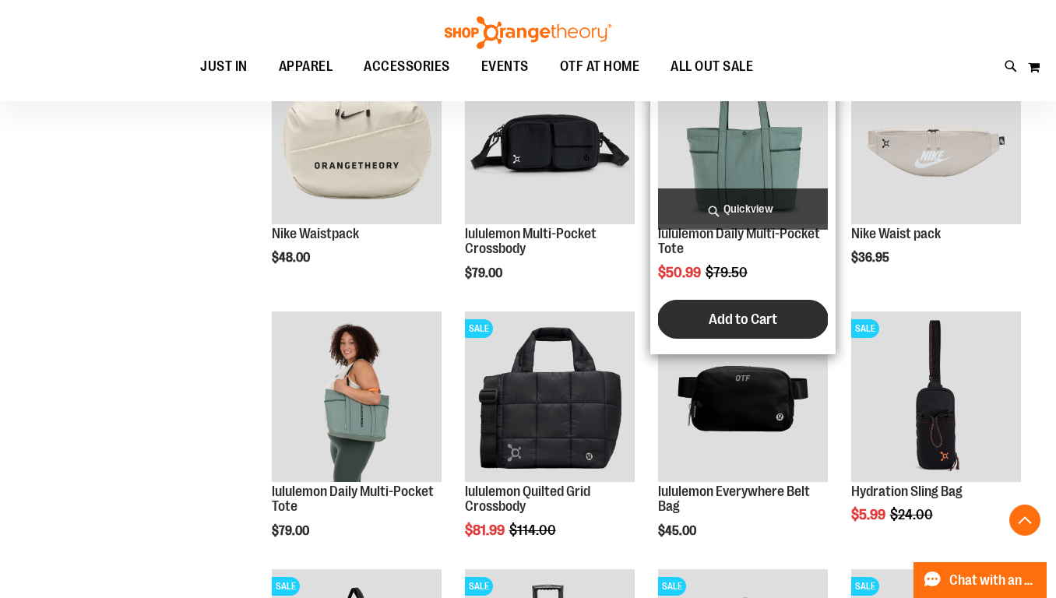
scroll to position [505, 0]
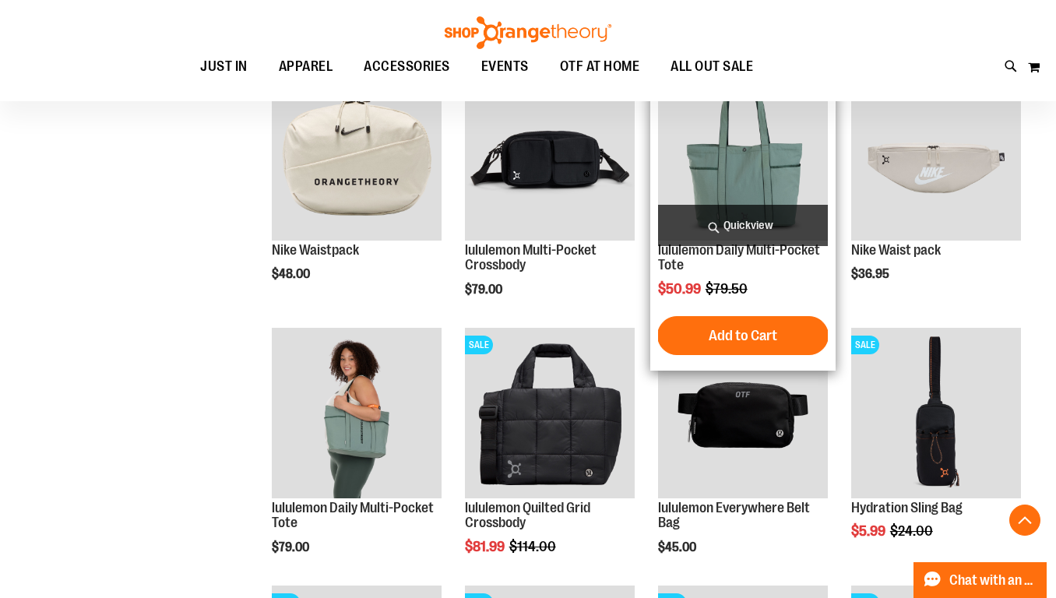
click at [733, 215] on span "Quickview" at bounding box center [743, 225] width 170 height 41
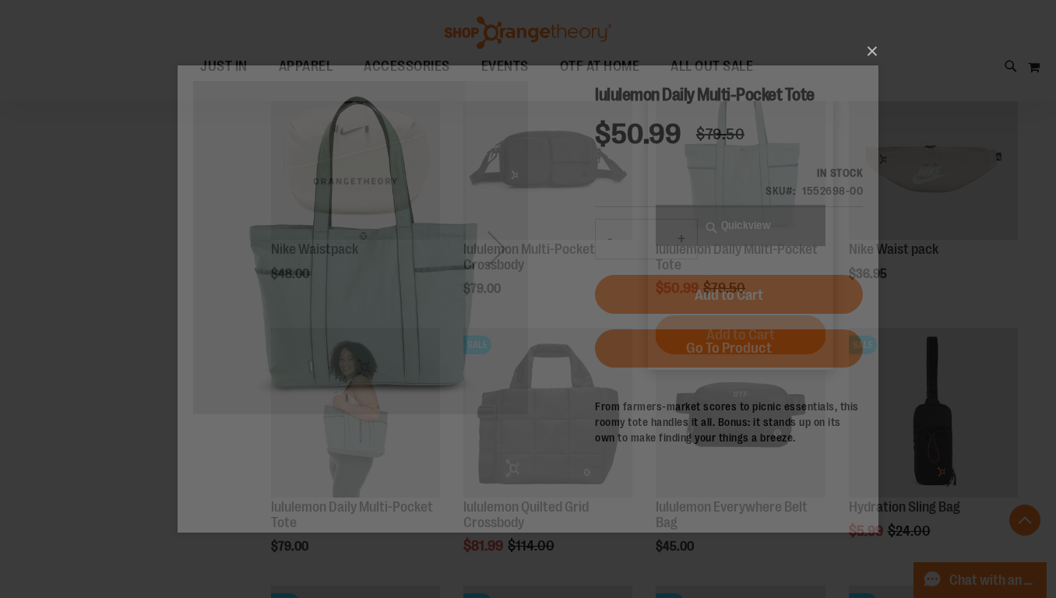
scroll to position [0, 0]
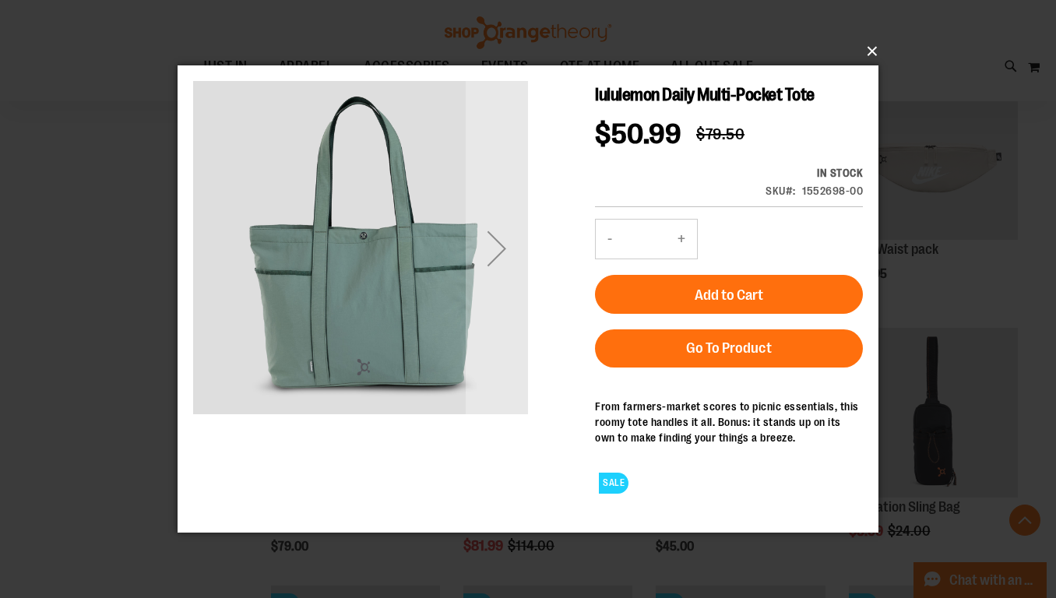
click at [871, 48] on button "×" at bounding box center [532, 51] width 701 height 34
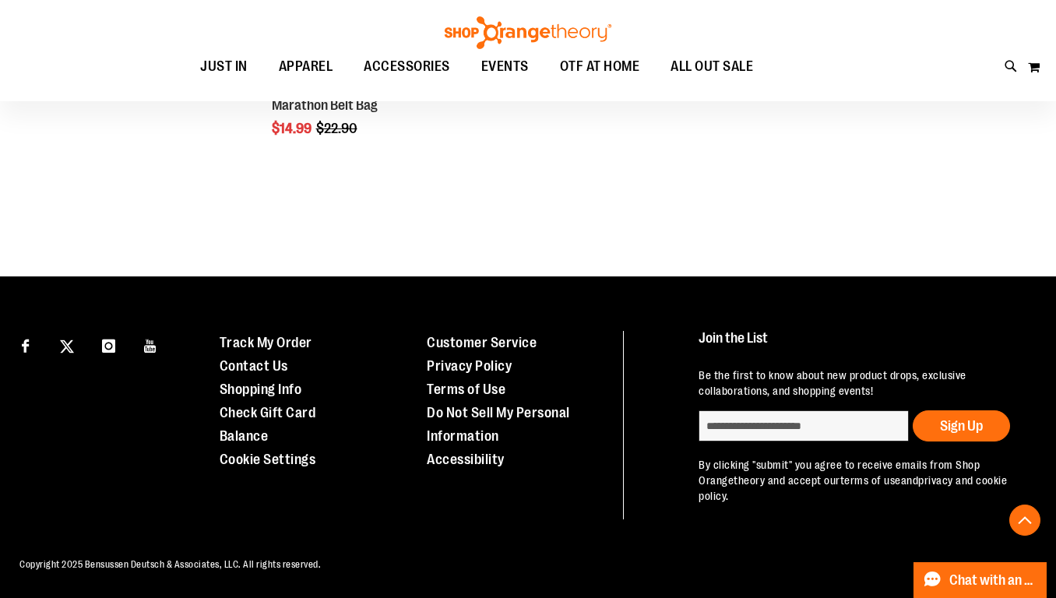
scroll to position [1422, 0]
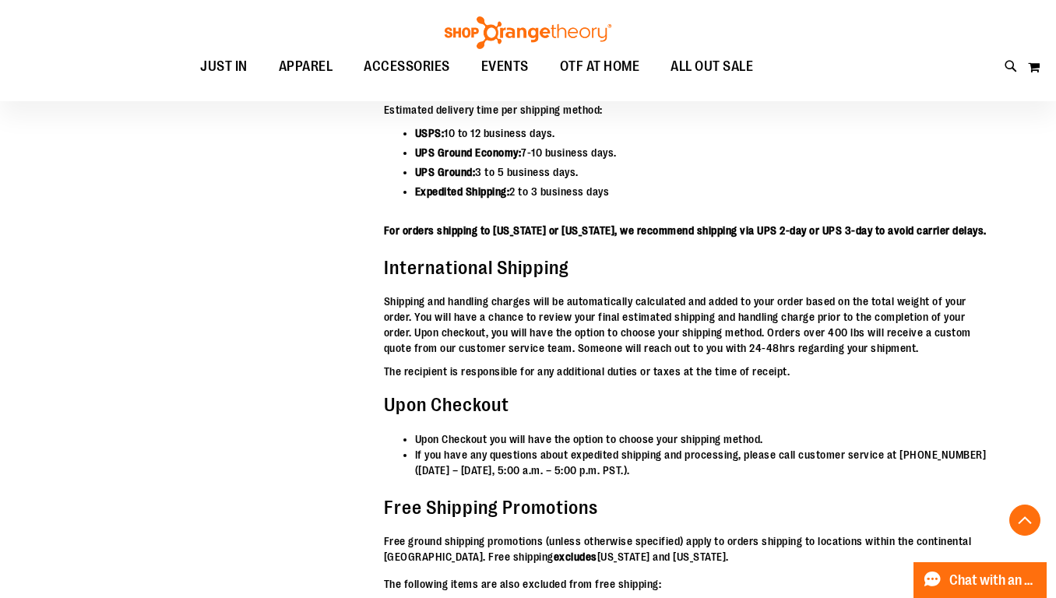
scroll to position [4926, 0]
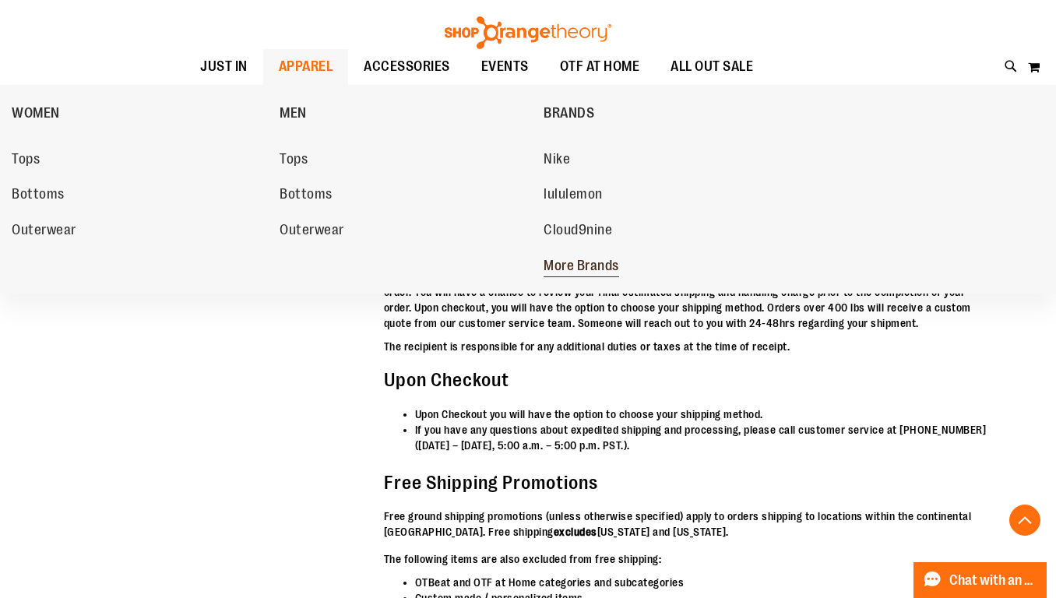
click at [579, 267] on span "More Brands" at bounding box center [581, 267] width 76 height 19
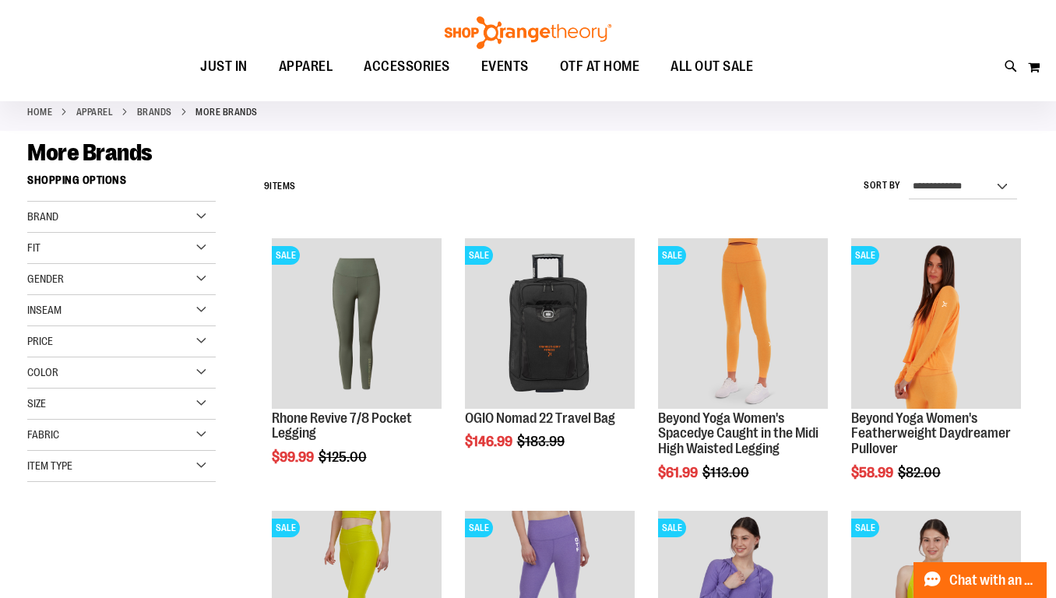
scroll to position [85, 0]
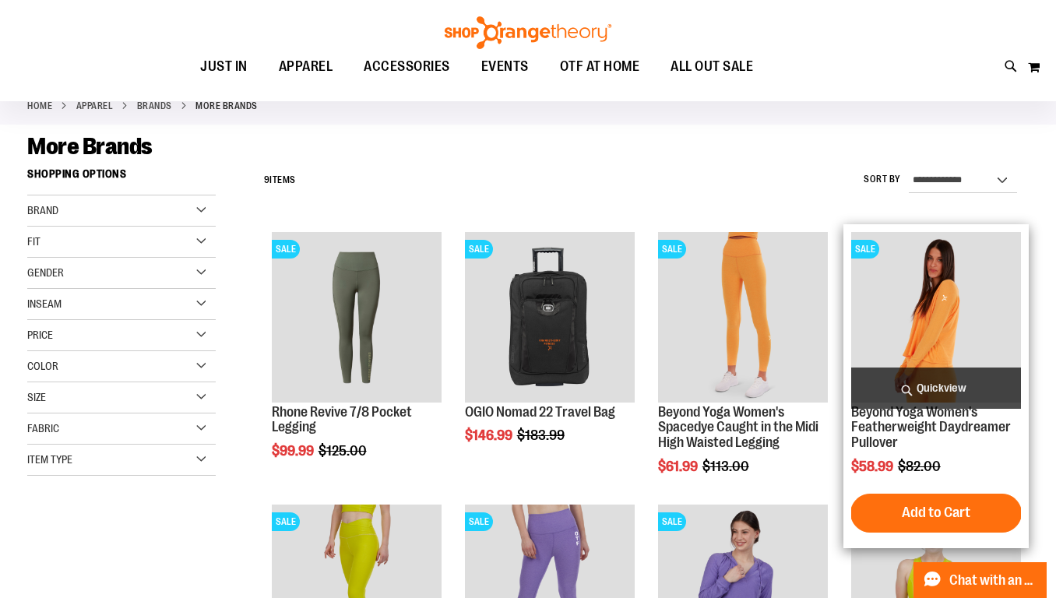
click at [954, 390] on span "Quickview" at bounding box center [936, 388] width 170 height 41
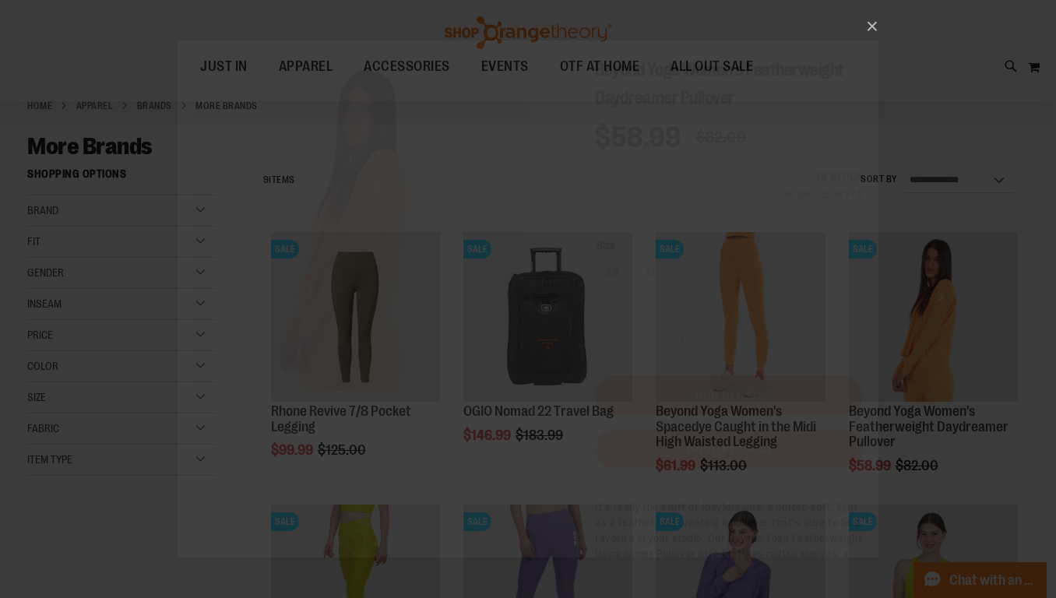
scroll to position [0, 0]
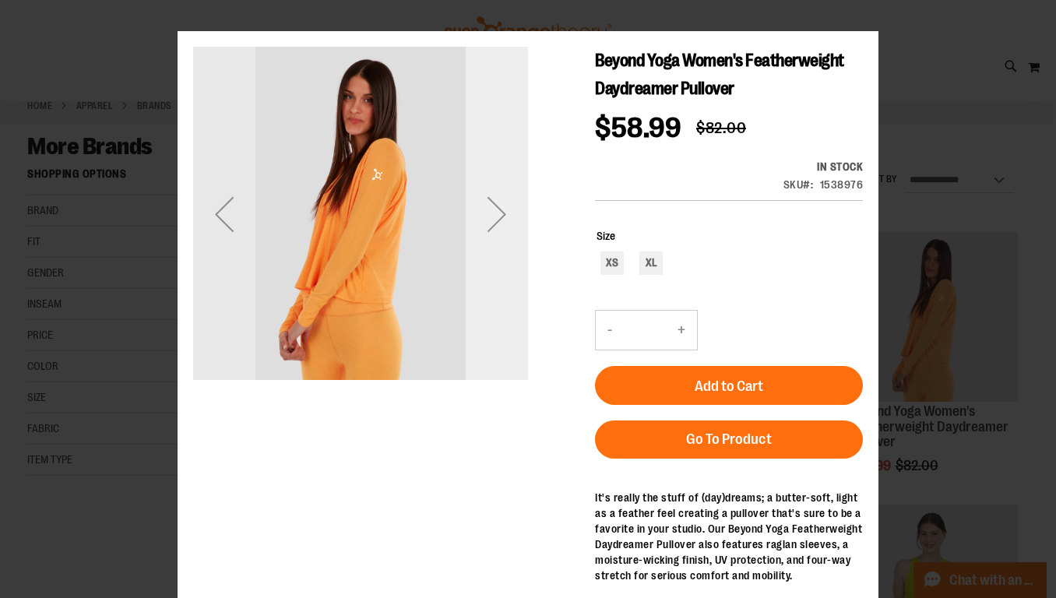
click at [502, 215] on div "Next" at bounding box center [497, 214] width 62 height 62
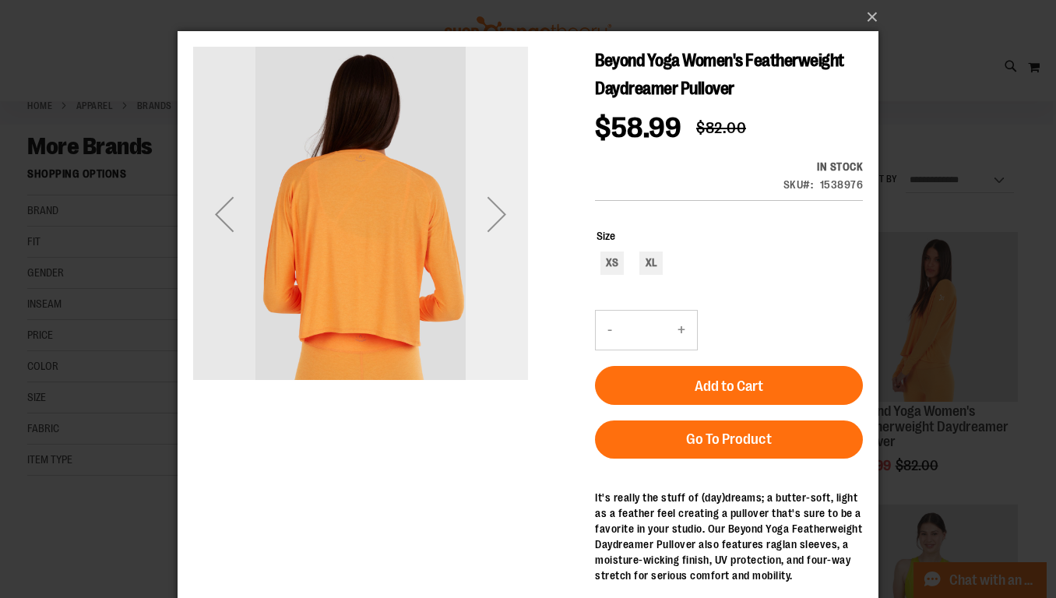
click at [502, 215] on div "Next" at bounding box center [497, 214] width 62 height 62
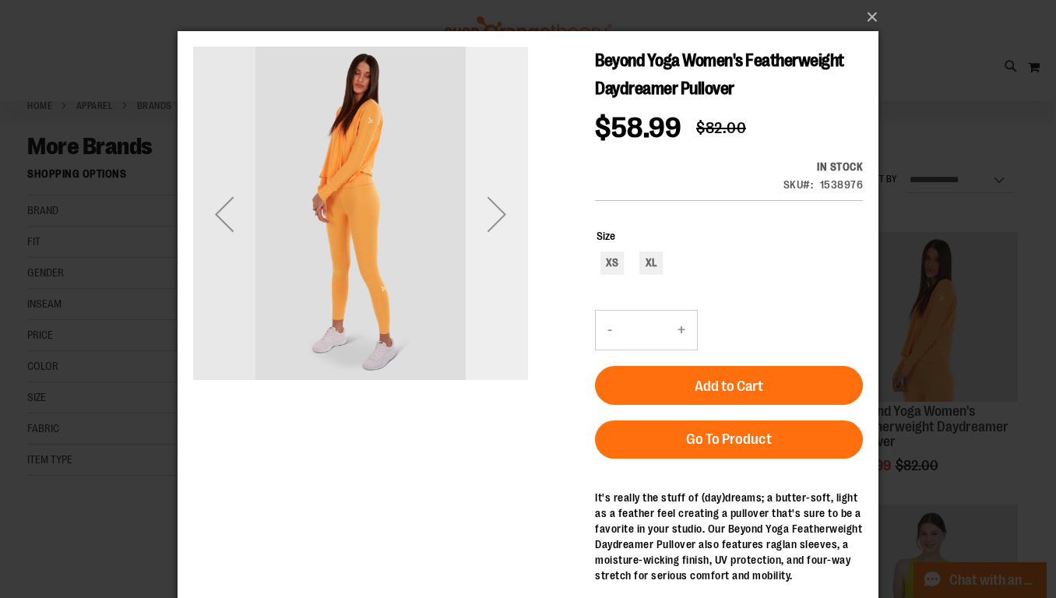
click at [502, 215] on div "Next" at bounding box center [497, 214] width 62 height 62
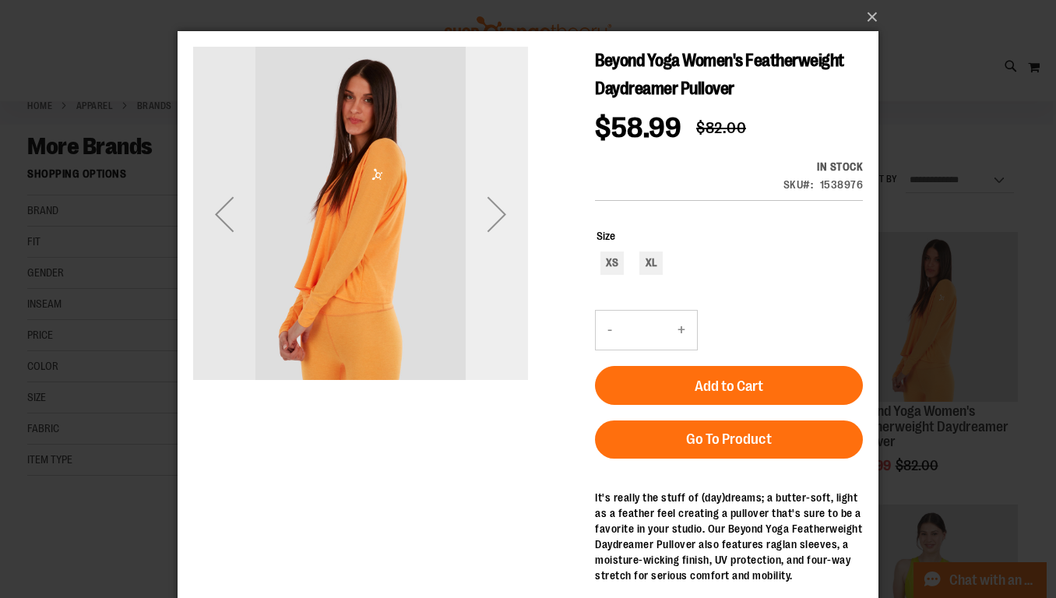
click at [502, 215] on div "Next" at bounding box center [497, 214] width 62 height 62
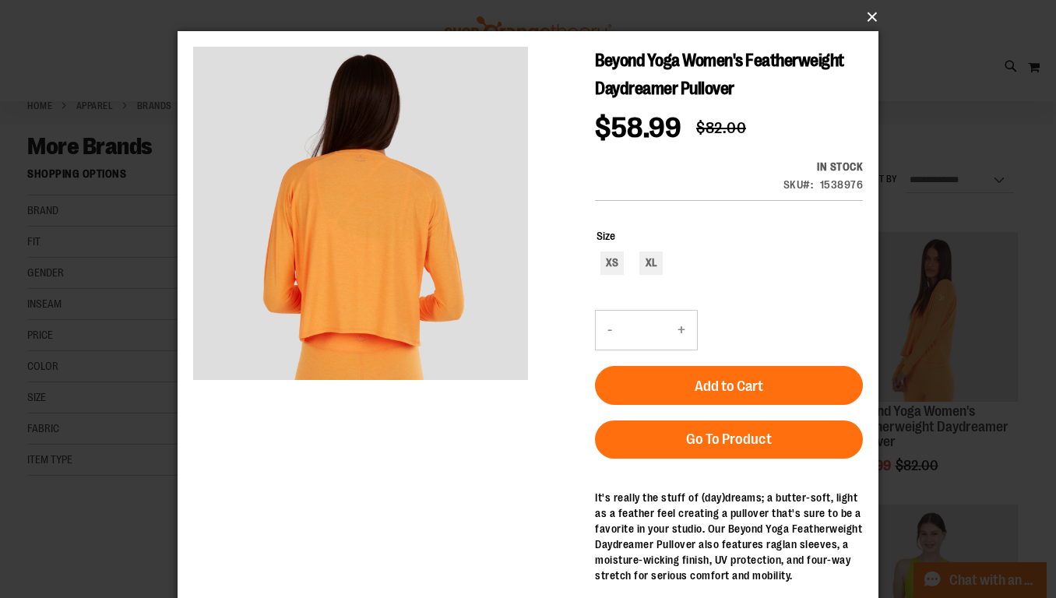
click at [865, 14] on button "×" at bounding box center [532, 17] width 701 height 34
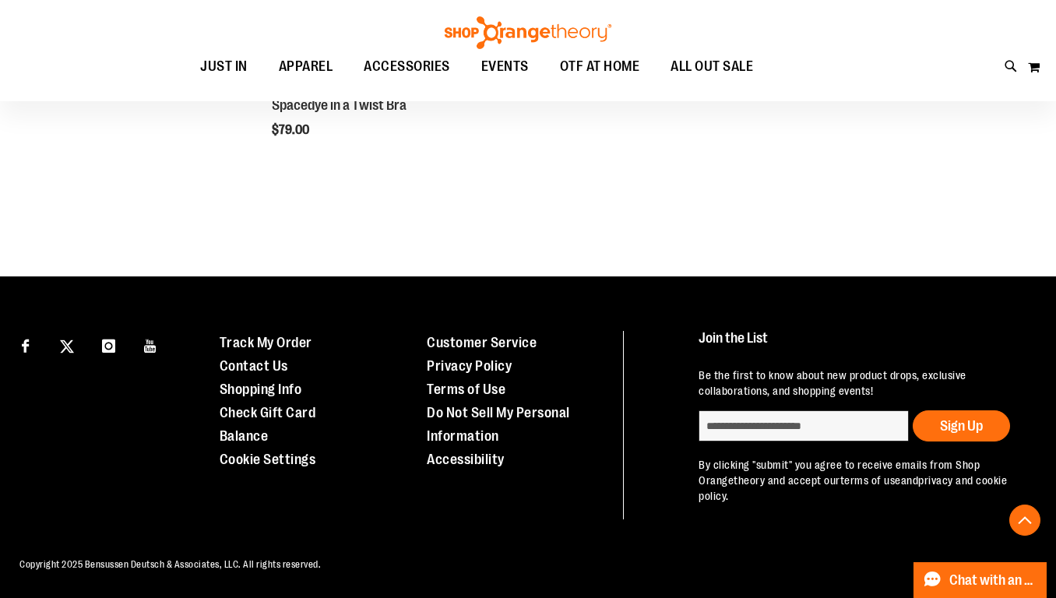
scroll to position [951, 0]
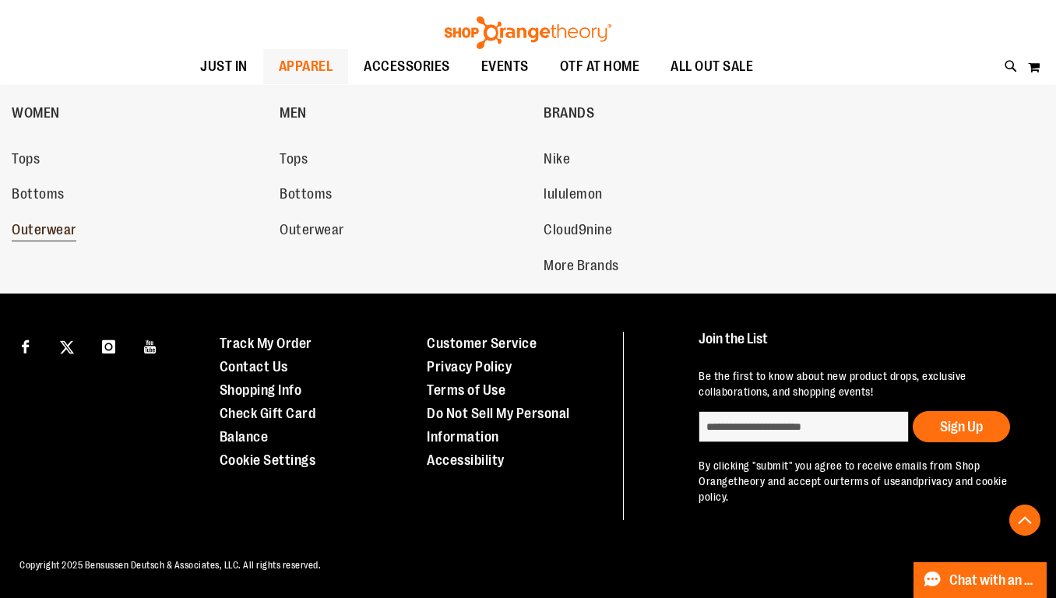
click at [69, 233] on span "Outerwear" at bounding box center [44, 231] width 65 height 19
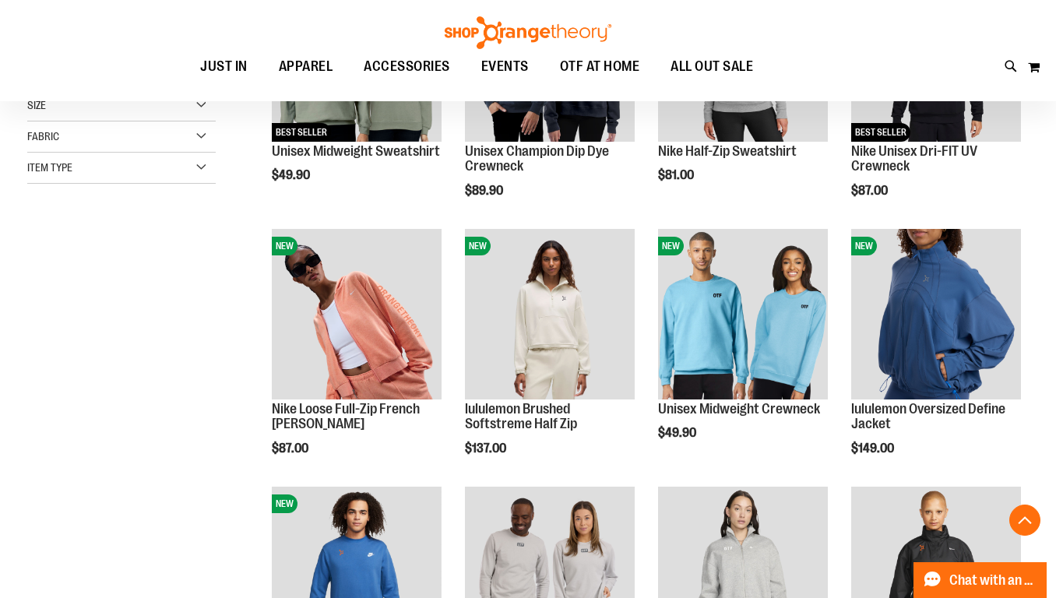
scroll to position [352, 0]
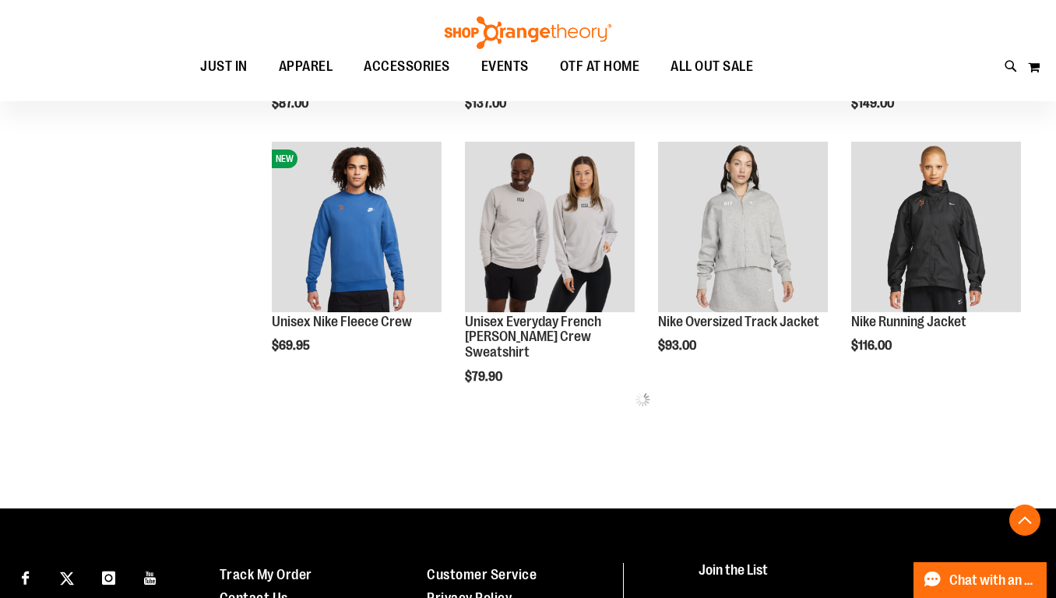
scroll to position [692, 0]
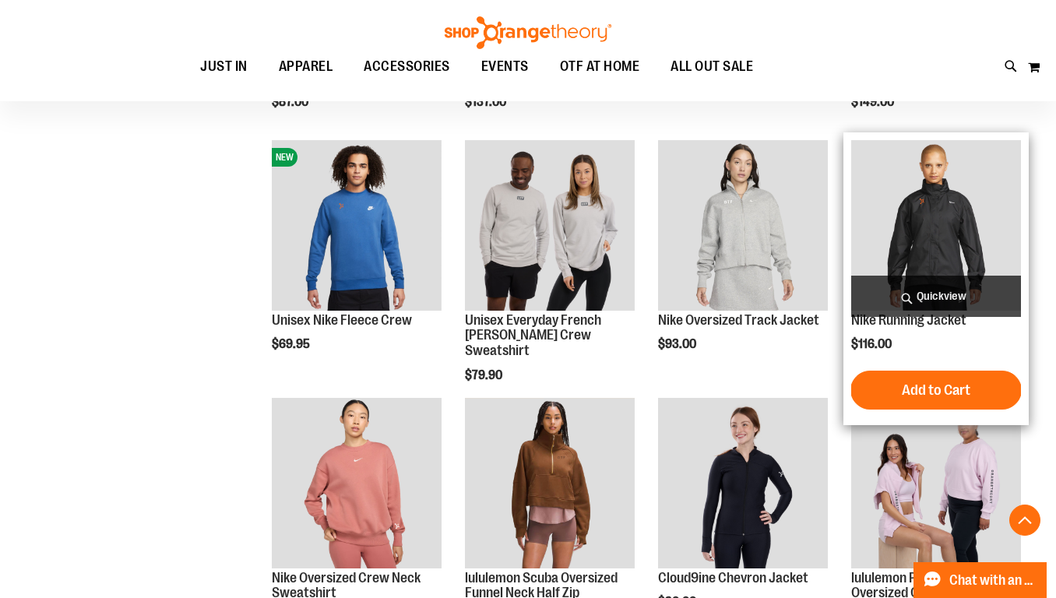
click at [924, 283] on span "Quickview" at bounding box center [936, 296] width 170 height 41
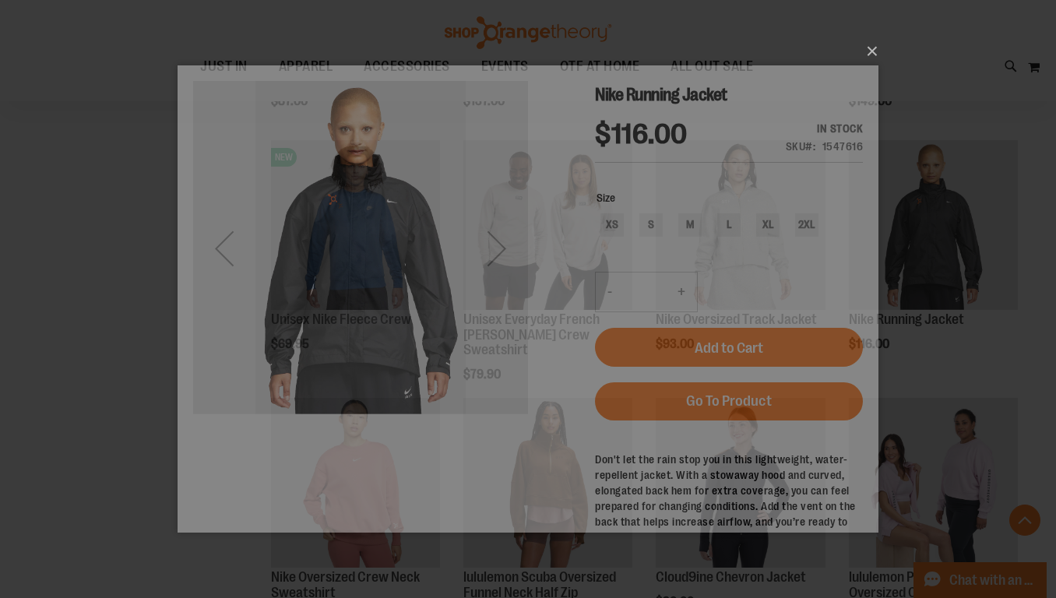
scroll to position [0, 0]
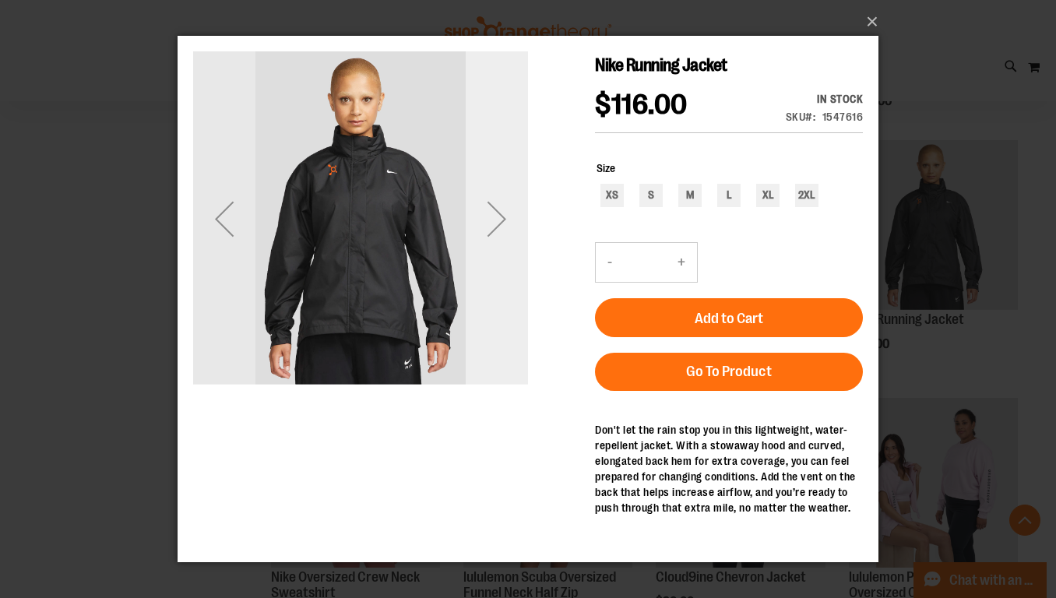
click at [501, 220] on div "Next" at bounding box center [497, 219] width 62 height 62
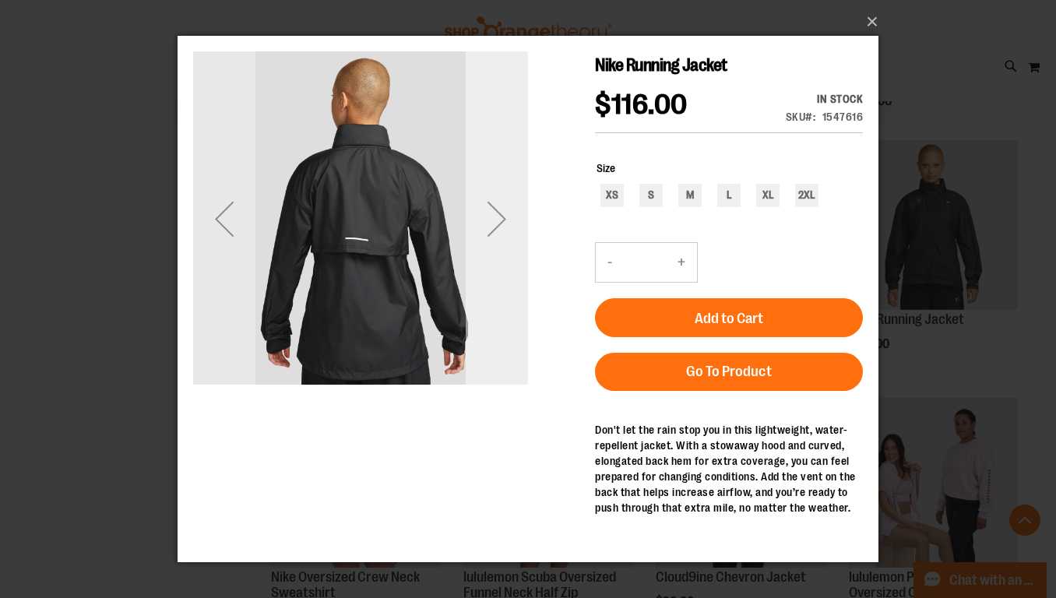
click at [501, 220] on div "Next" at bounding box center [497, 219] width 62 height 62
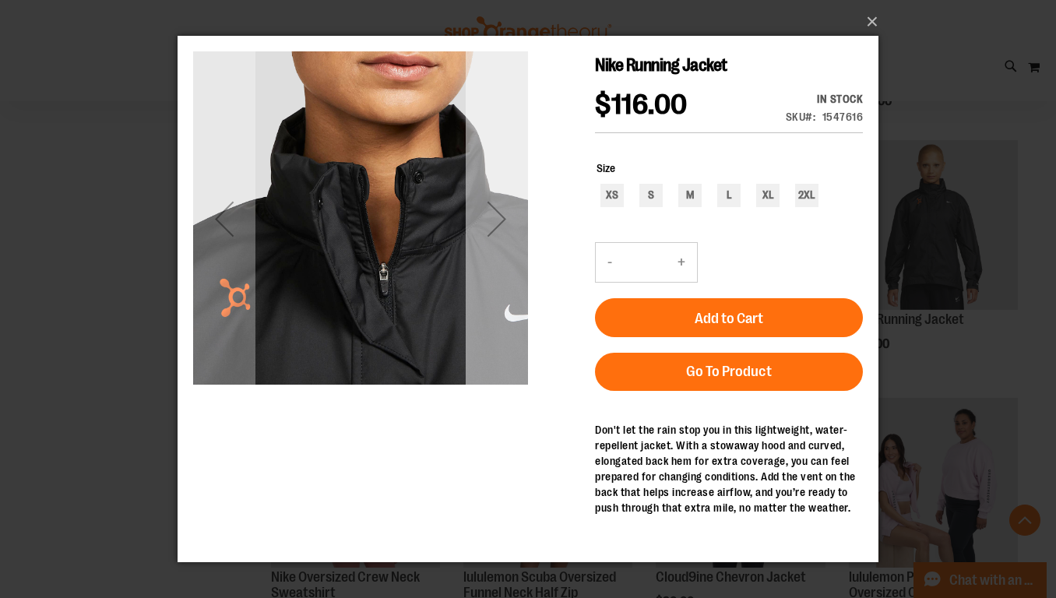
click at [501, 220] on div "Next" at bounding box center [497, 219] width 62 height 62
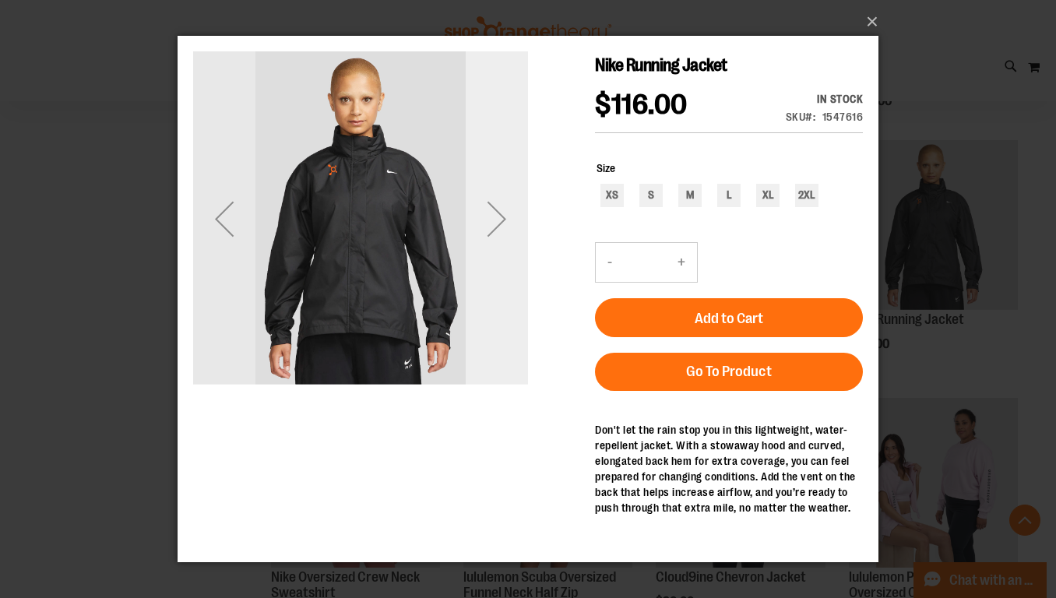
click at [501, 220] on div "Next" at bounding box center [497, 219] width 62 height 62
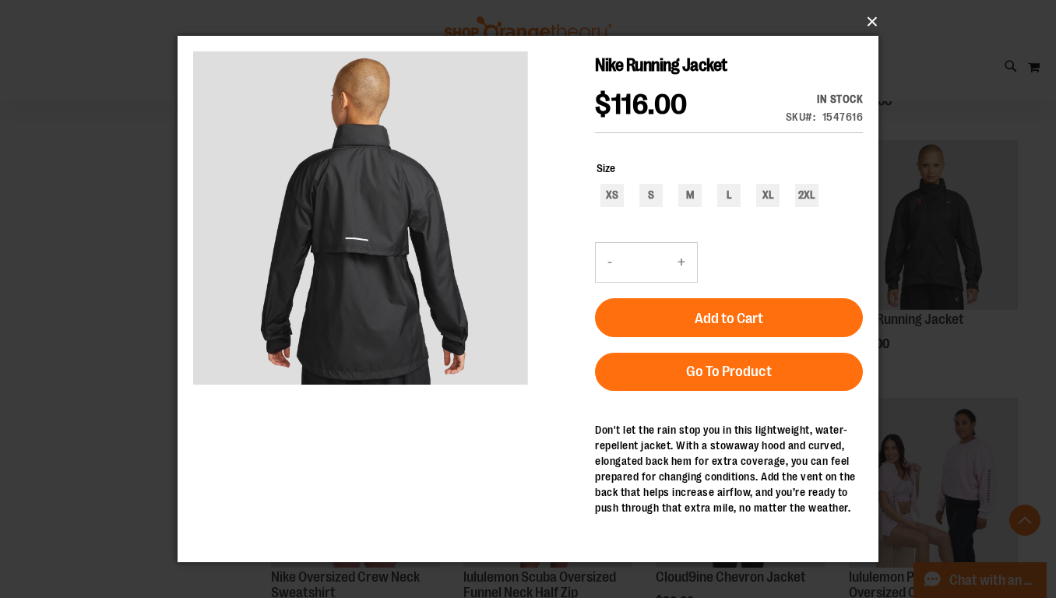
click at [872, 20] on button "×" at bounding box center [532, 22] width 701 height 34
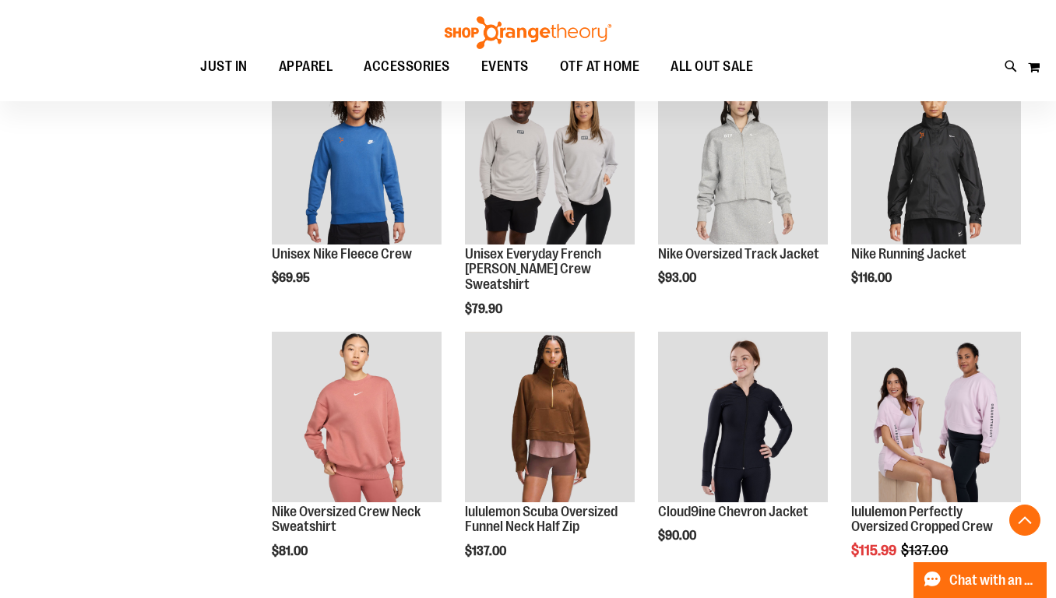
scroll to position [761, 0]
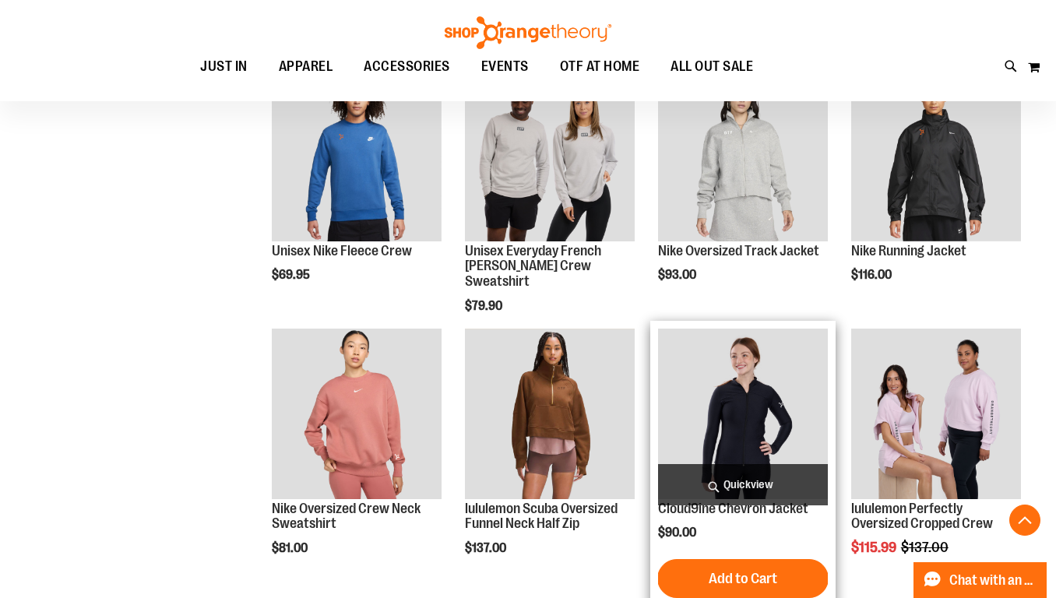
click at [744, 481] on span "Quickview" at bounding box center [743, 484] width 170 height 41
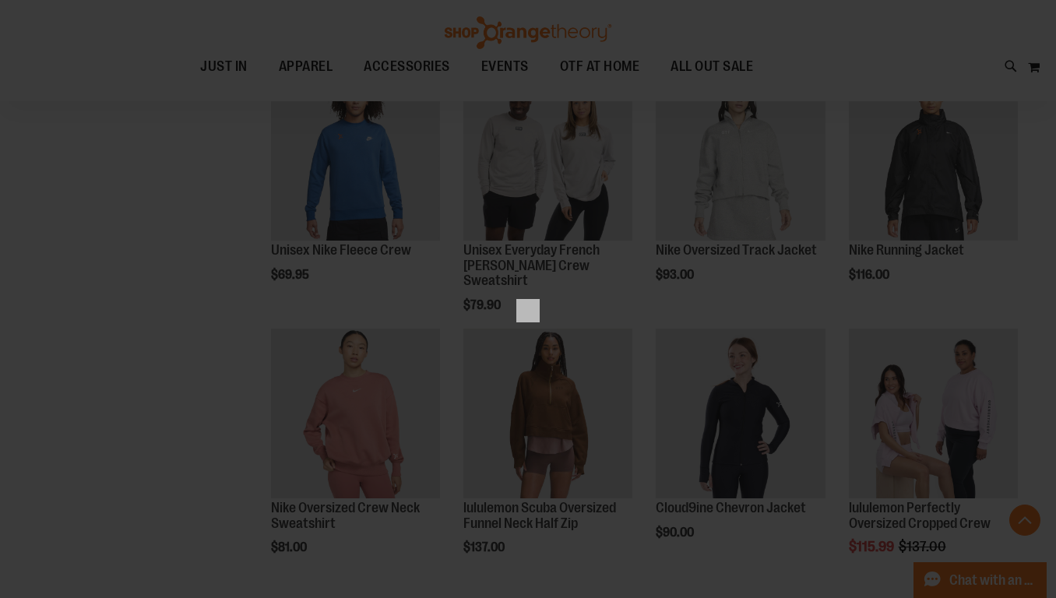
scroll to position [0, 0]
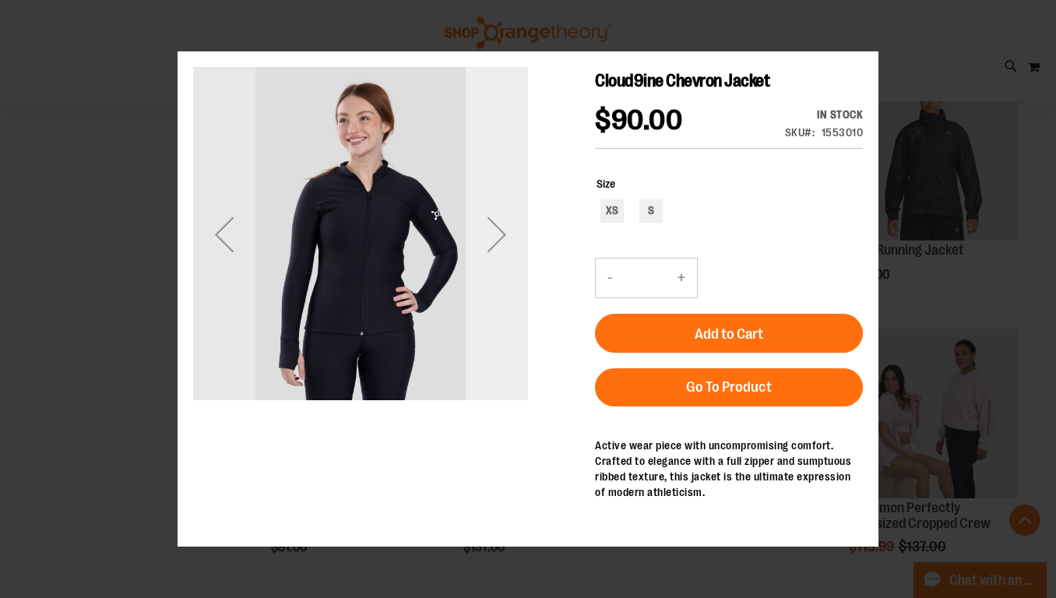
click at [503, 240] on div "Next" at bounding box center [497, 234] width 62 height 62
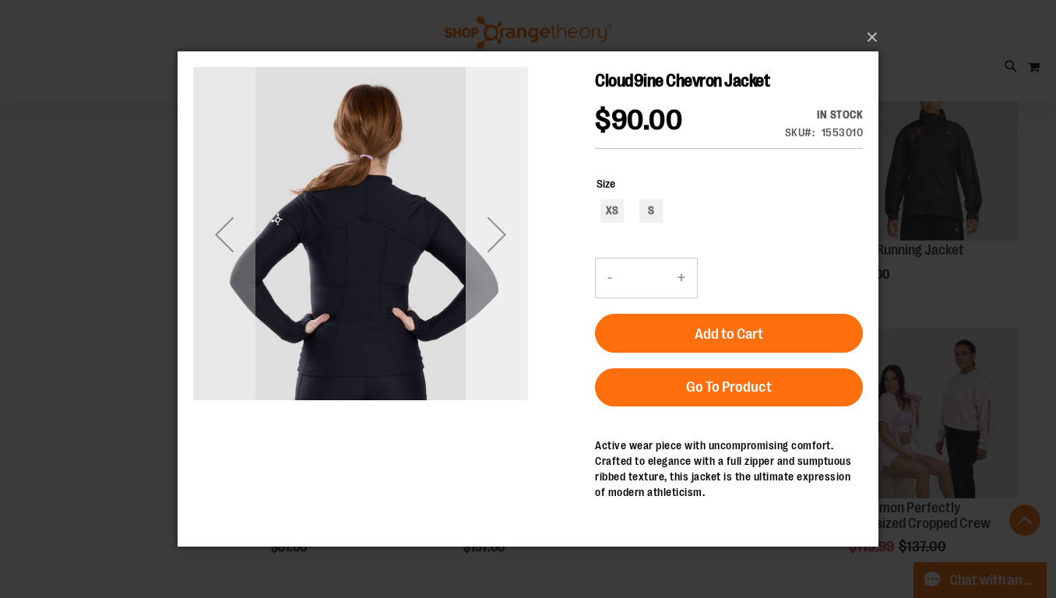
click at [503, 240] on div "Next" at bounding box center [497, 234] width 62 height 62
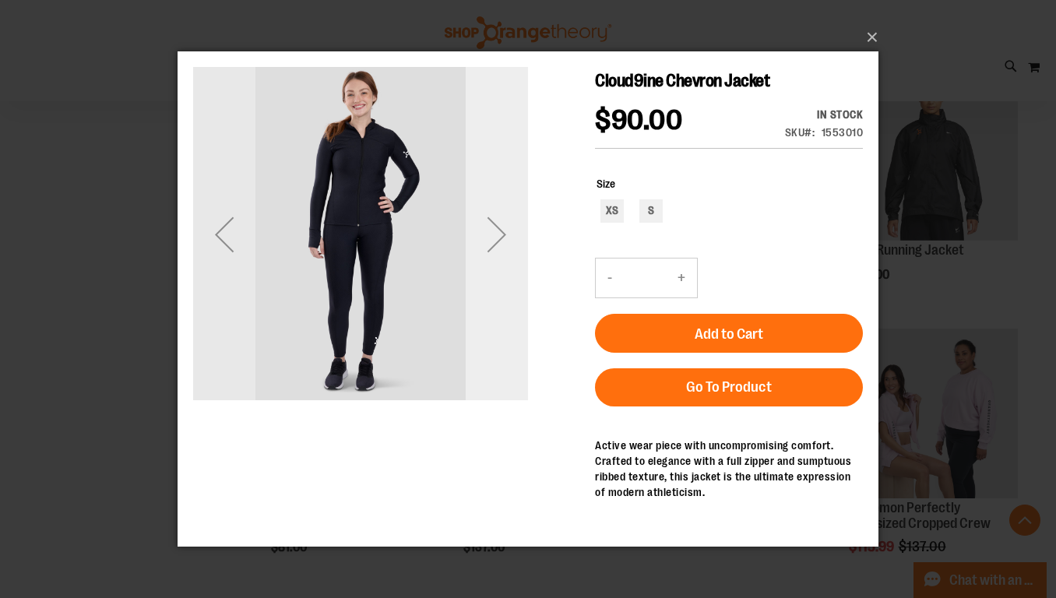
click at [503, 240] on div "Next" at bounding box center [497, 234] width 62 height 62
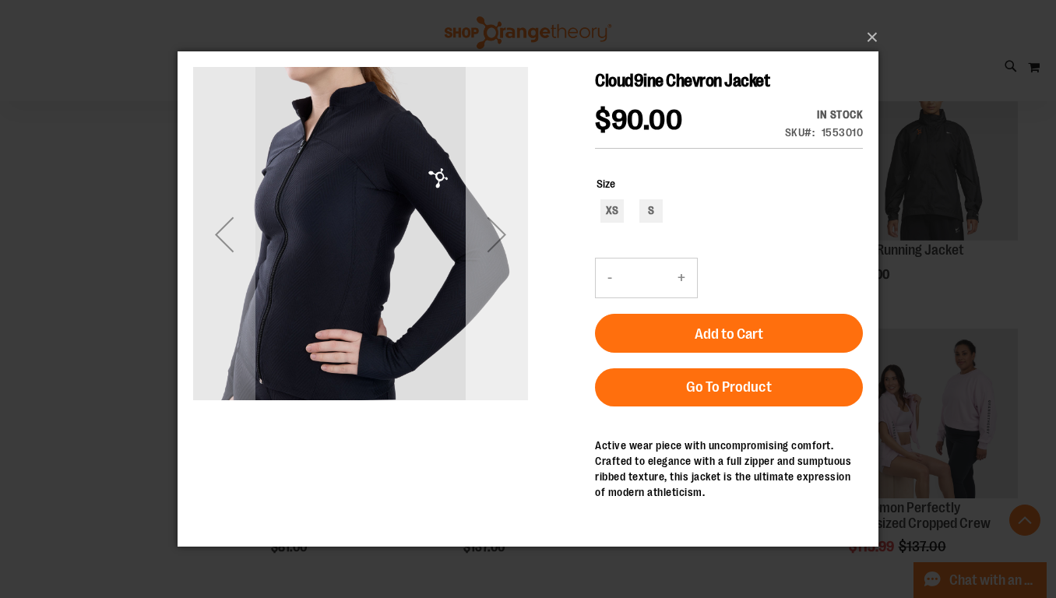
click at [504, 240] on div "Next" at bounding box center [497, 234] width 62 height 62
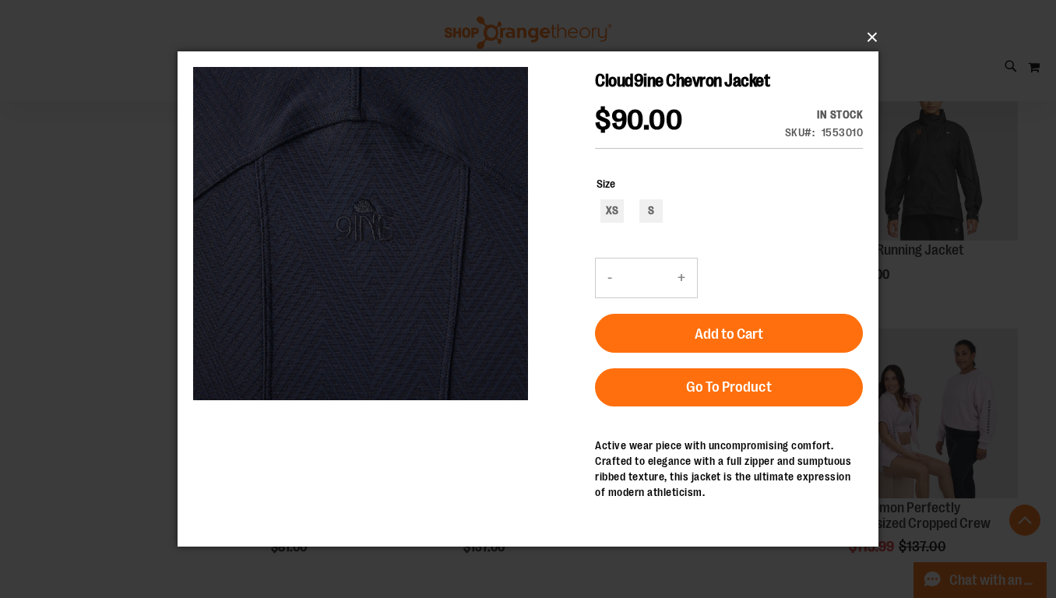
click at [869, 36] on button "×" at bounding box center [532, 37] width 701 height 34
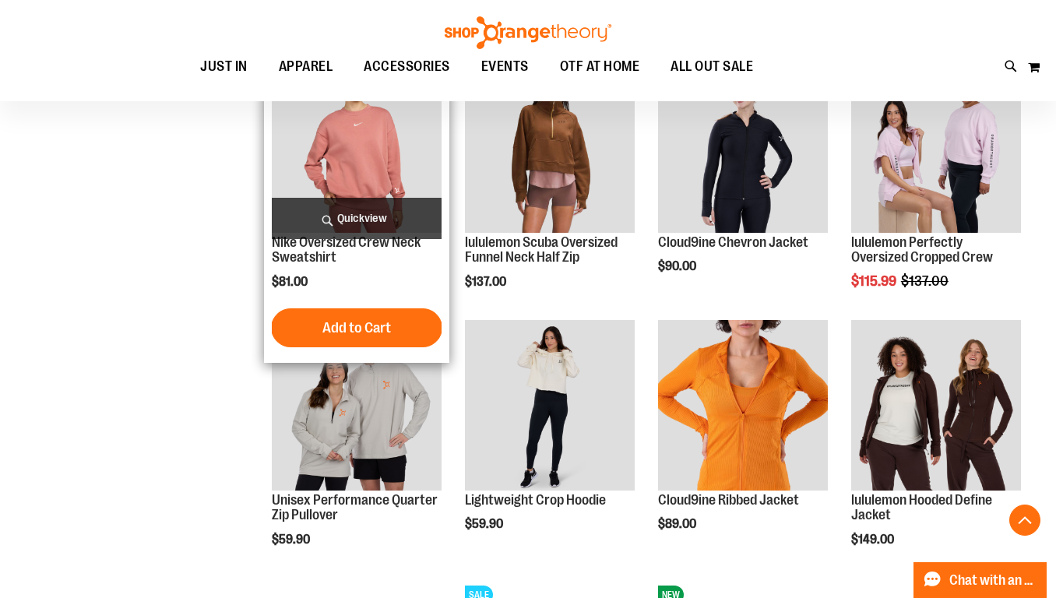
scroll to position [1030, 0]
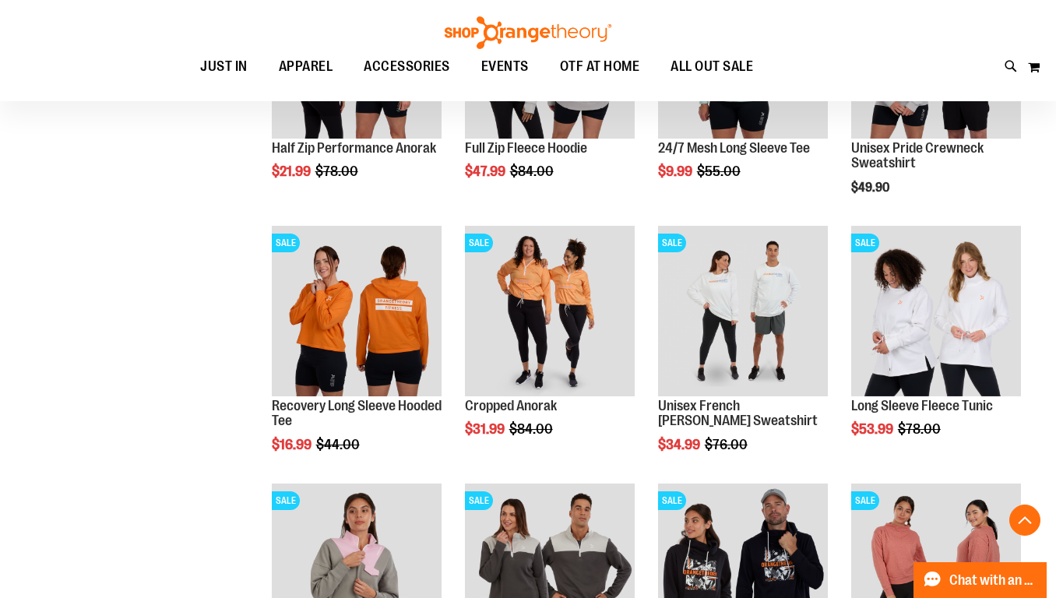
scroll to position [1895, 0]
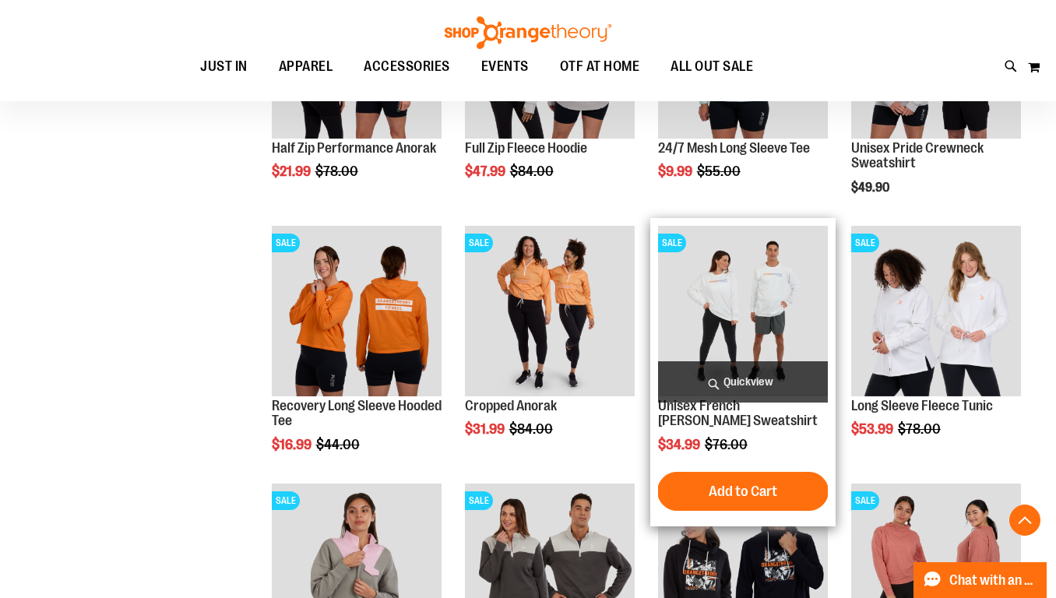
click at [740, 371] on span "Quickview" at bounding box center [743, 381] width 170 height 41
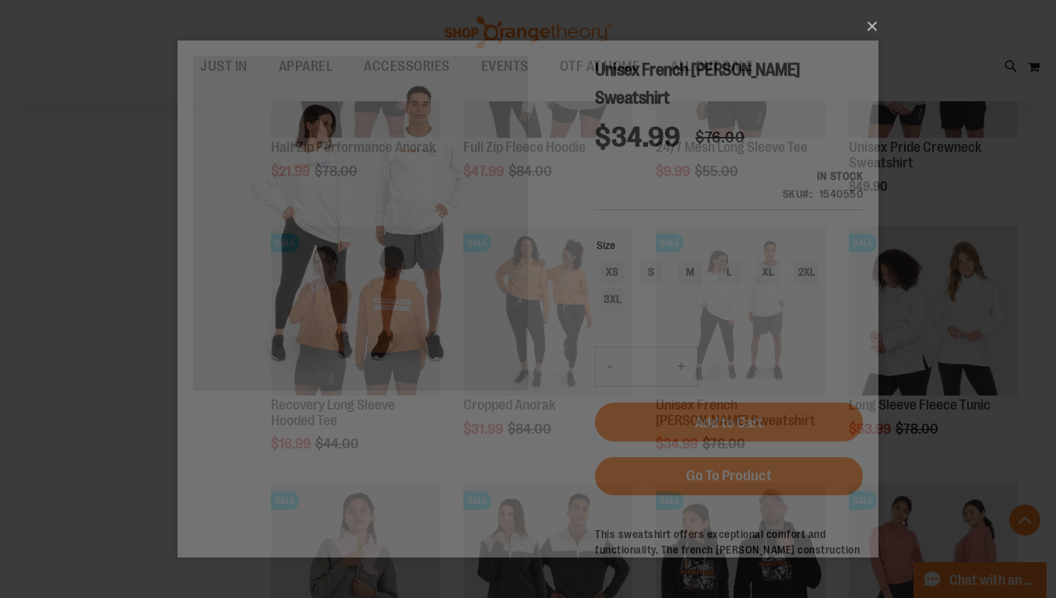
scroll to position [0, 0]
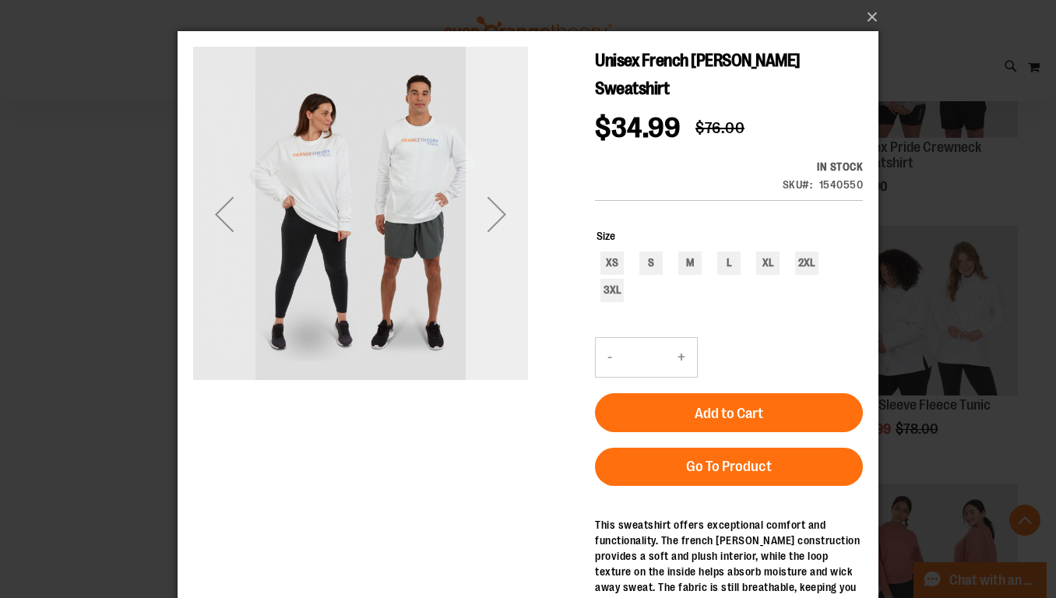
click at [493, 213] on div "Next" at bounding box center [497, 214] width 62 height 62
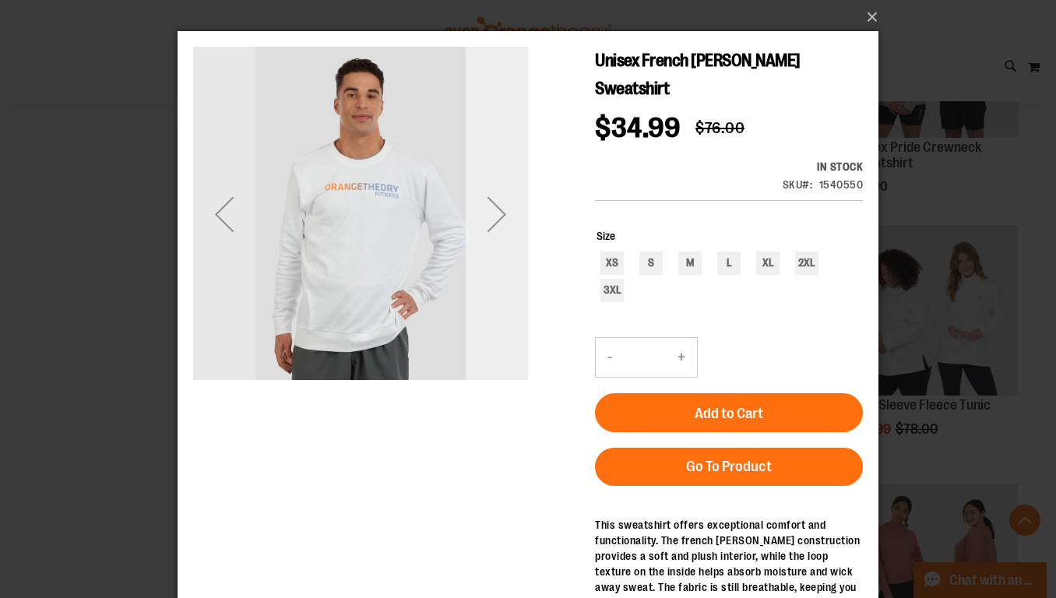
click at [493, 213] on div "Next" at bounding box center [497, 214] width 62 height 62
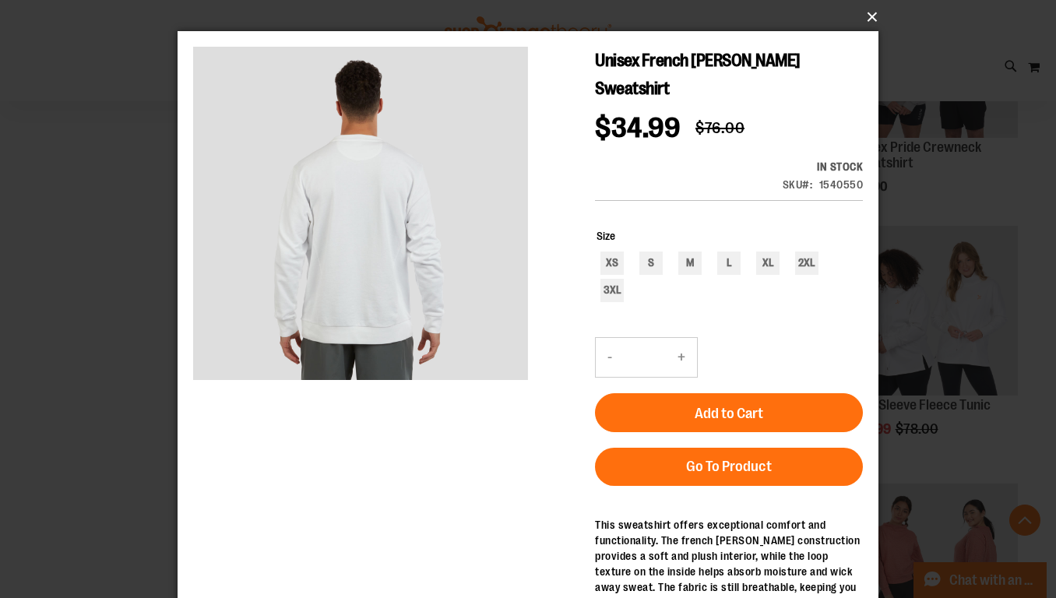
click at [867, 15] on button "×" at bounding box center [532, 17] width 701 height 34
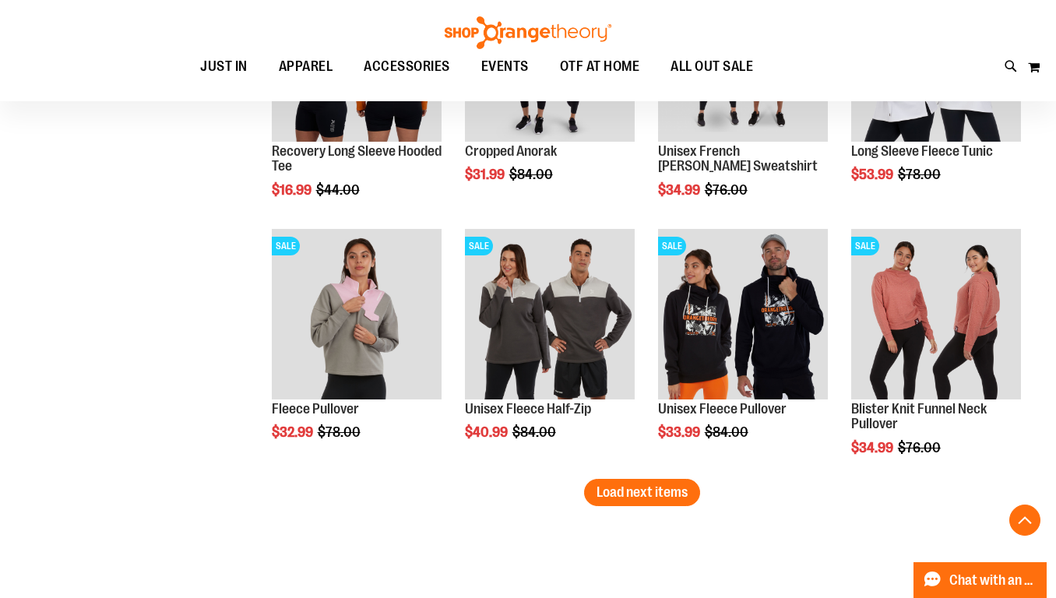
scroll to position [2156, 0]
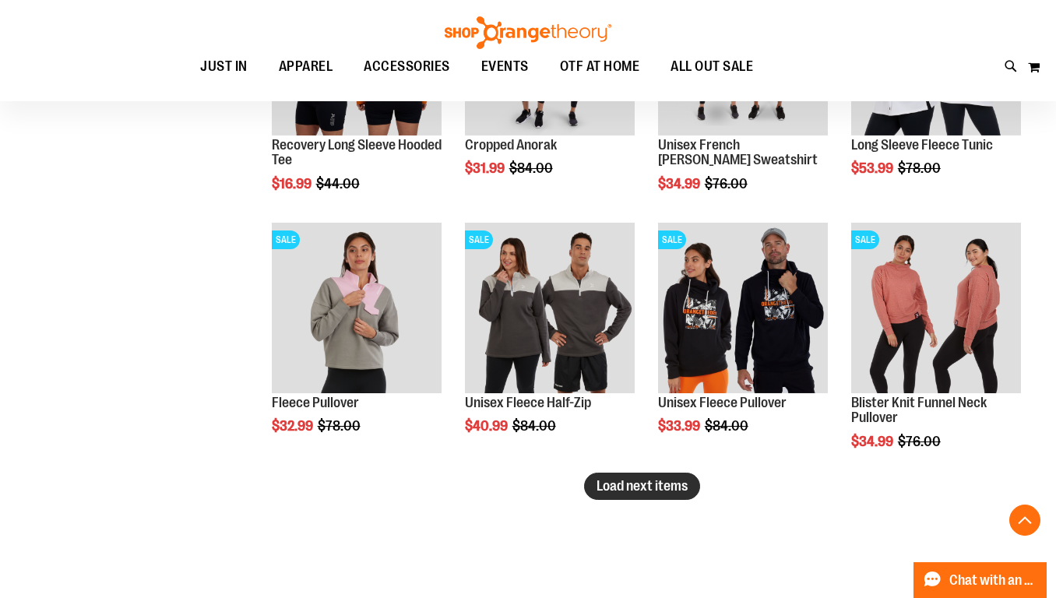
click at [670, 494] on span "Load next items" at bounding box center [641, 486] width 91 height 16
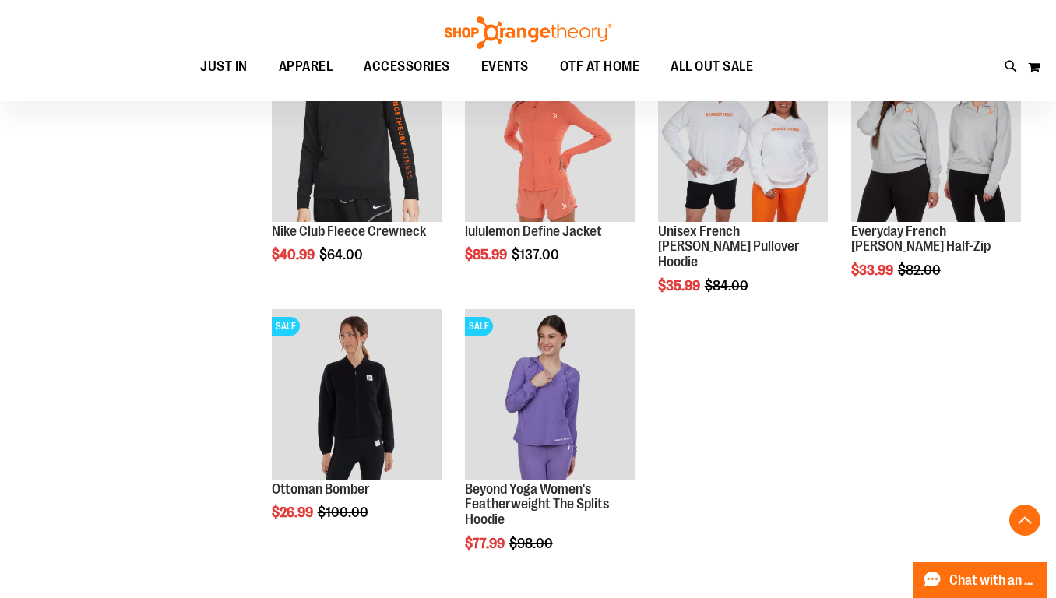
scroll to position [2611, 0]
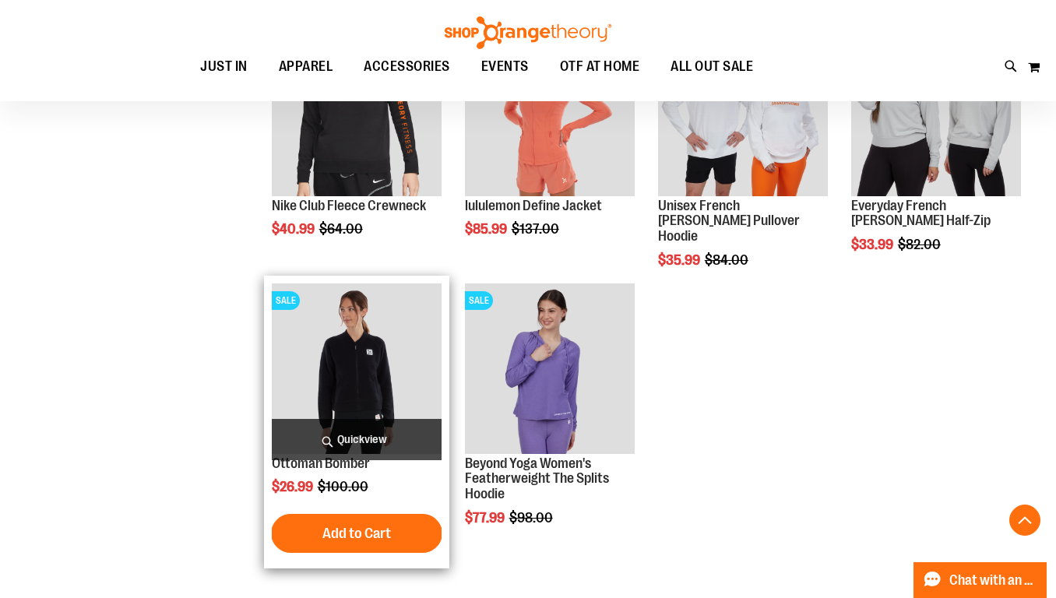
click at [321, 441] on span "Quickview" at bounding box center [357, 439] width 170 height 41
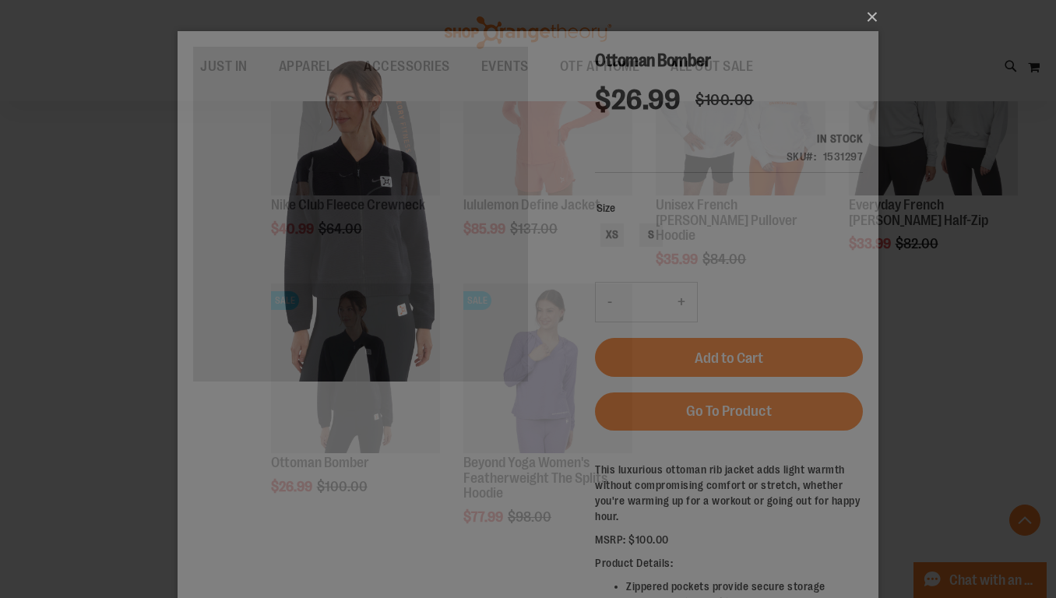
scroll to position [0, 0]
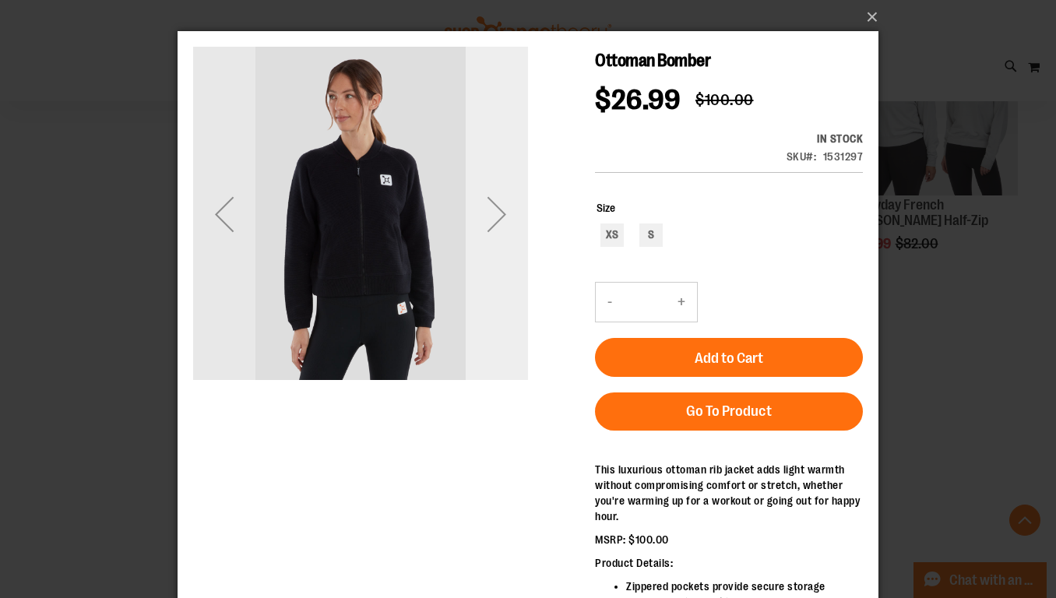
click at [496, 210] on div "Next" at bounding box center [497, 214] width 62 height 62
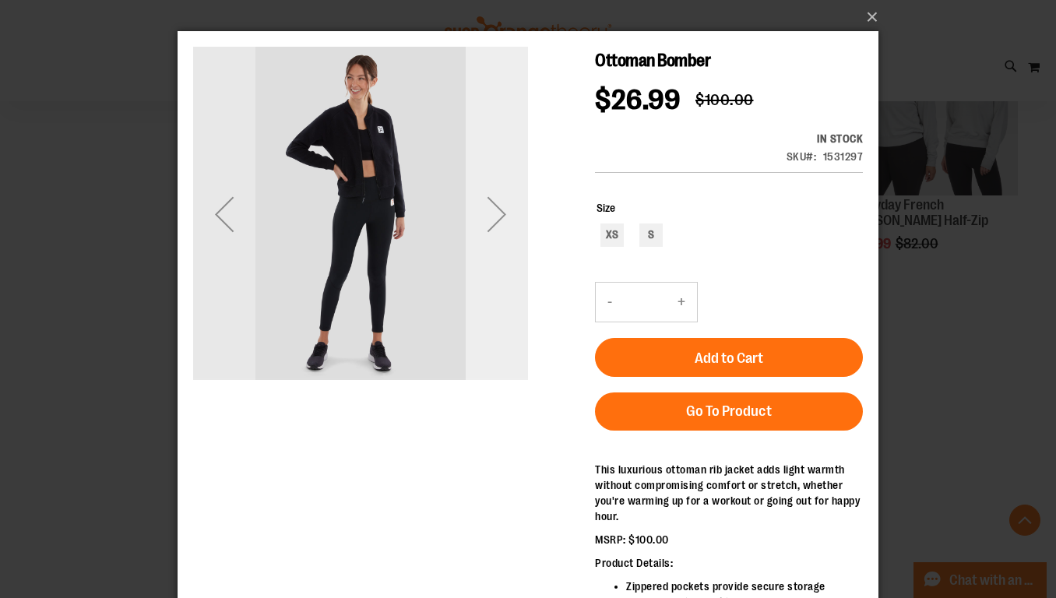
click at [496, 210] on div "Next" at bounding box center [497, 214] width 62 height 62
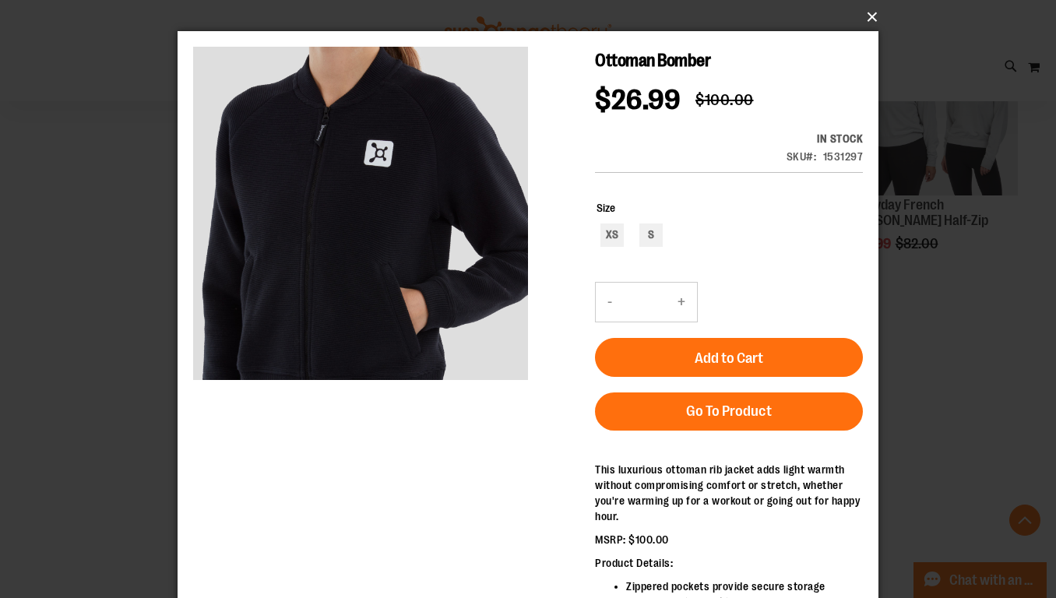
click at [865, 14] on button "×" at bounding box center [532, 17] width 701 height 34
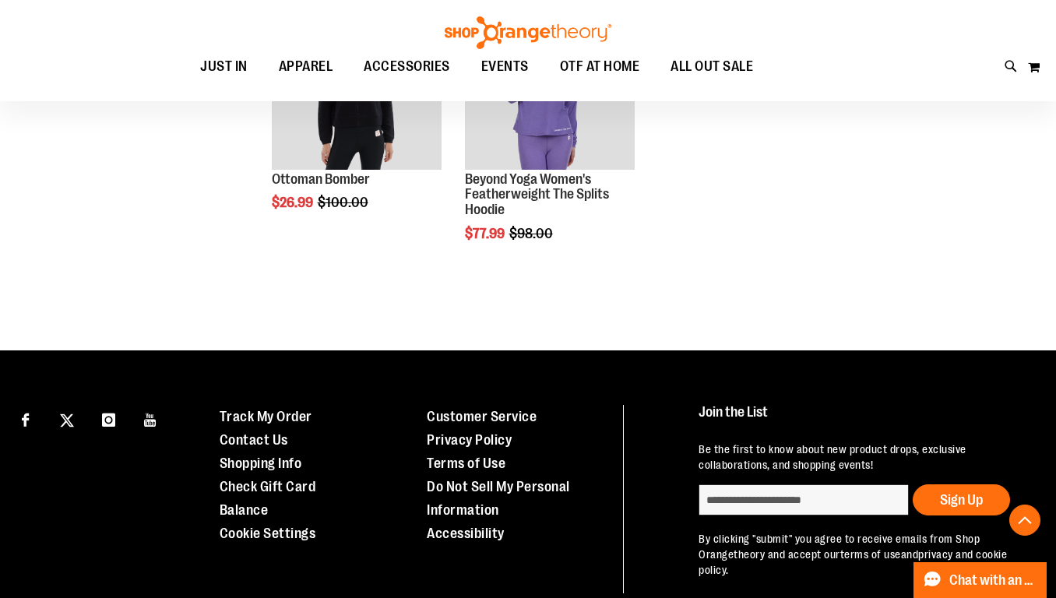
scroll to position [2946, 0]
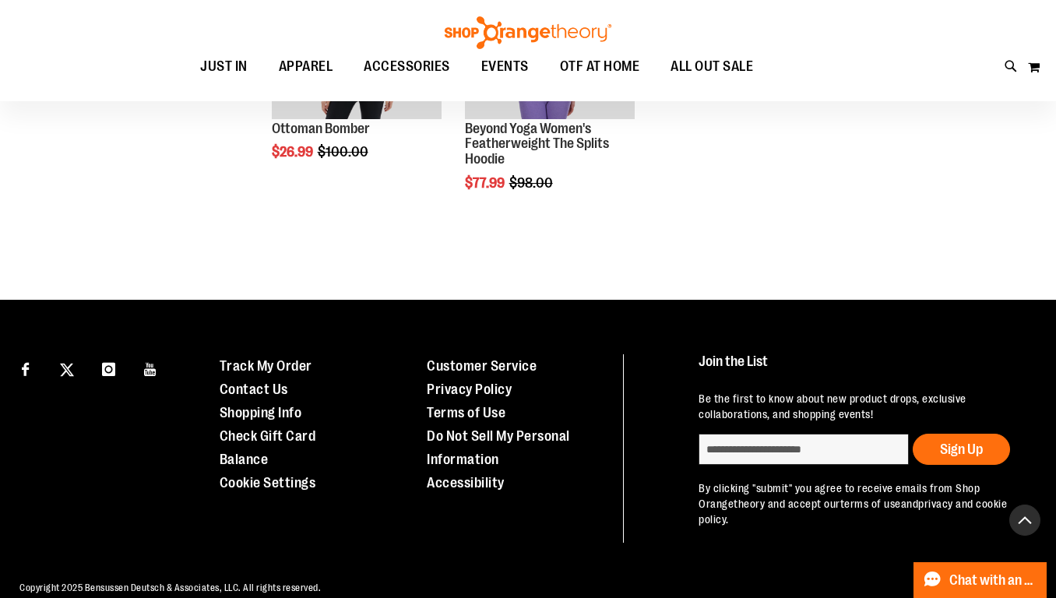
click at [1027, 521] on button "Back To Top" at bounding box center [1024, 520] width 31 height 31
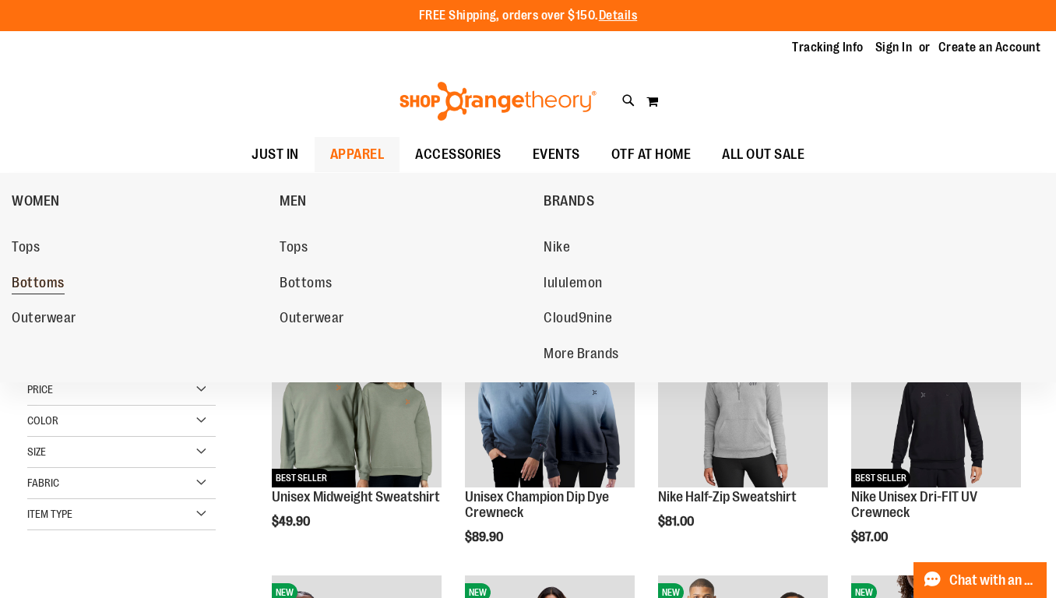
click at [42, 283] on span "Bottoms" at bounding box center [38, 284] width 53 height 19
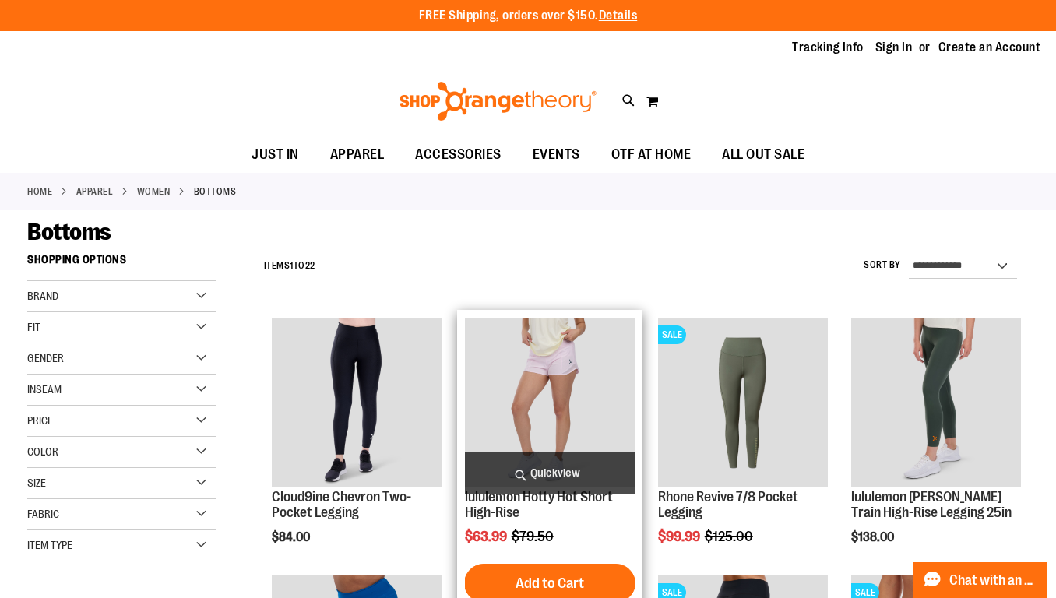
click at [572, 464] on span "Quickview" at bounding box center [550, 472] width 170 height 41
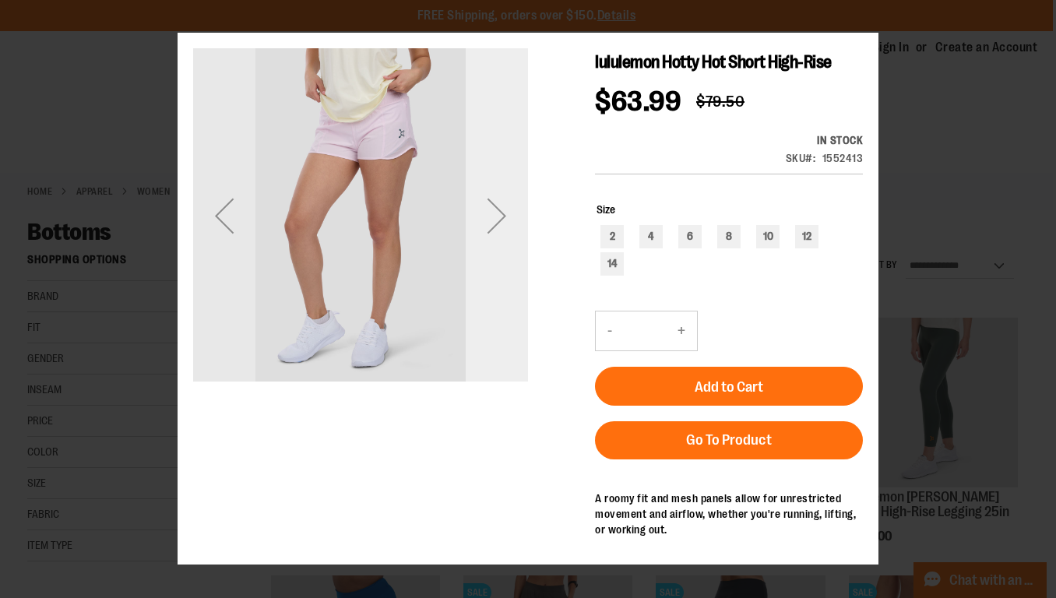
click at [497, 247] on div "Next" at bounding box center [497, 215] width 62 height 335
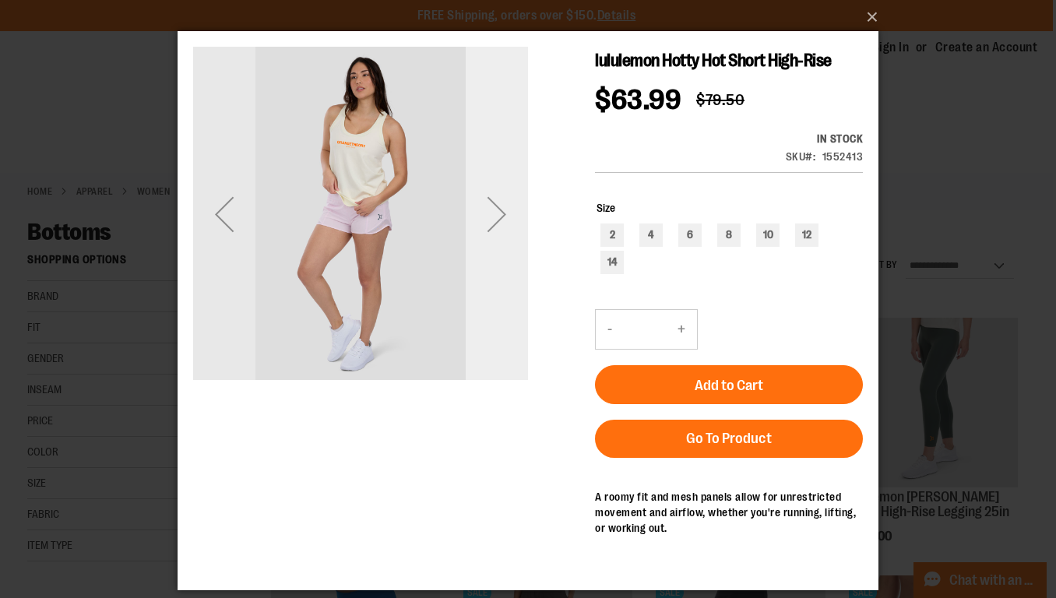
click at [497, 234] on div "Next" at bounding box center [497, 214] width 62 height 62
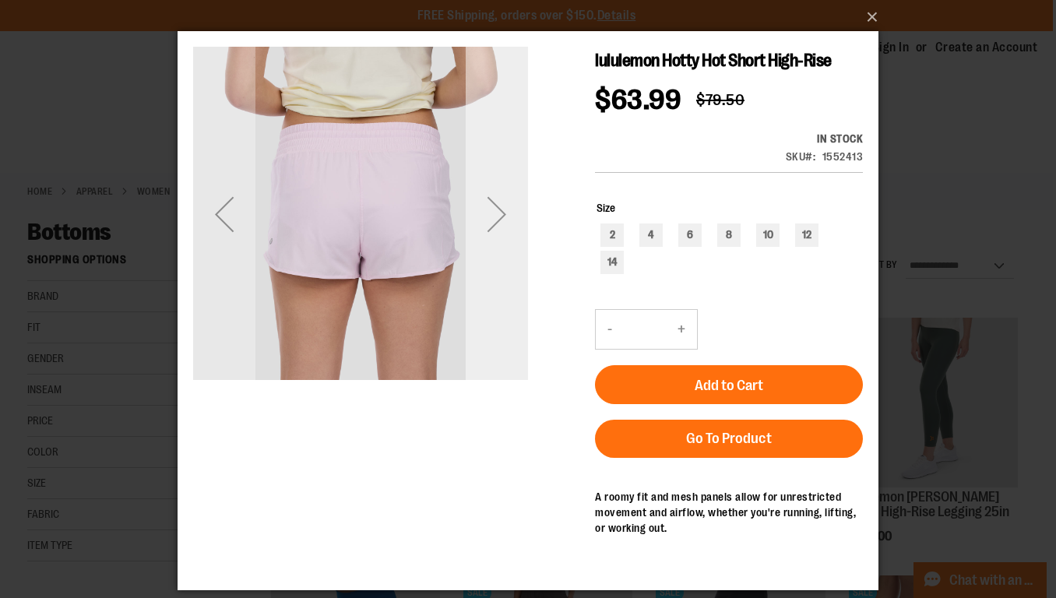
click at [497, 234] on div "Next" at bounding box center [497, 214] width 62 height 62
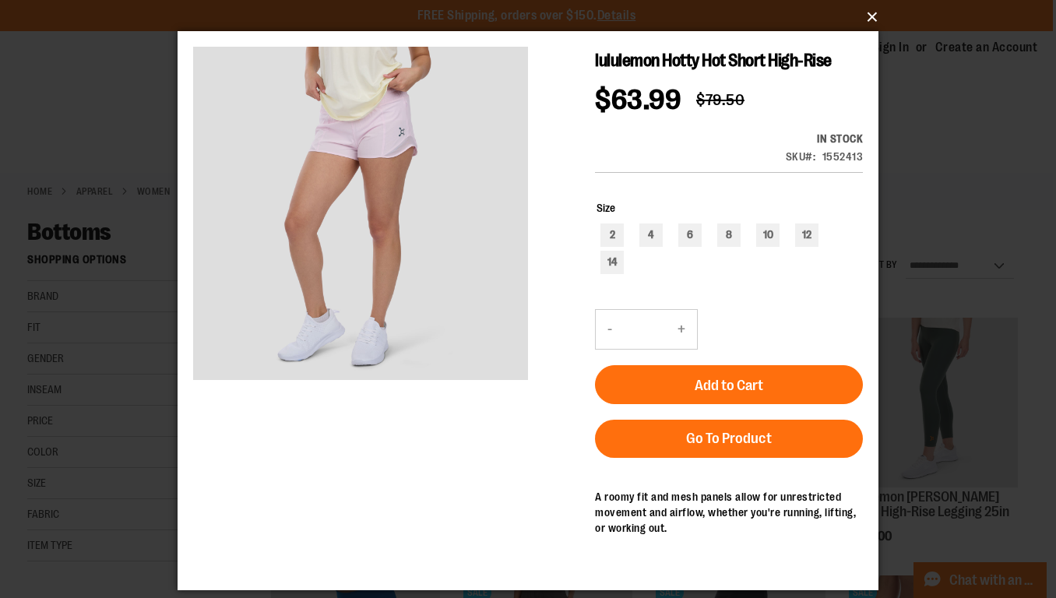
click at [868, 19] on button "×" at bounding box center [532, 17] width 701 height 34
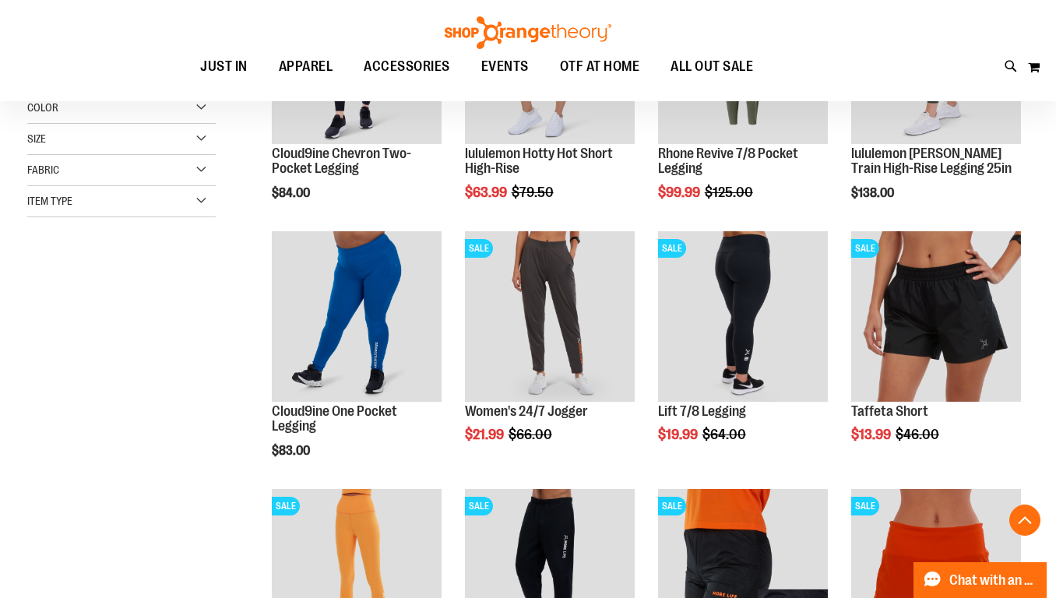
scroll to position [348, 0]
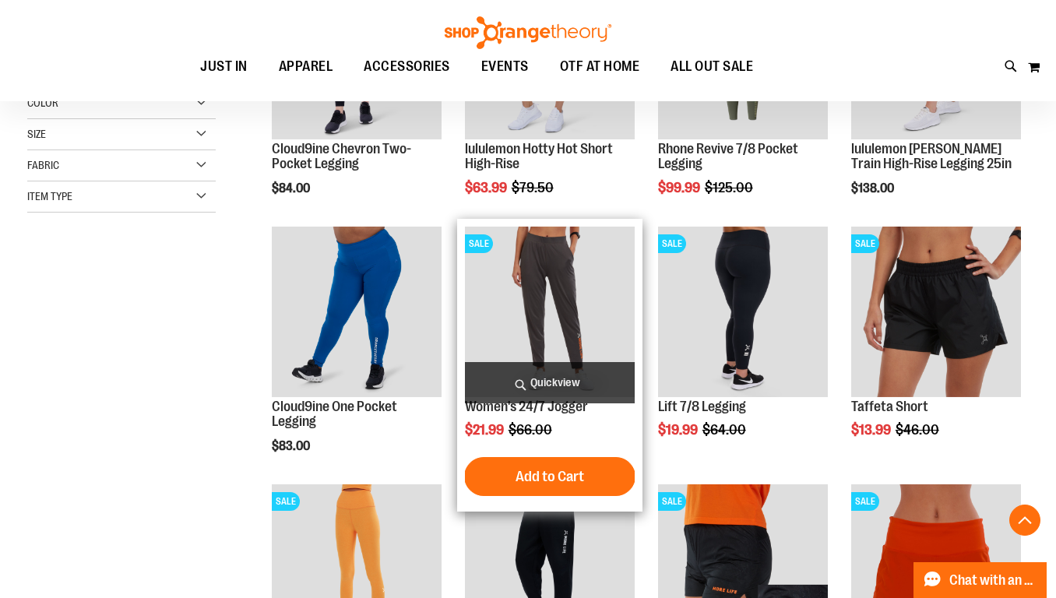
click at [562, 373] on span "Quickview" at bounding box center [550, 382] width 170 height 41
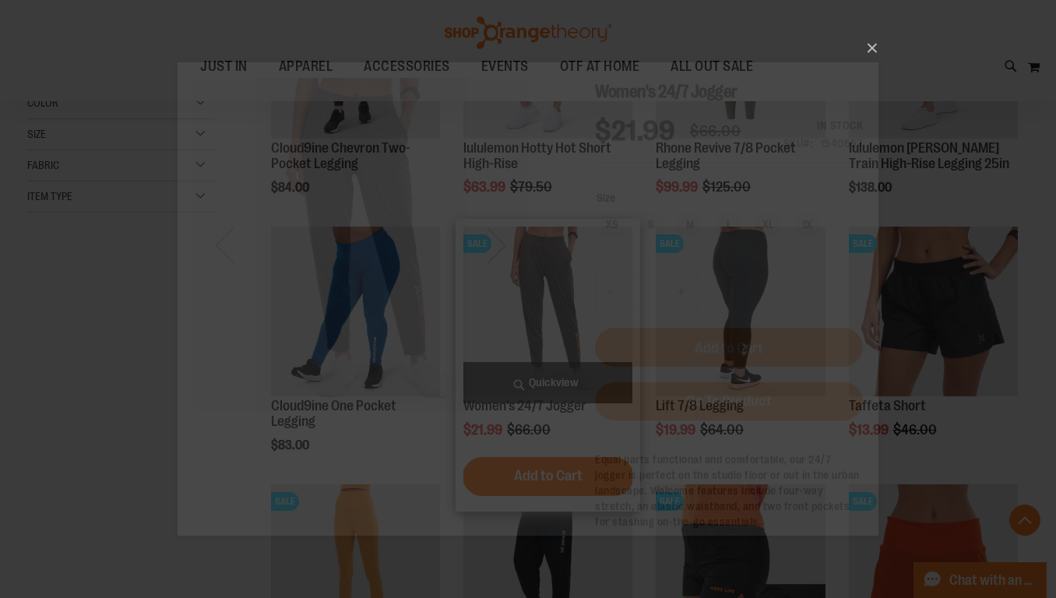
scroll to position [0, 0]
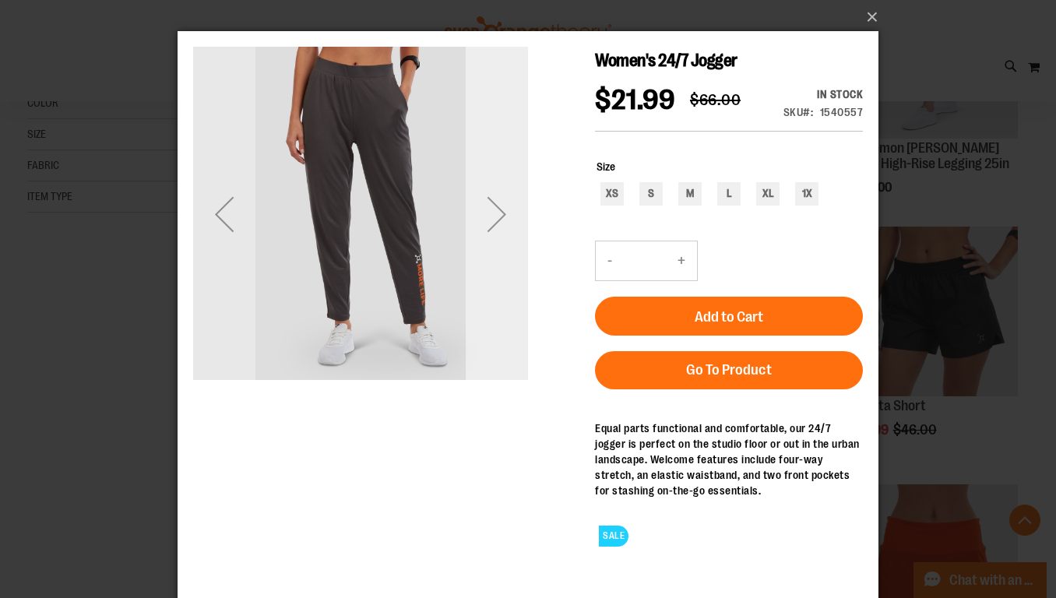
click at [498, 208] on div "Next" at bounding box center [497, 214] width 62 height 62
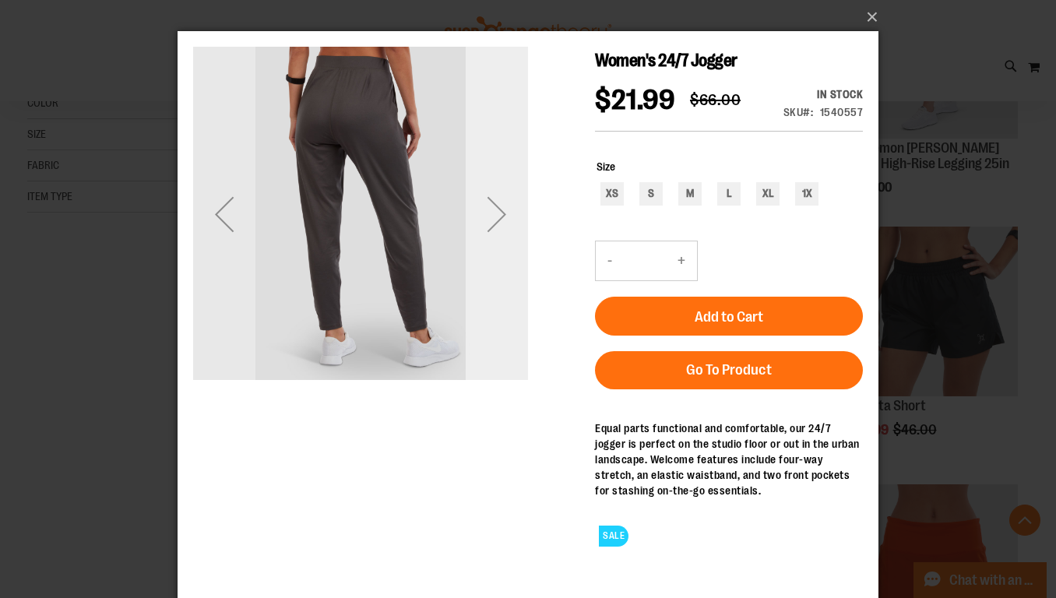
click at [498, 208] on div "Next" at bounding box center [497, 214] width 62 height 62
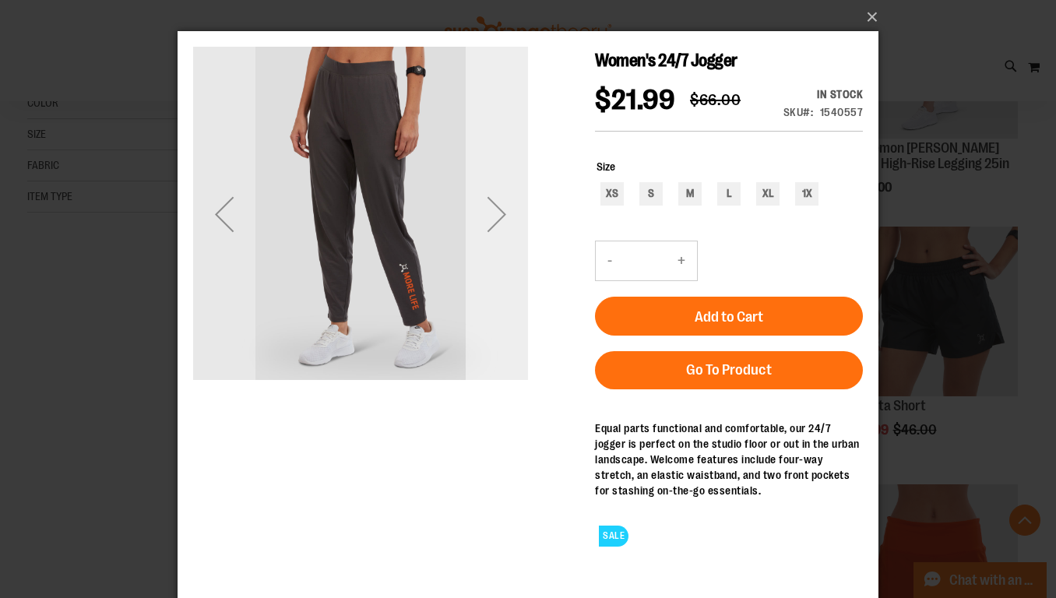
click at [498, 208] on div "Next" at bounding box center [497, 214] width 62 height 62
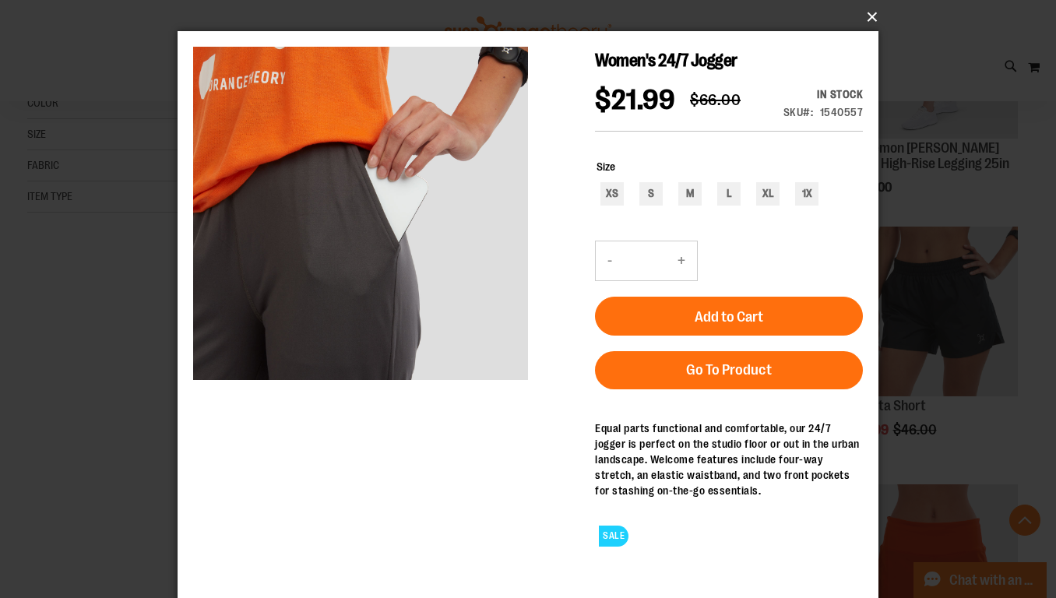
click at [870, 14] on button "×" at bounding box center [532, 17] width 701 height 34
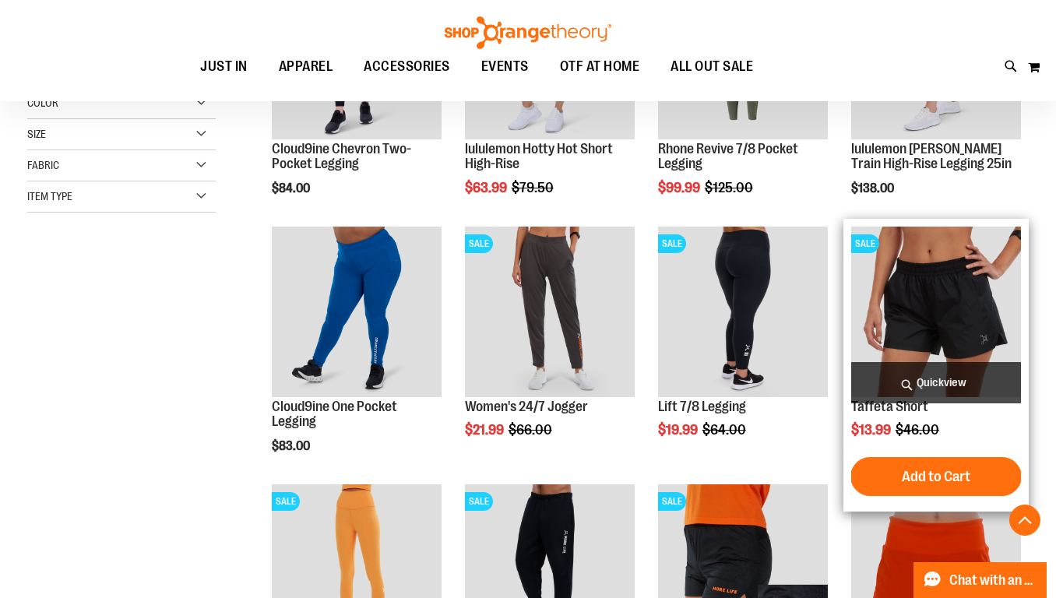
click at [935, 379] on span "Quickview" at bounding box center [936, 382] width 170 height 41
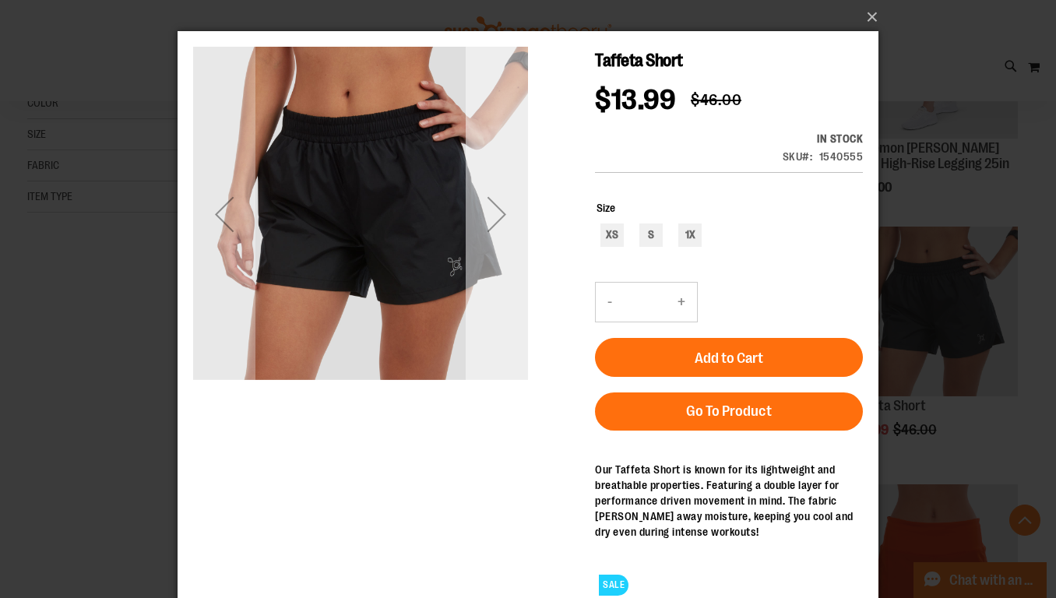
click at [501, 208] on div "Next" at bounding box center [497, 214] width 62 height 62
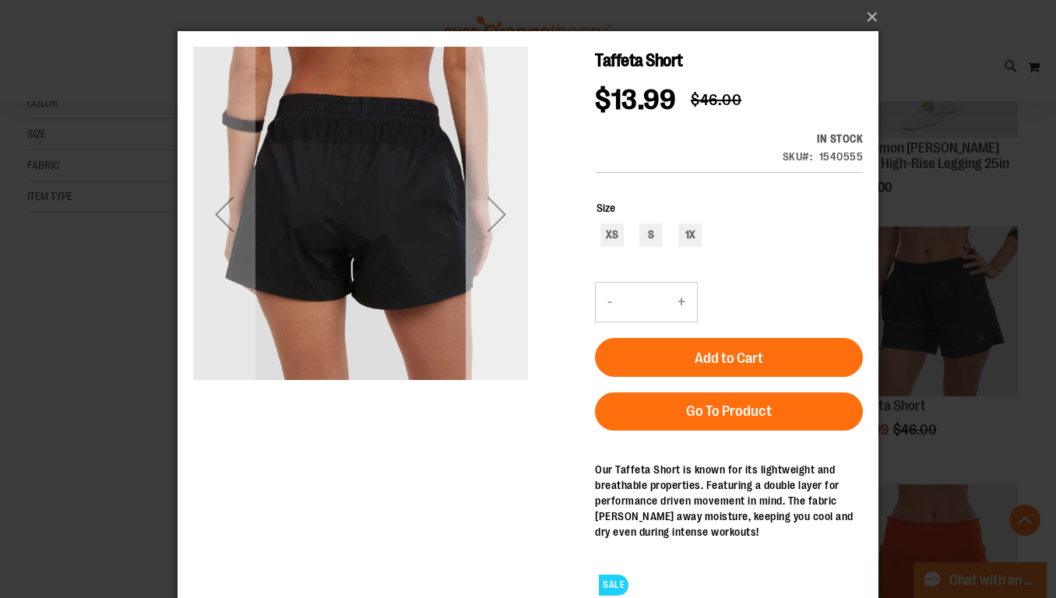
click at [501, 208] on div "Next" at bounding box center [497, 214] width 62 height 62
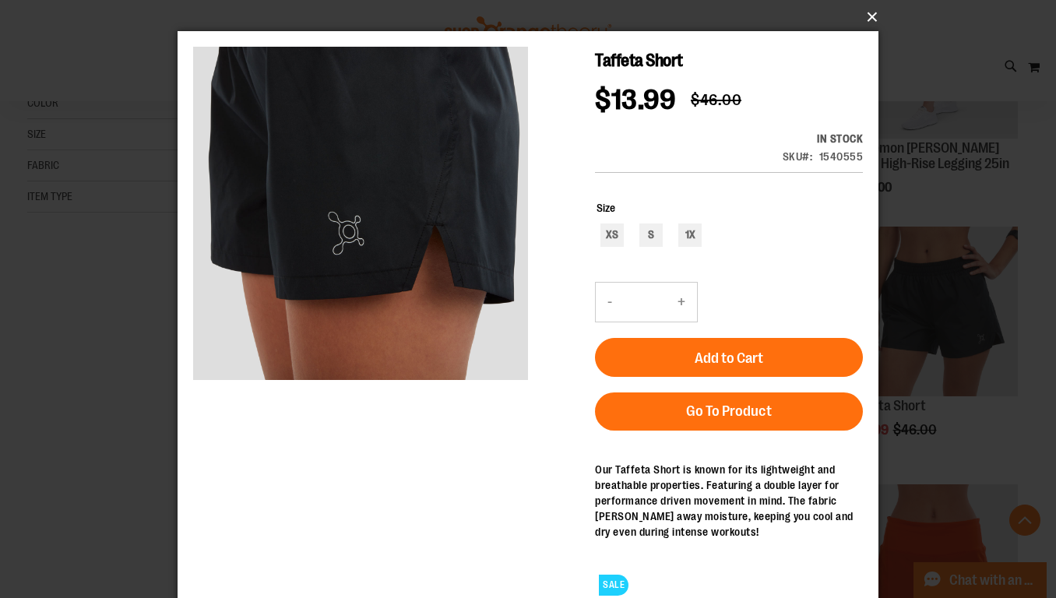
click at [874, 14] on button "×" at bounding box center [532, 17] width 701 height 34
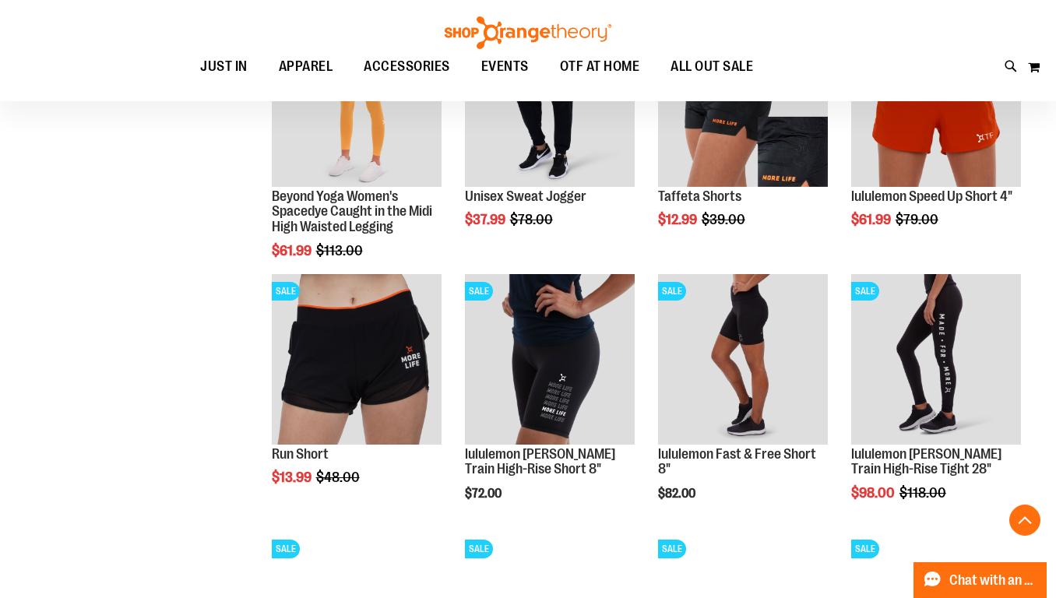
scroll to position [823, 0]
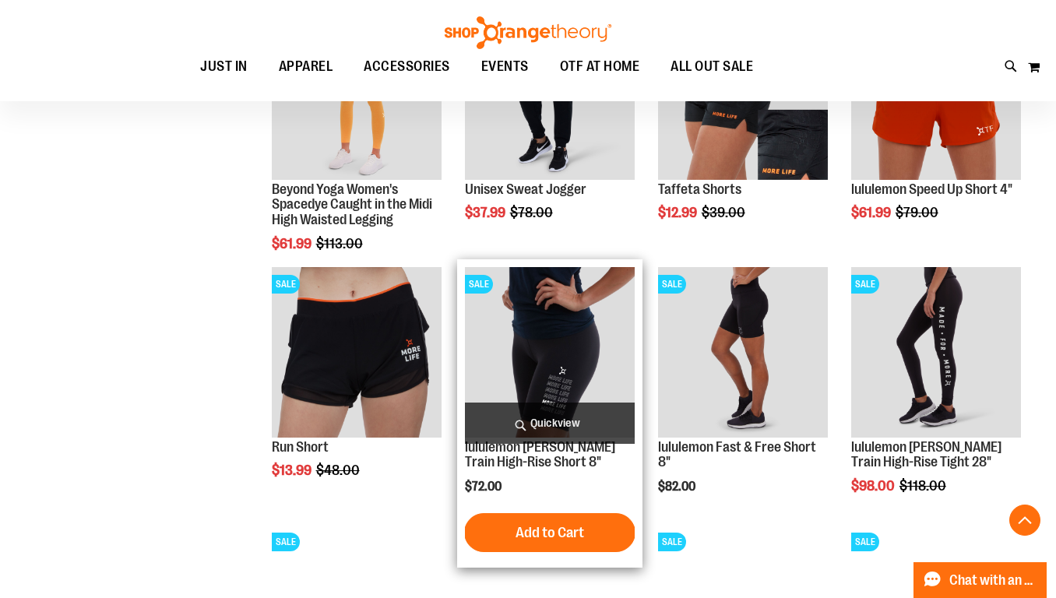
click at [573, 423] on span "Quickview" at bounding box center [550, 423] width 170 height 41
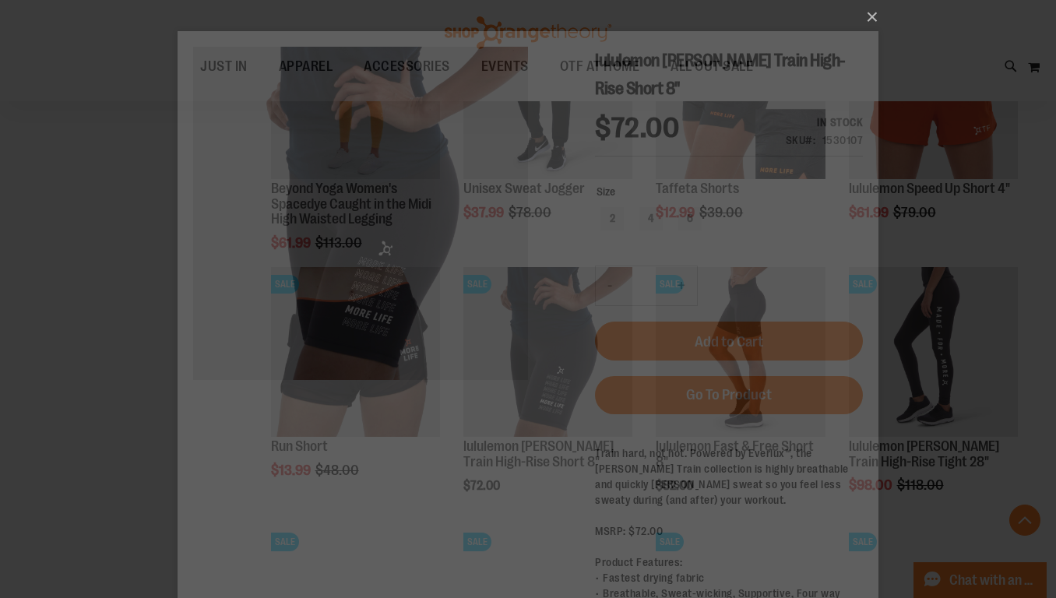
scroll to position [0, 0]
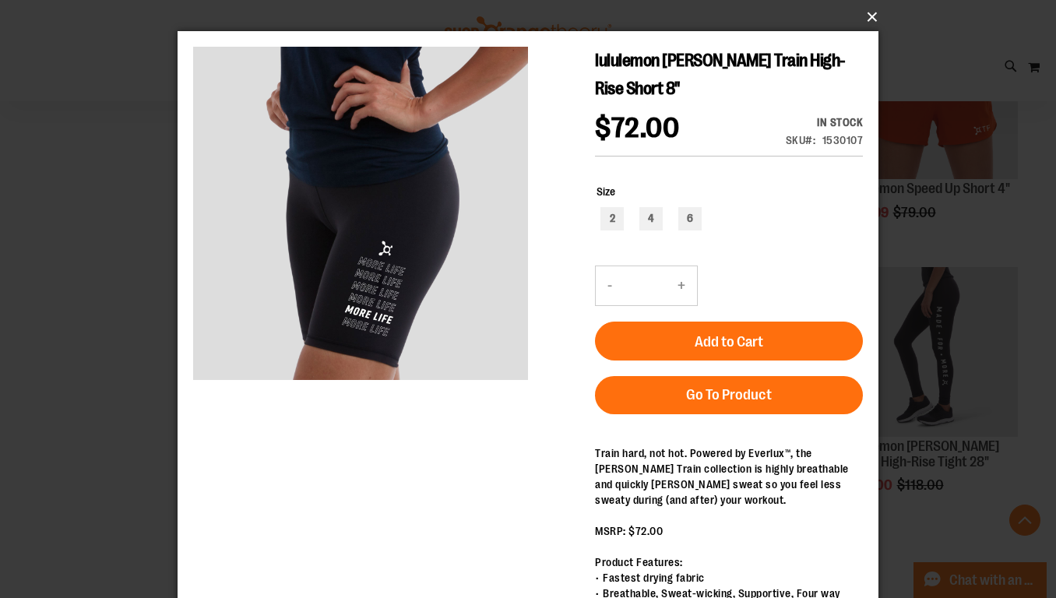
click at [873, 16] on button "×" at bounding box center [532, 17] width 701 height 34
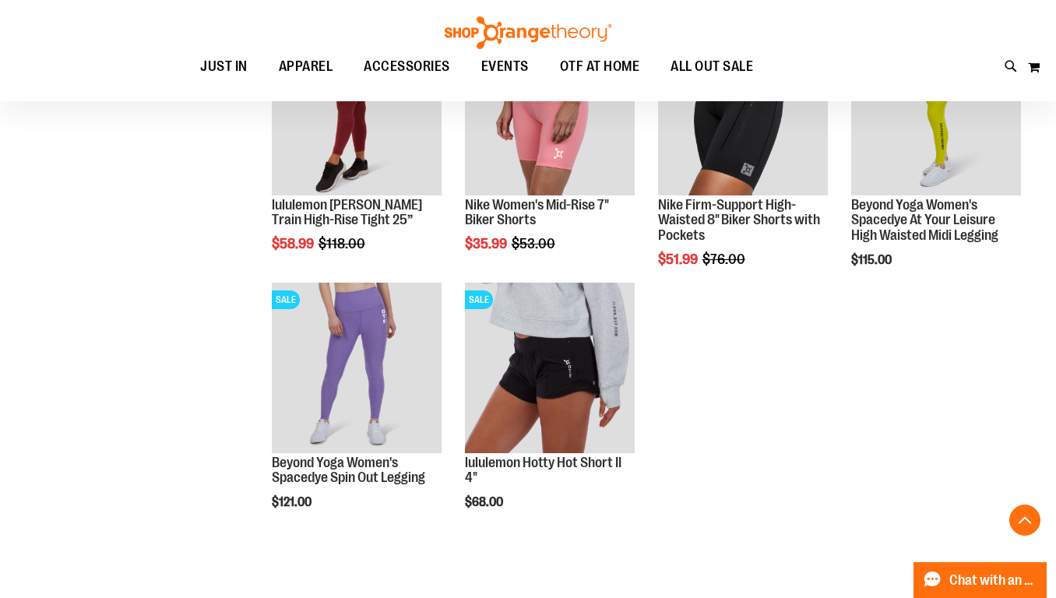
scroll to position [1249, 0]
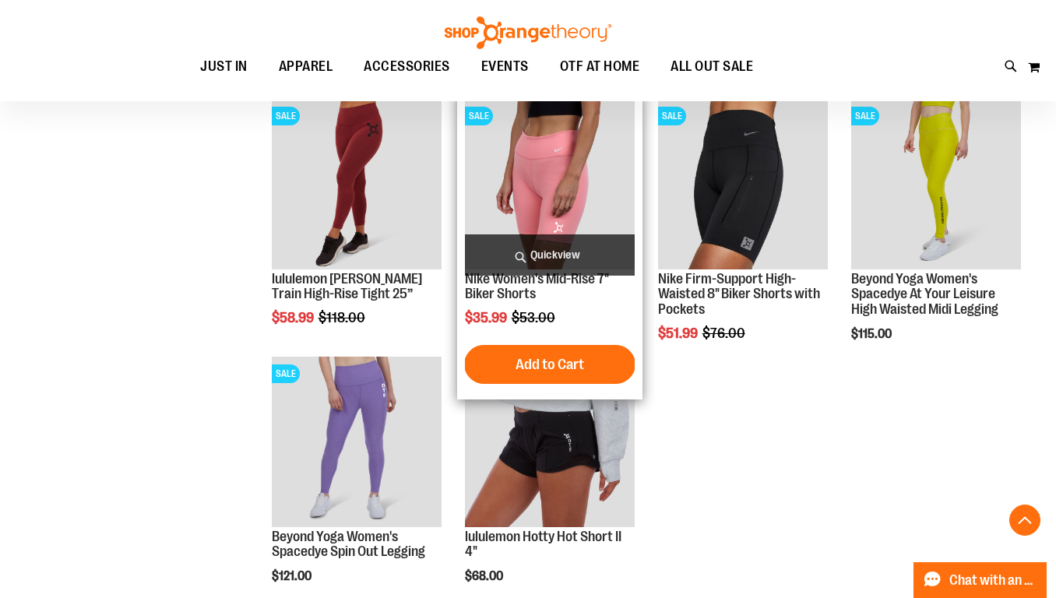
click at [539, 248] on span "Quickview" at bounding box center [550, 254] width 170 height 41
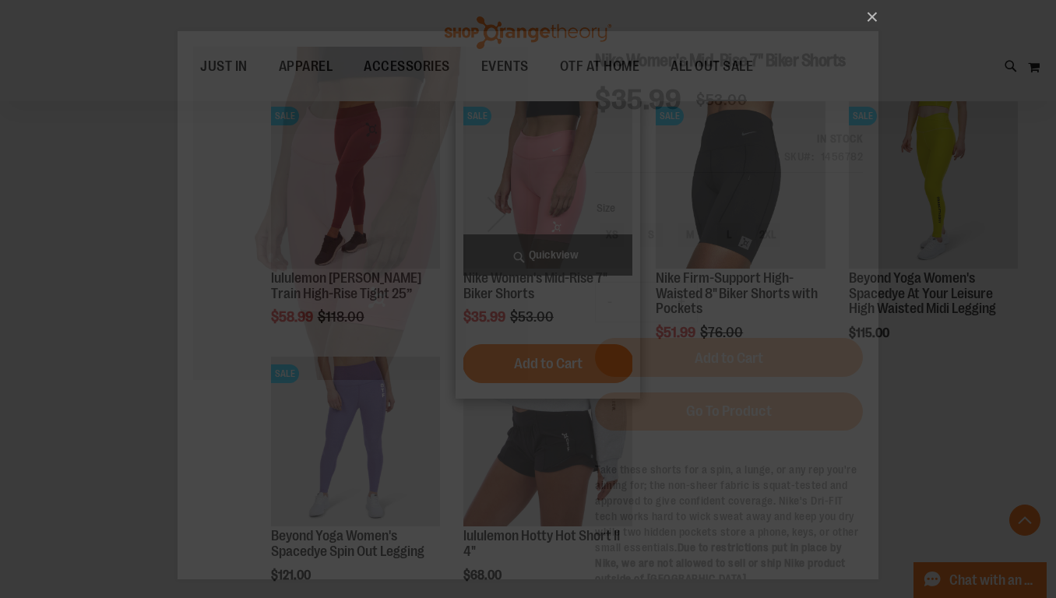
scroll to position [0, 0]
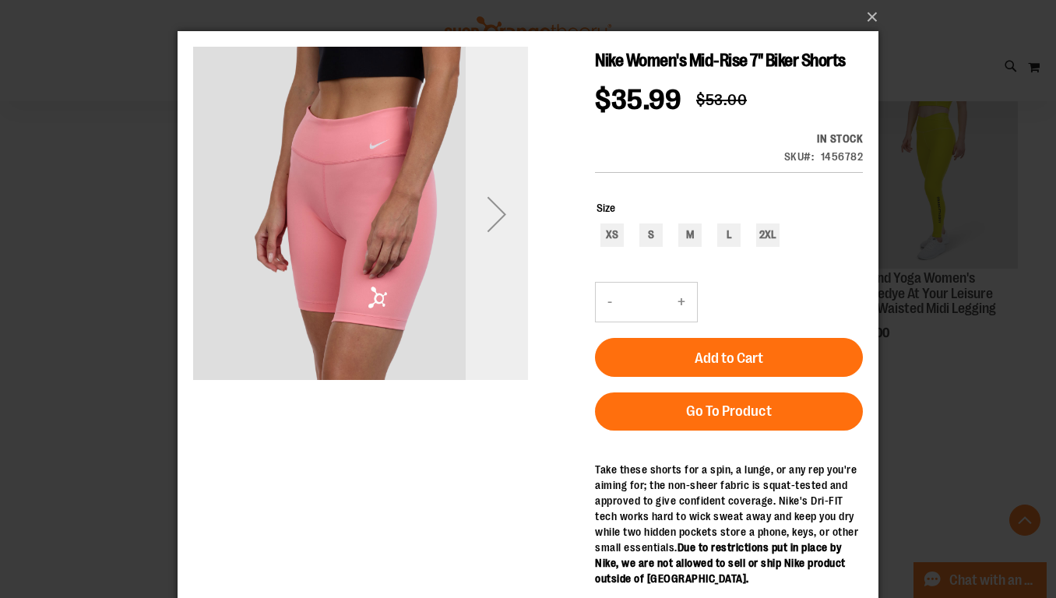
click at [502, 204] on div "Next" at bounding box center [497, 214] width 62 height 62
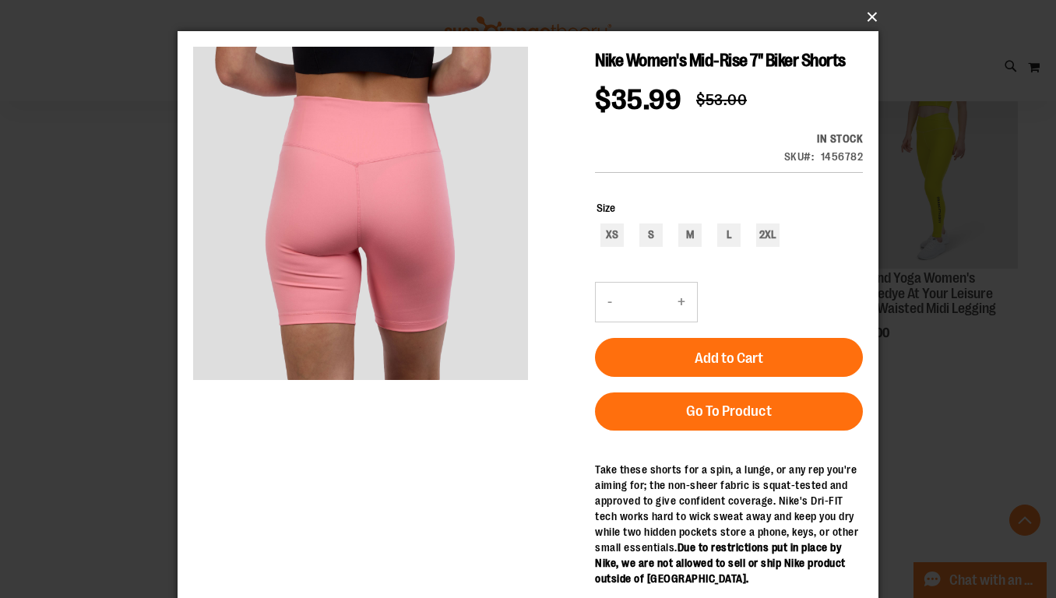
click at [865, 18] on button "×" at bounding box center [532, 17] width 701 height 34
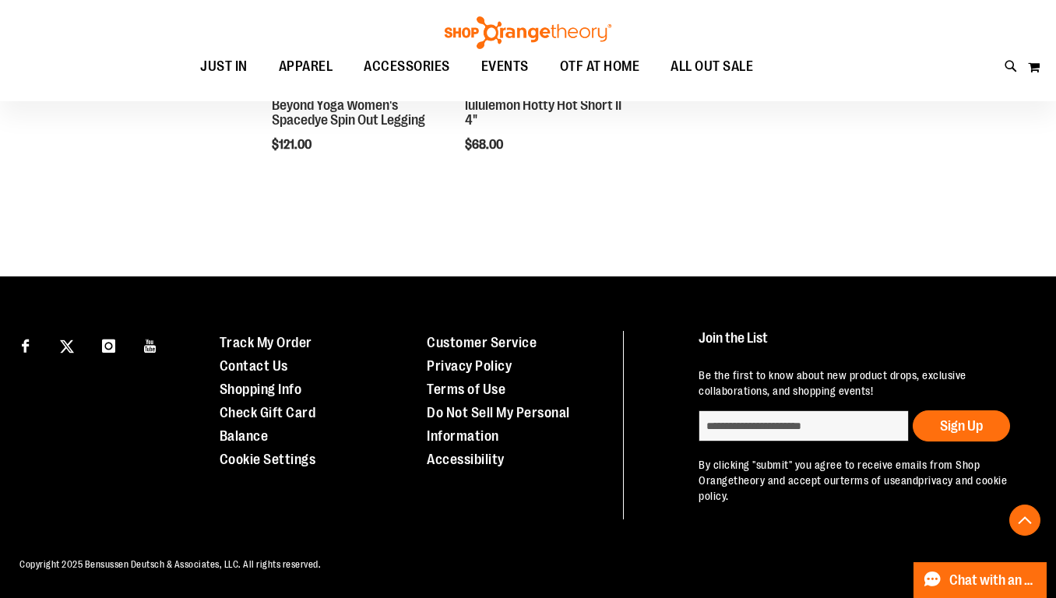
scroll to position [1679, 0]
